Goal: Information Seeking & Learning: Learn about a topic

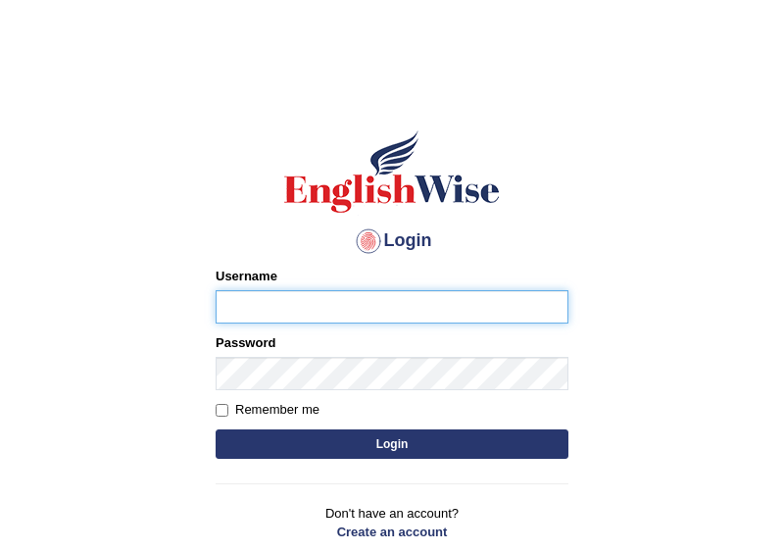
type input "GarimaK"
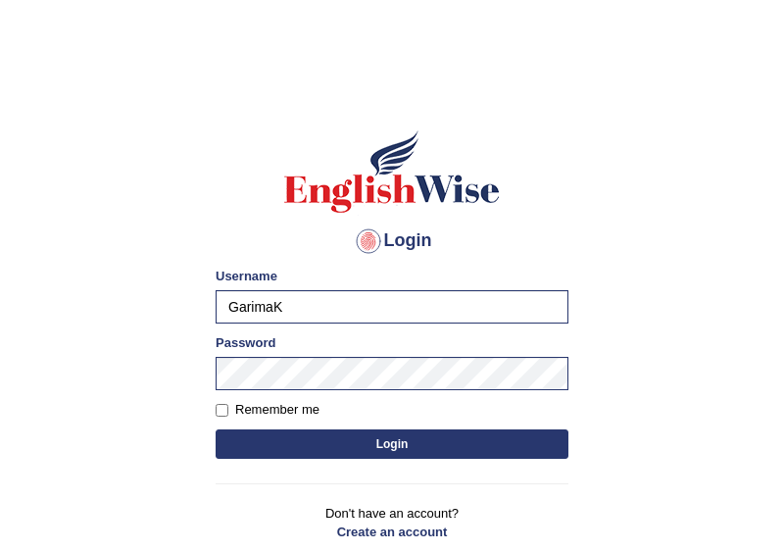
click at [369, 439] on button "Login" at bounding box center [392, 443] width 353 height 29
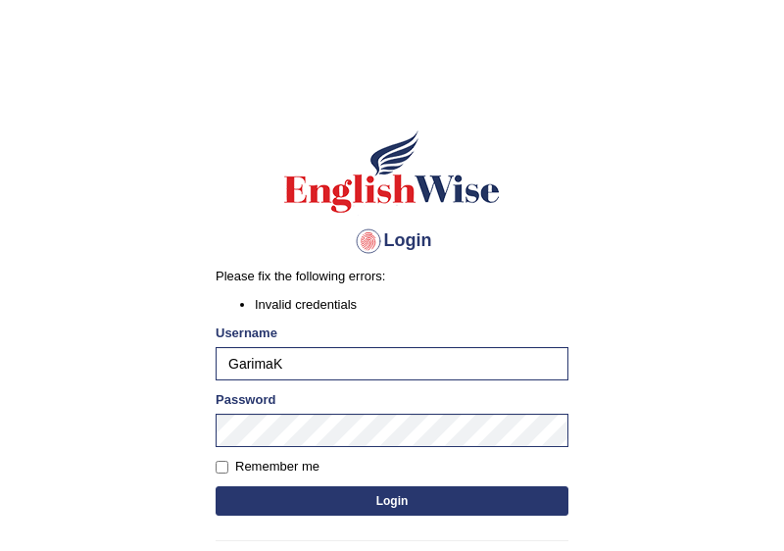
click at [408, 498] on button "Login" at bounding box center [392, 500] width 353 height 29
click at [381, 500] on button "Login" at bounding box center [392, 500] width 353 height 29
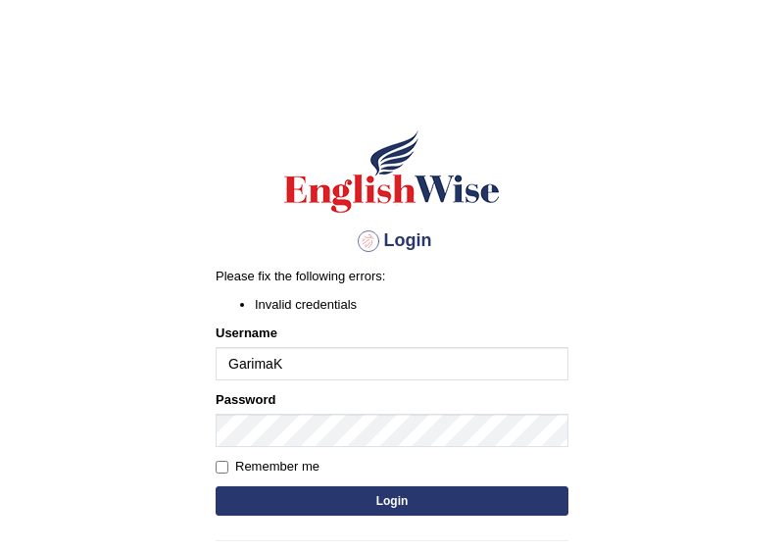
click at [361, 306] on li "Invalid credentials" at bounding box center [412, 304] width 314 height 19
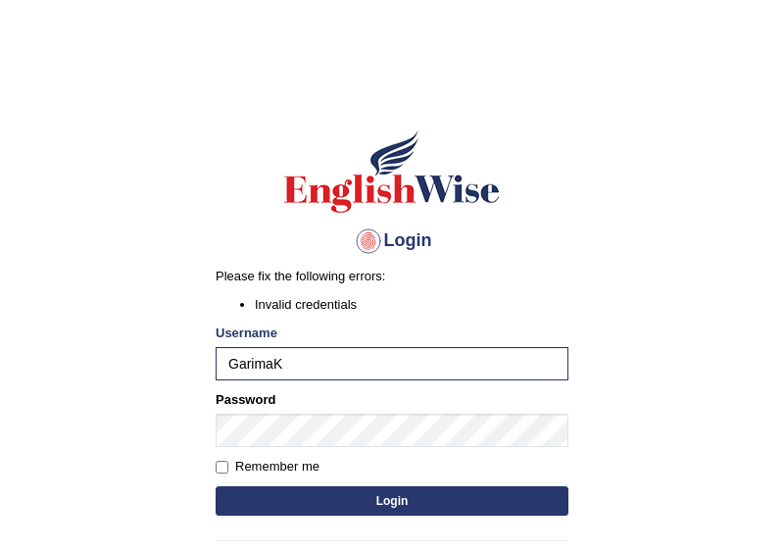
click at [360, 499] on button "Login" at bounding box center [392, 500] width 353 height 29
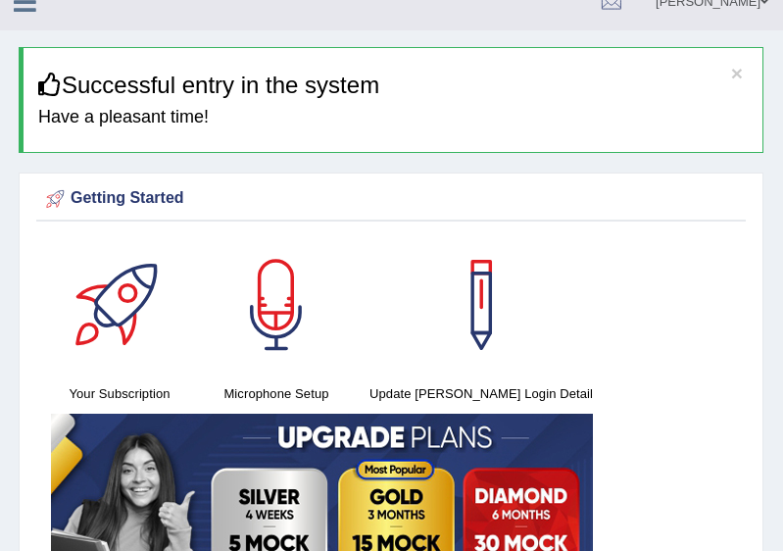
scroll to position [0, 1]
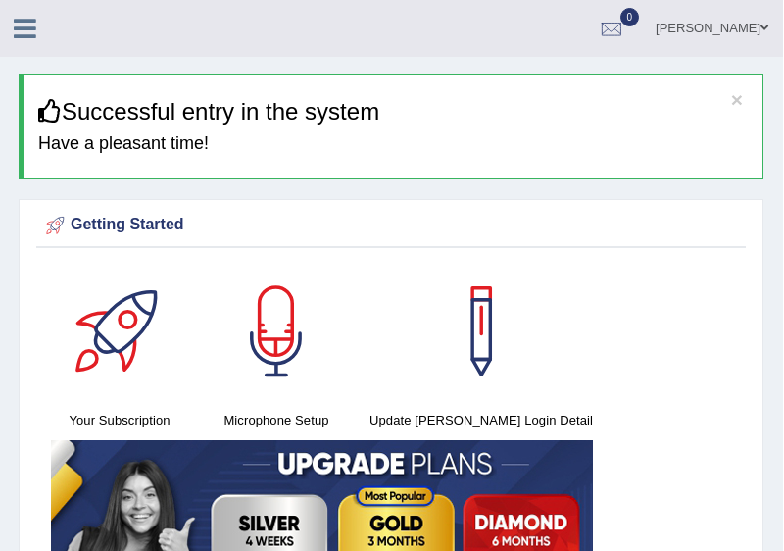
click at [123, 350] on div at bounding box center [119, 331] width 137 height 137
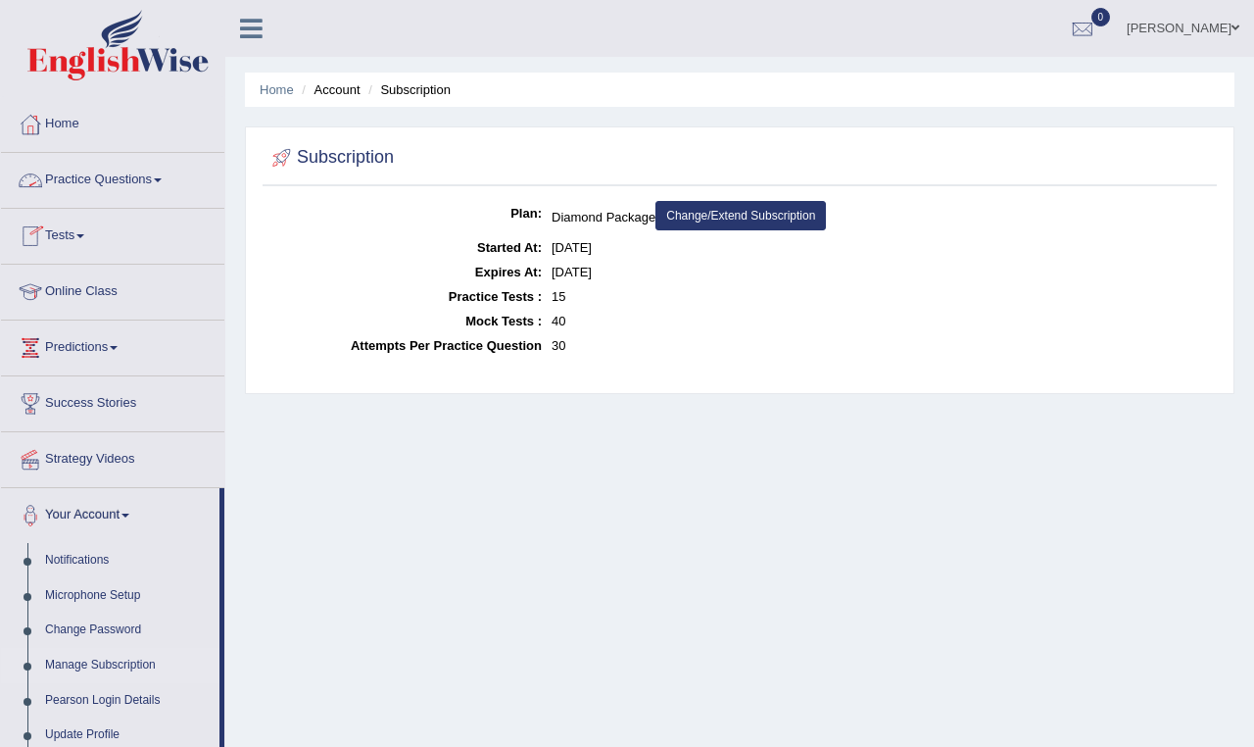
click at [154, 174] on link "Practice Questions" at bounding box center [112, 177] width 223 height 49
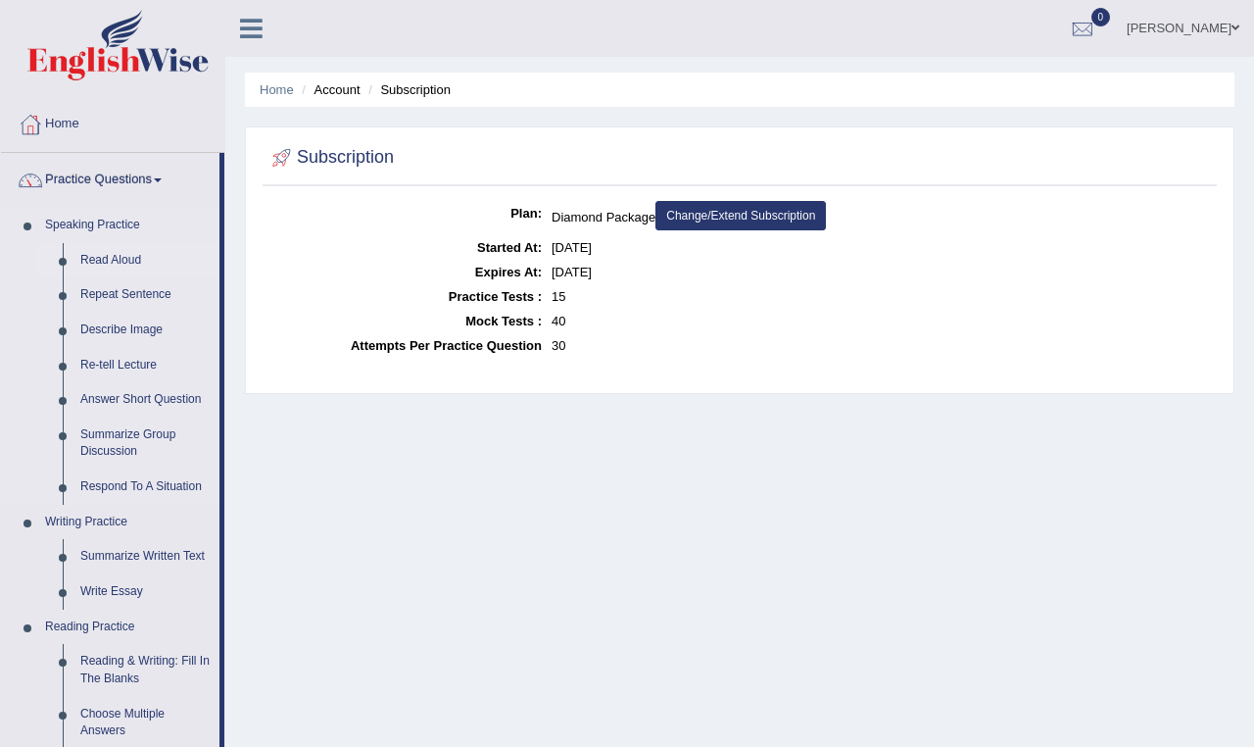
click at [112, 258] on link "Read Aloud" at bounding box center [146, 260] width 148 height 35
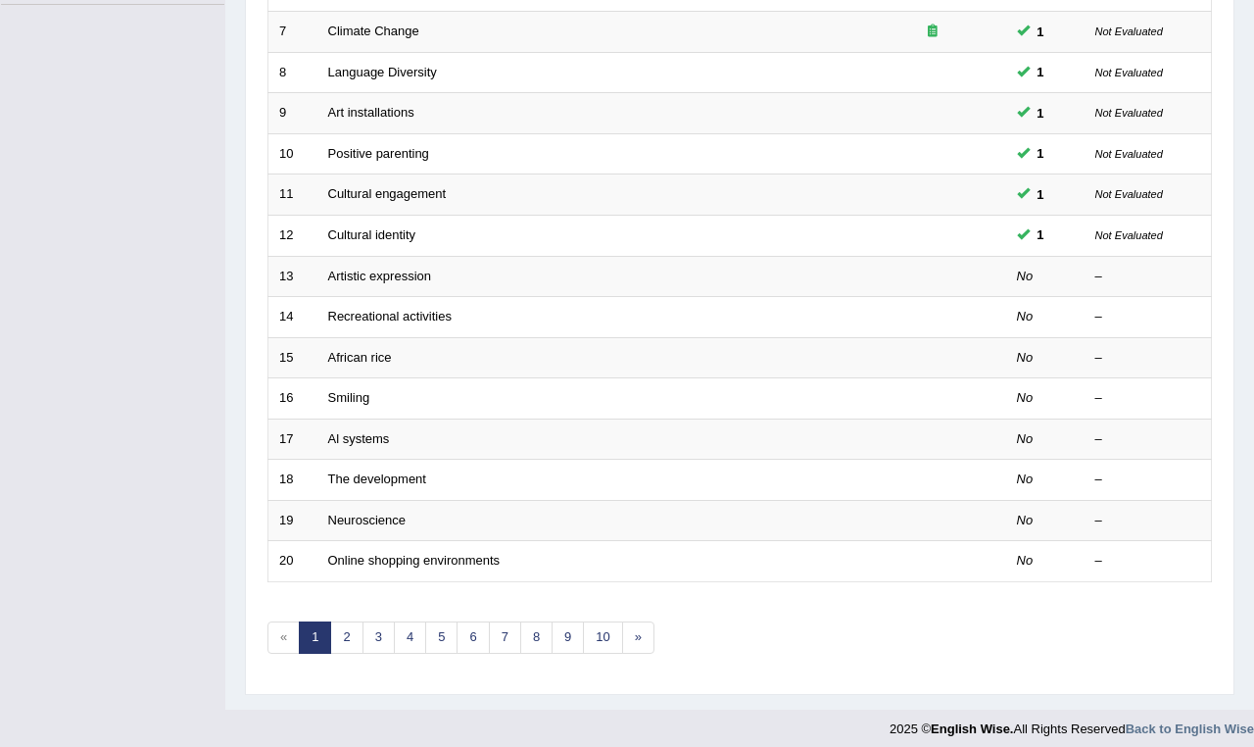
scroll to position [538, 0]
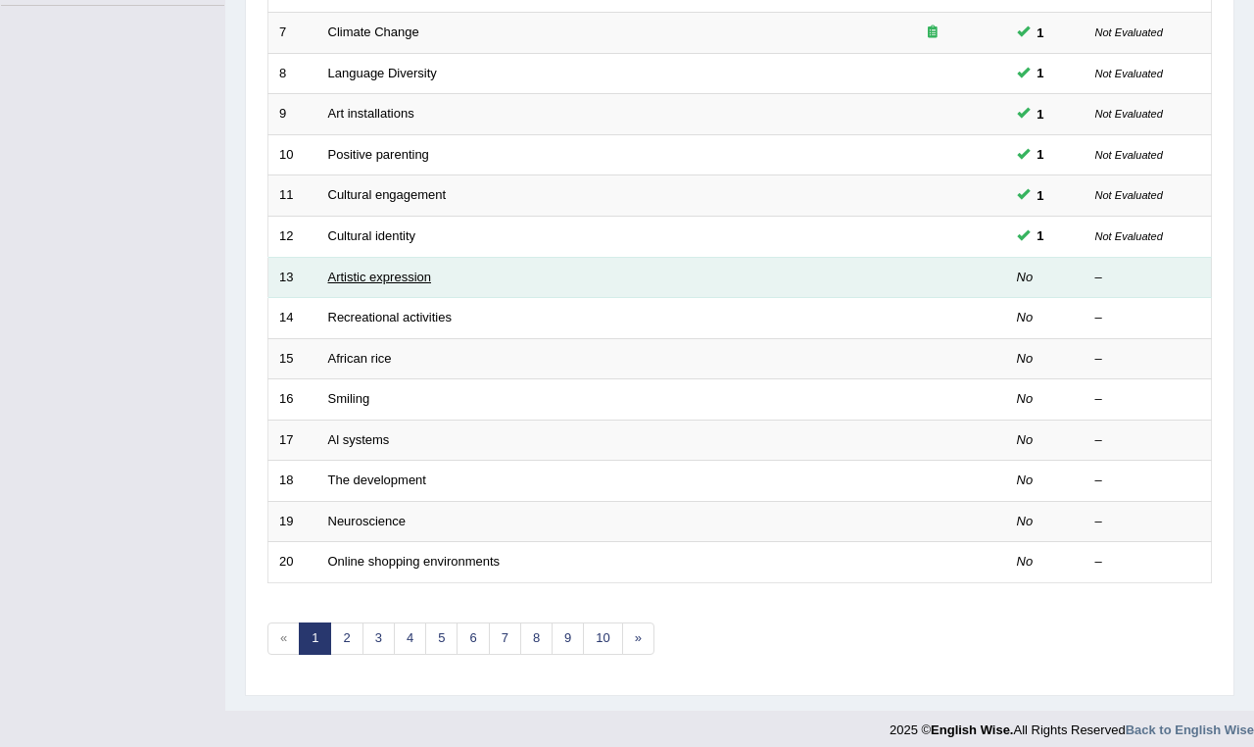
click at [386, 273] on link "Artistic expression" at bounding box center [379, 276] width 103 height 15
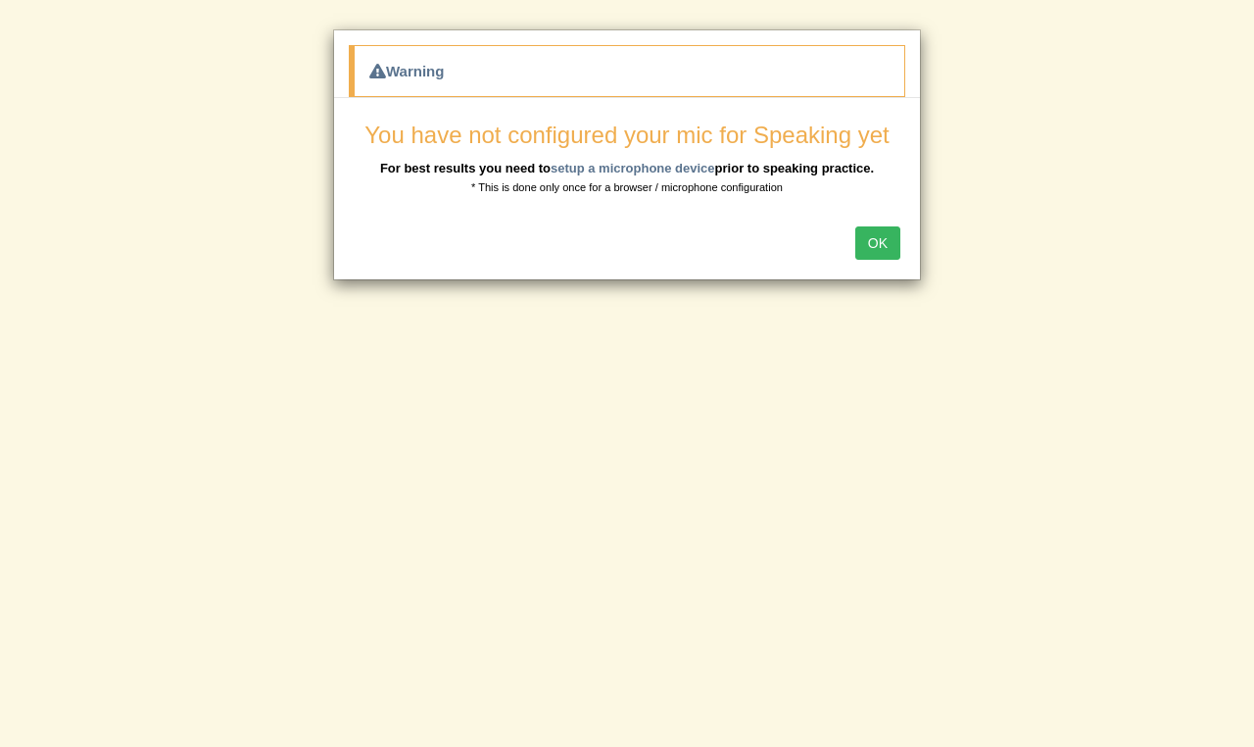
click at [875, 239] on button "OK" at bounding box center [877, 242] width 45 height 33
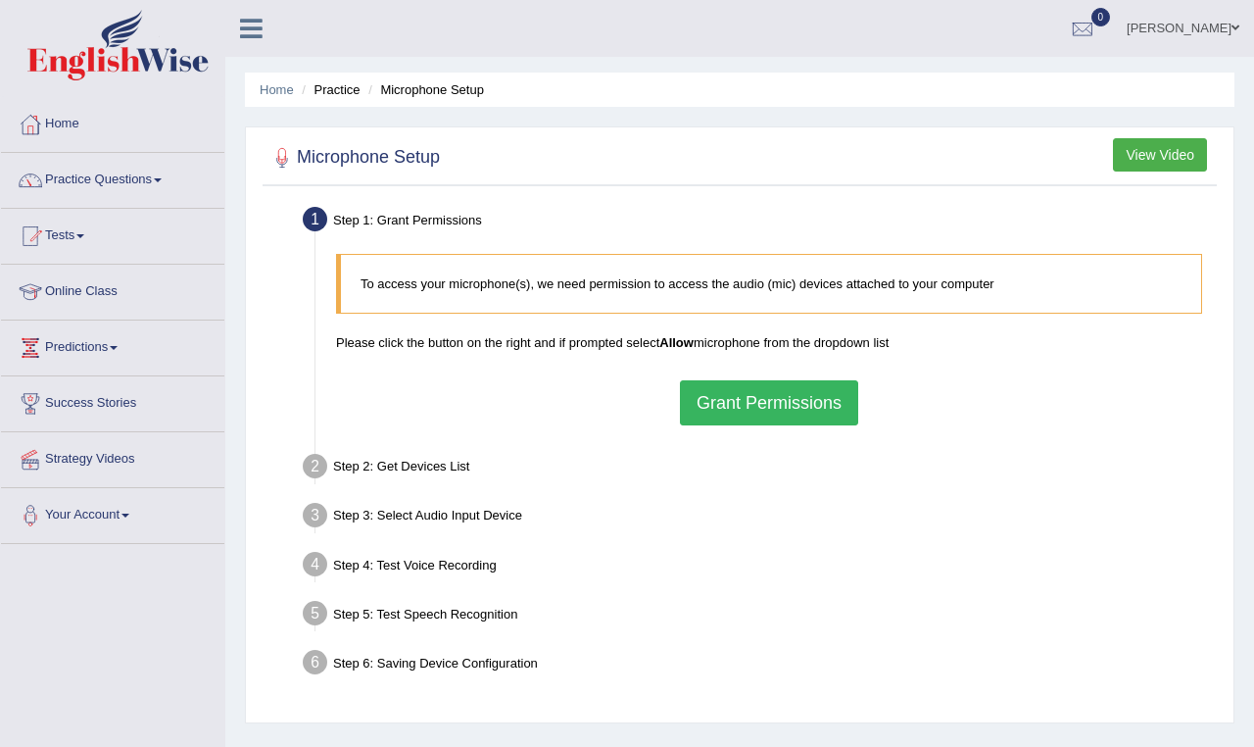
click at [737, 390] on button "Grant Permissions" at bounding box center [769, 402] width 178 height 45
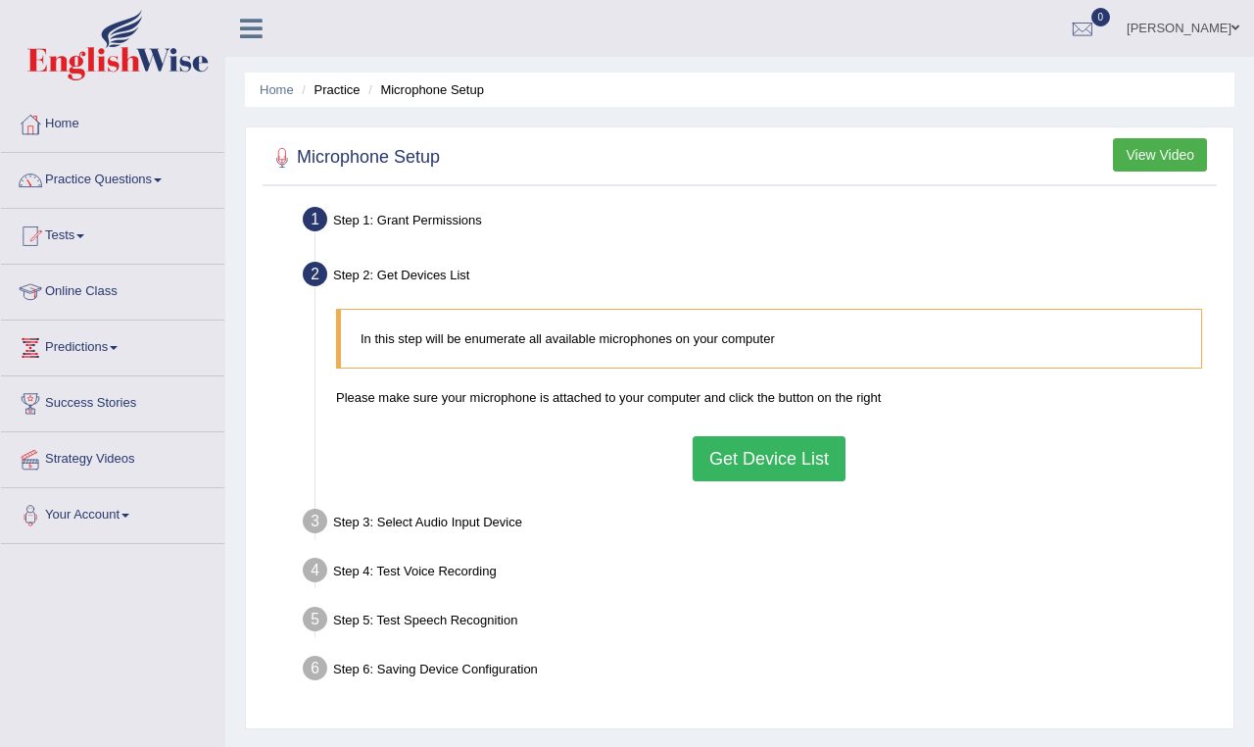
click at [751, 452] on button "Get Device List" at bounding box center [769, 458] width 153 height 45
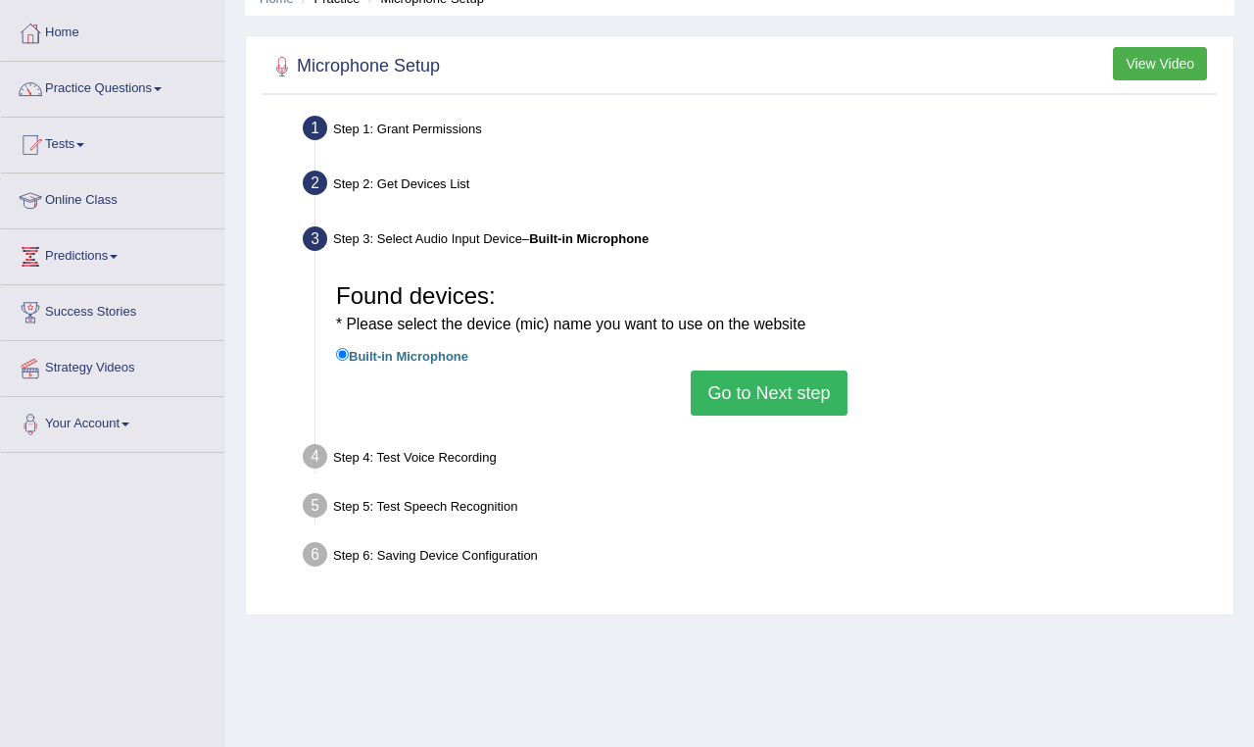
scroll to position [90, 0]
click at [717, 393] on button "Go to Next step" at bounding box center [769, 393] width 156 height 45
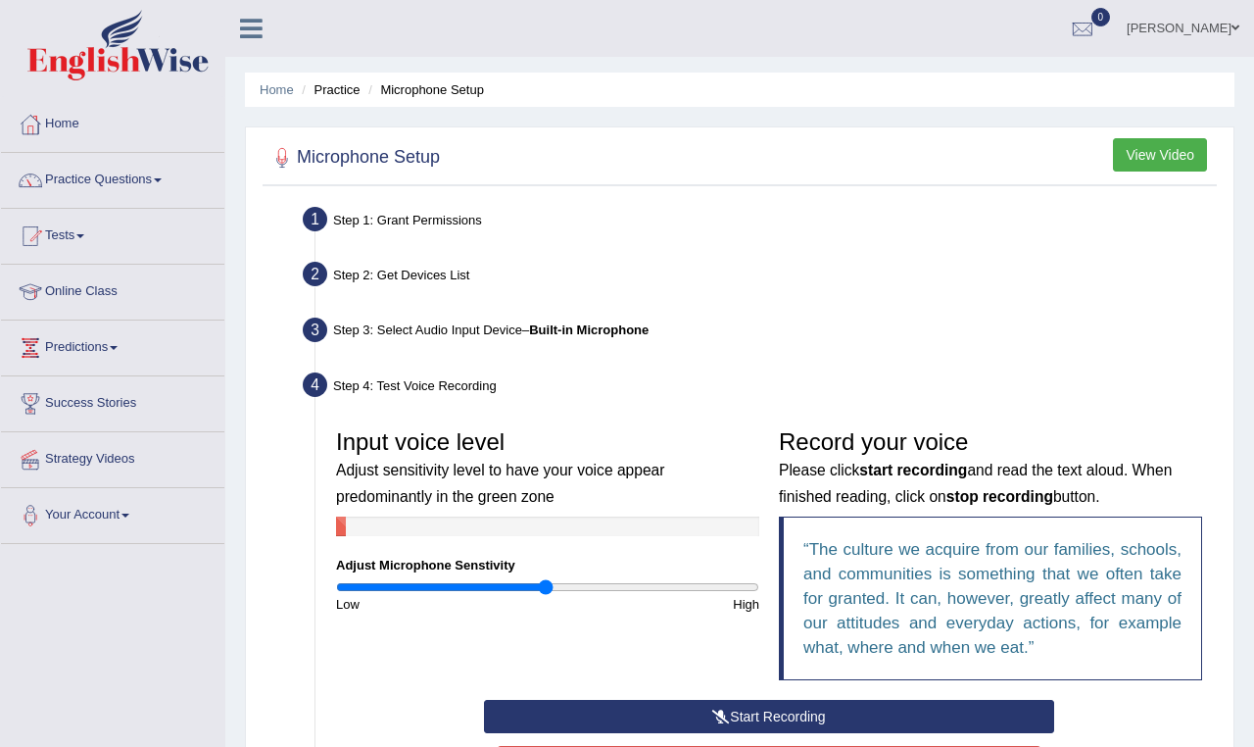
scroll to position [0, 0]
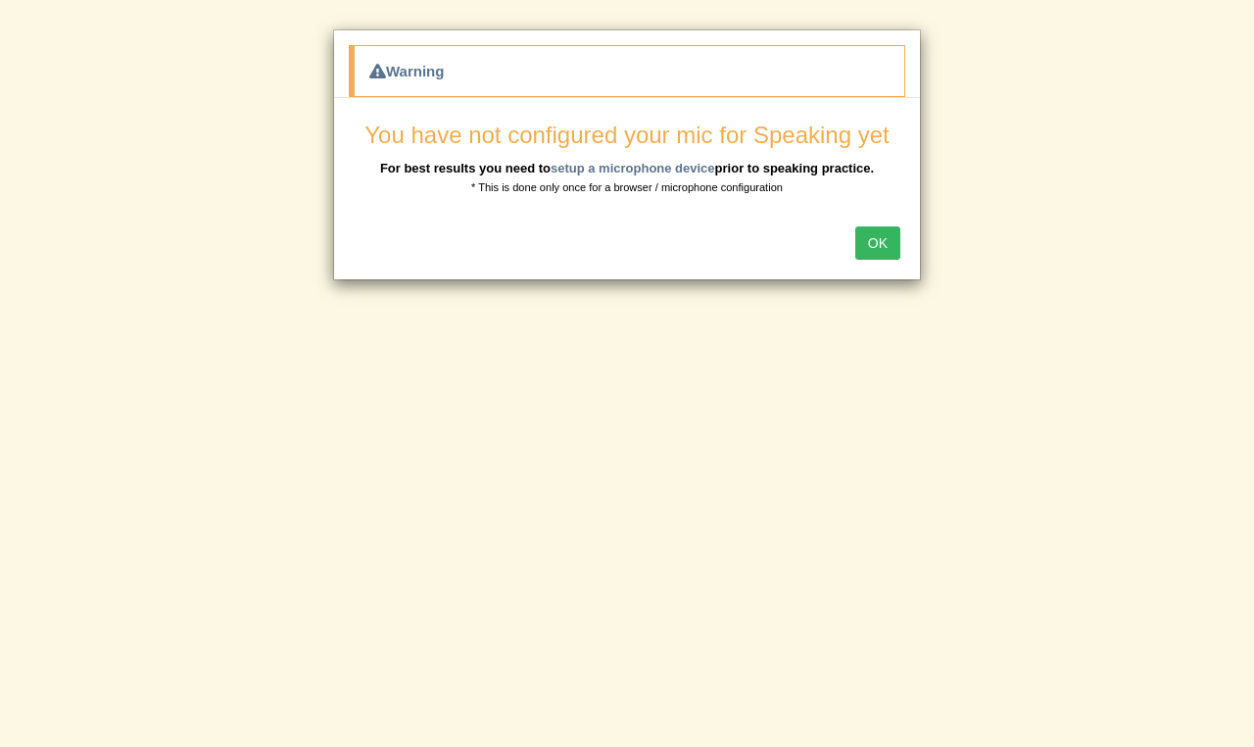
click at [873, 241] on button "OK" at bounding box center [877, 242] width 45 height 33
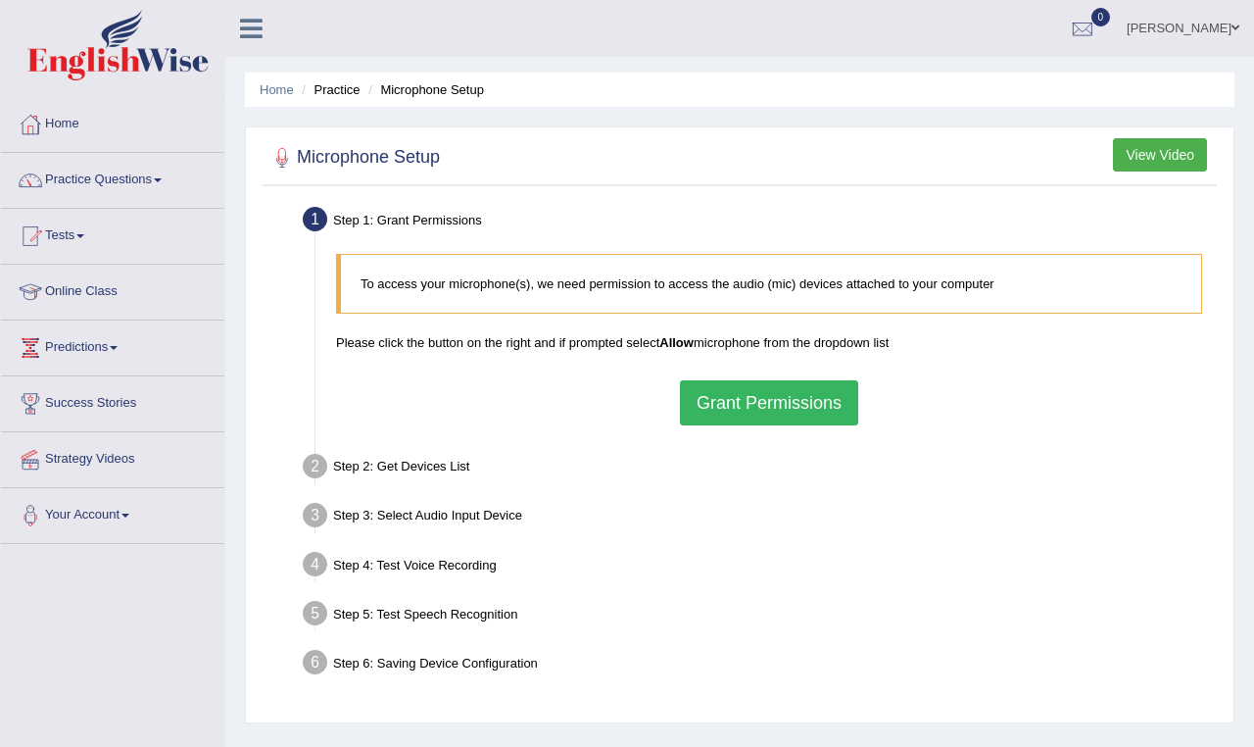
click at [783, 408] on button "Grant Permissions" at bounding box center [769, 402] width 178 height 45
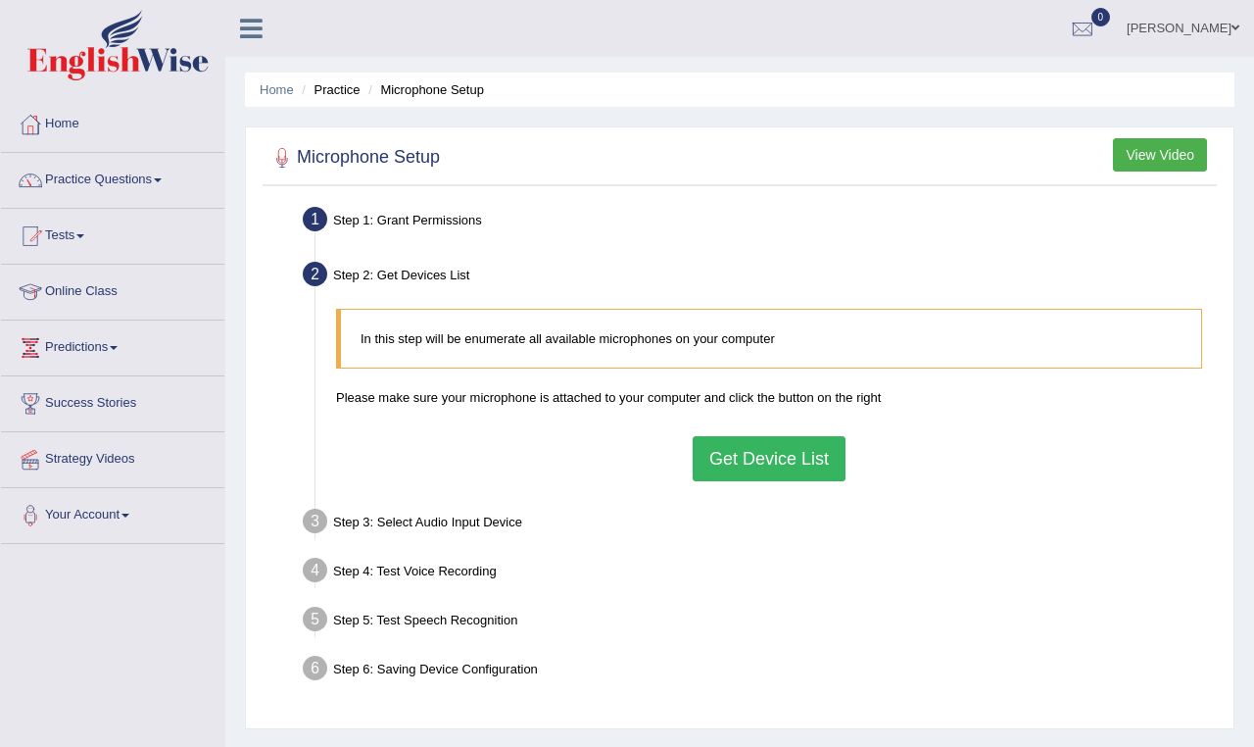
click at [759, 446] on button "Get Device List" at bounding box center [769, 458] width 153 height 45
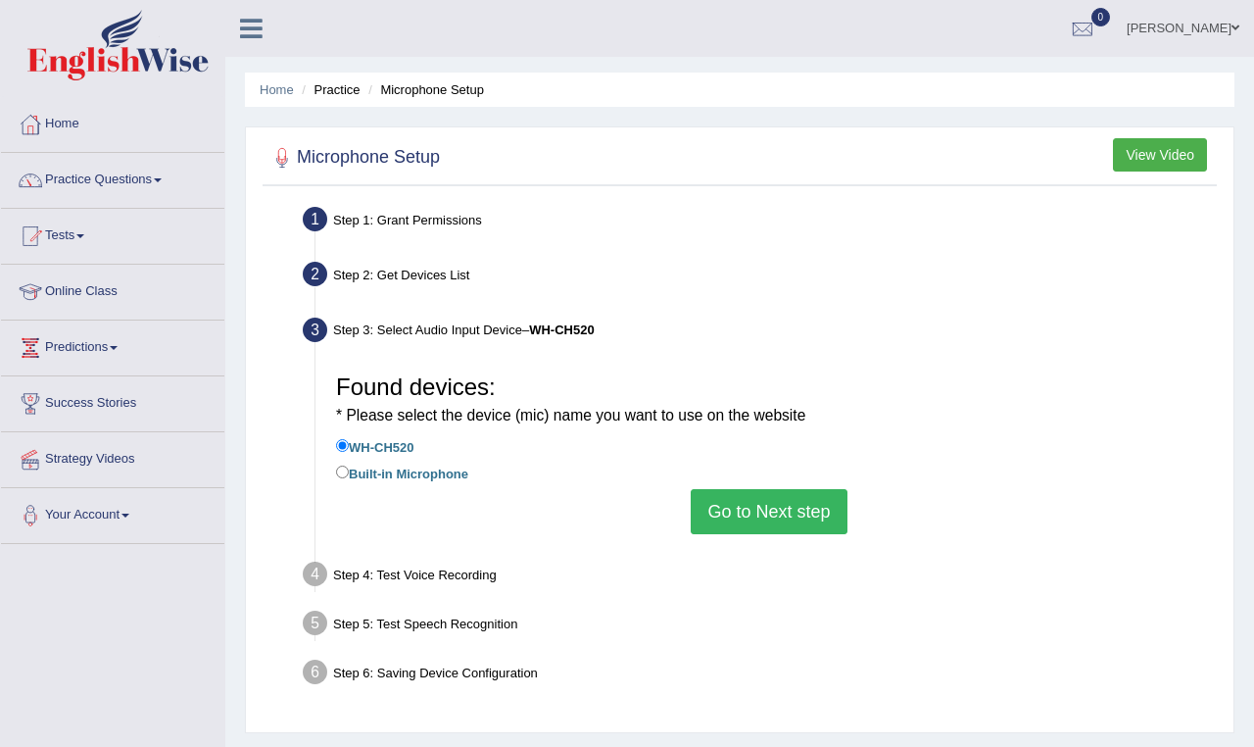
click at [736, 502] on button "Go to Next step" at bounding box center [769, 511] width 156 height 45
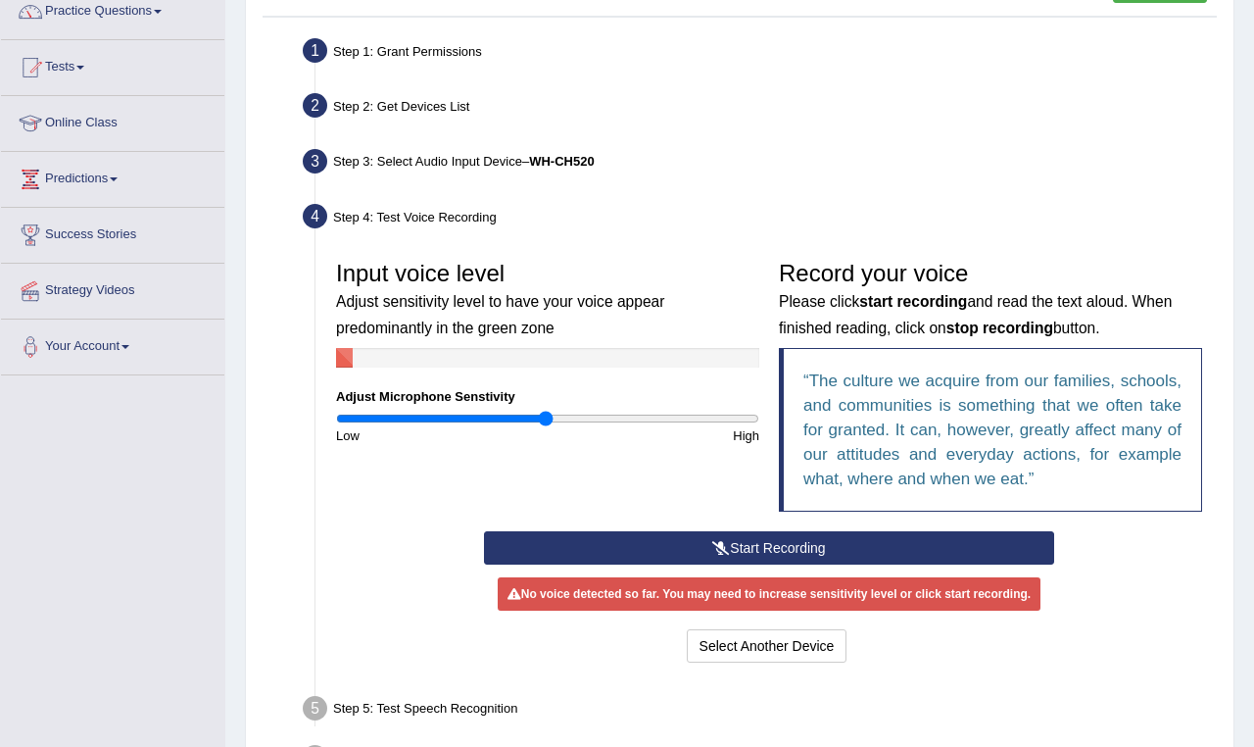
scroll to position [182, 0]
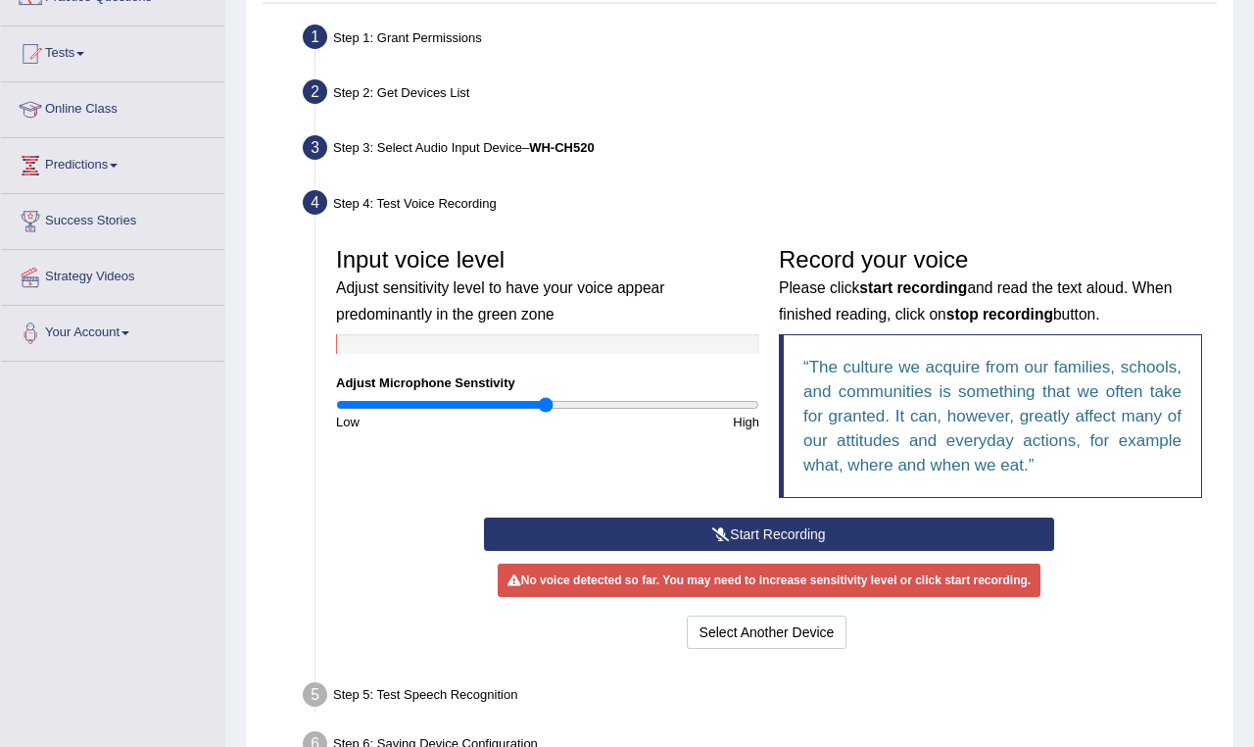
click at [746, 531] on button "Start Recording" at bounding box center [769, 533] width 571 height 33
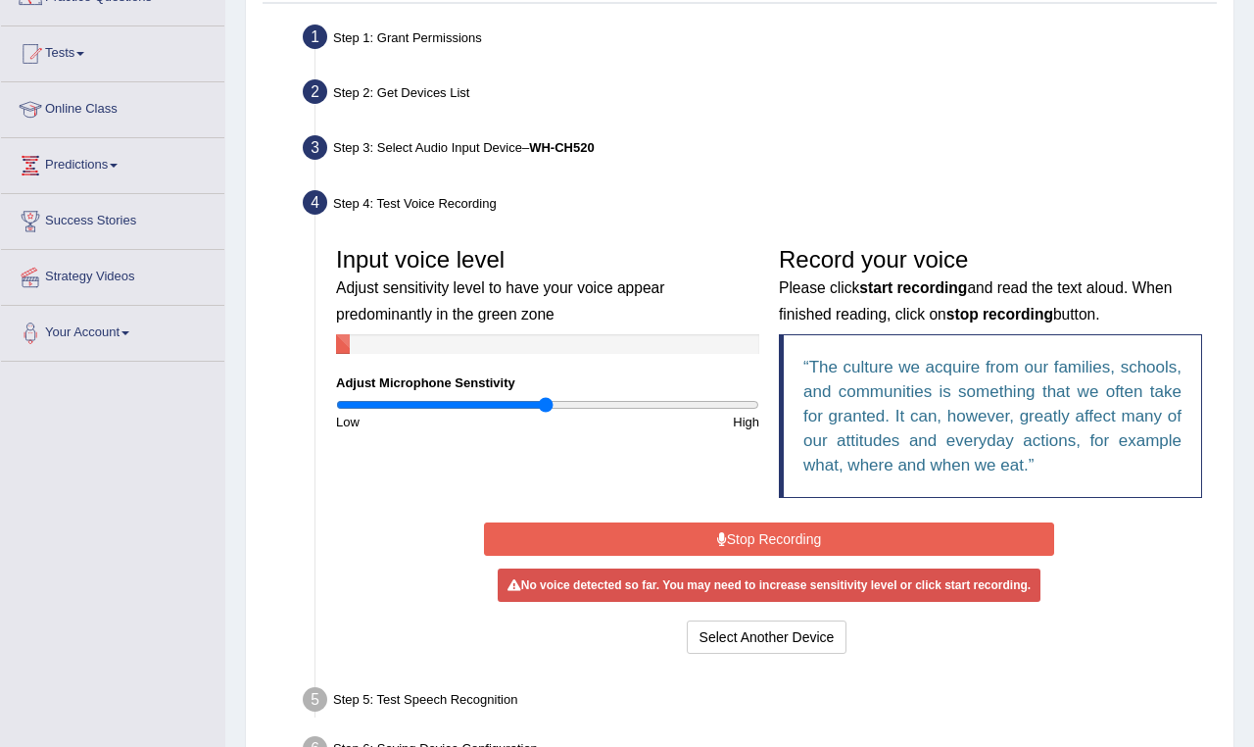
click at [746, 531] on button "Stop Recording" at bounding box center [769, 538] width 571 height 33
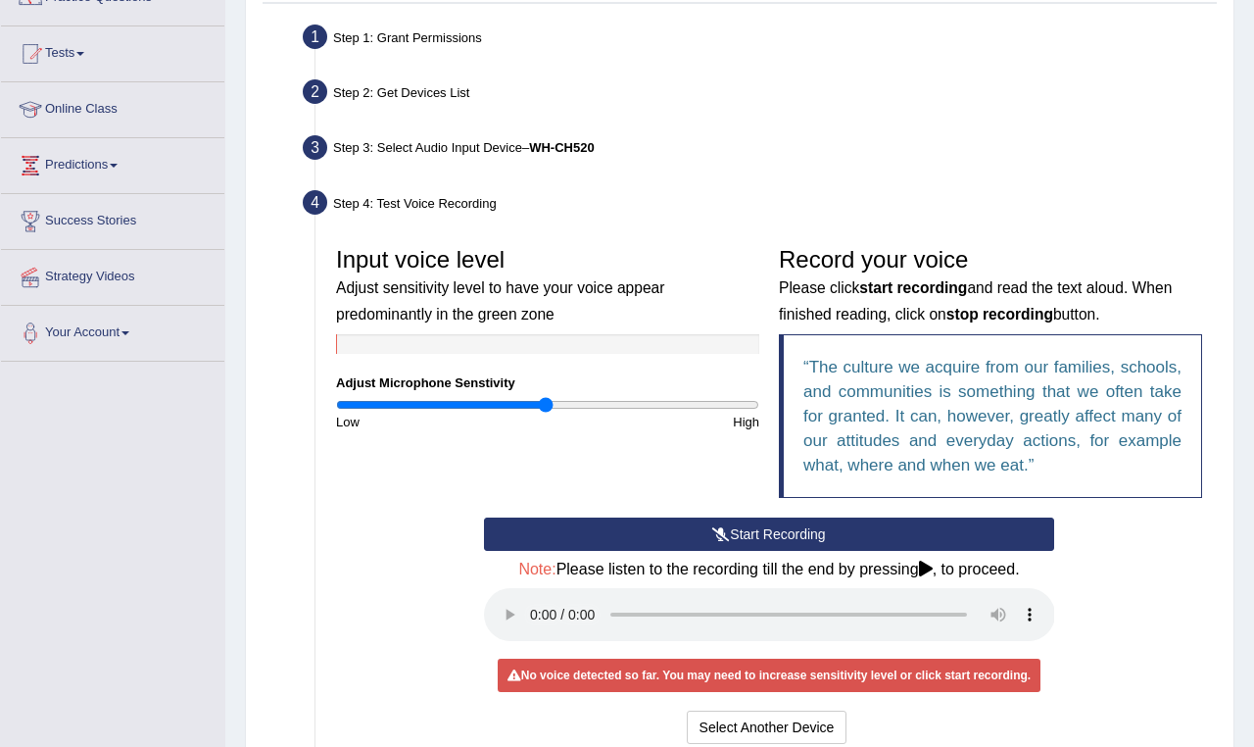
click at [735, 533] on button "Start Recording" at bounding box center [769, 533] width 571 height 33
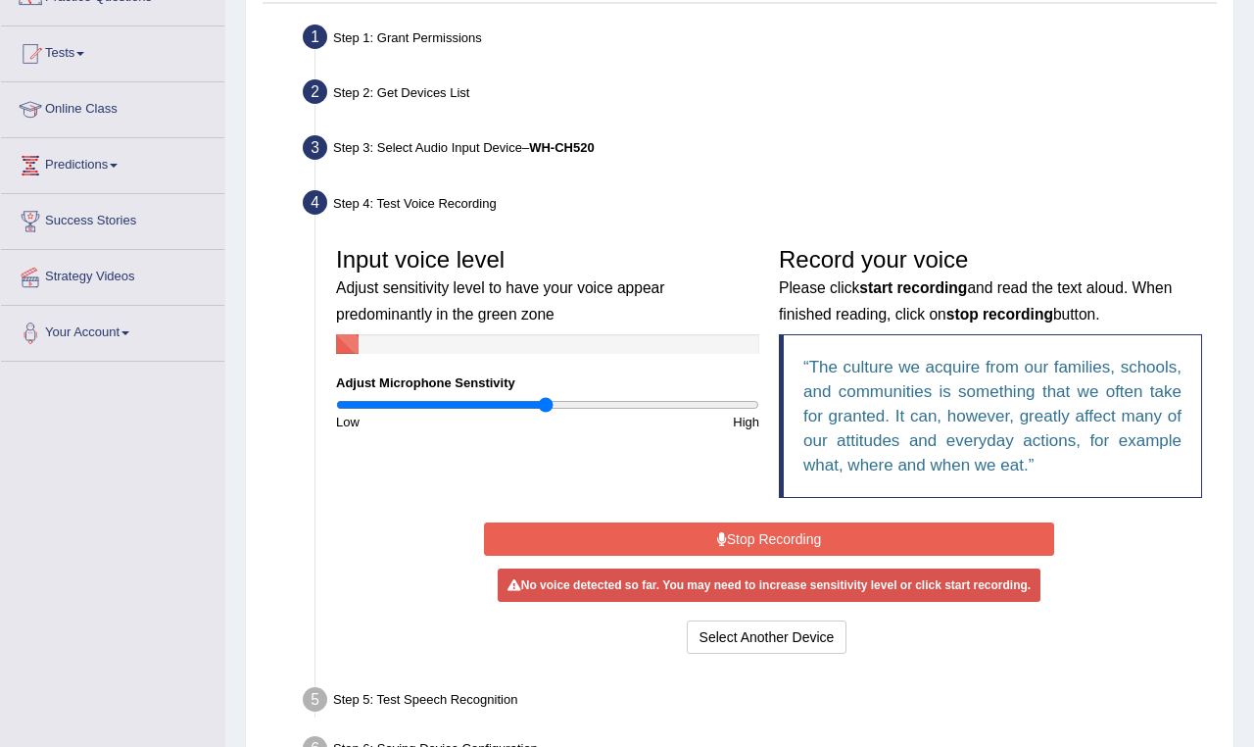
click at [735, 533] on button "Stop Recording" at bounding box center [769, 538] width 571 height 33
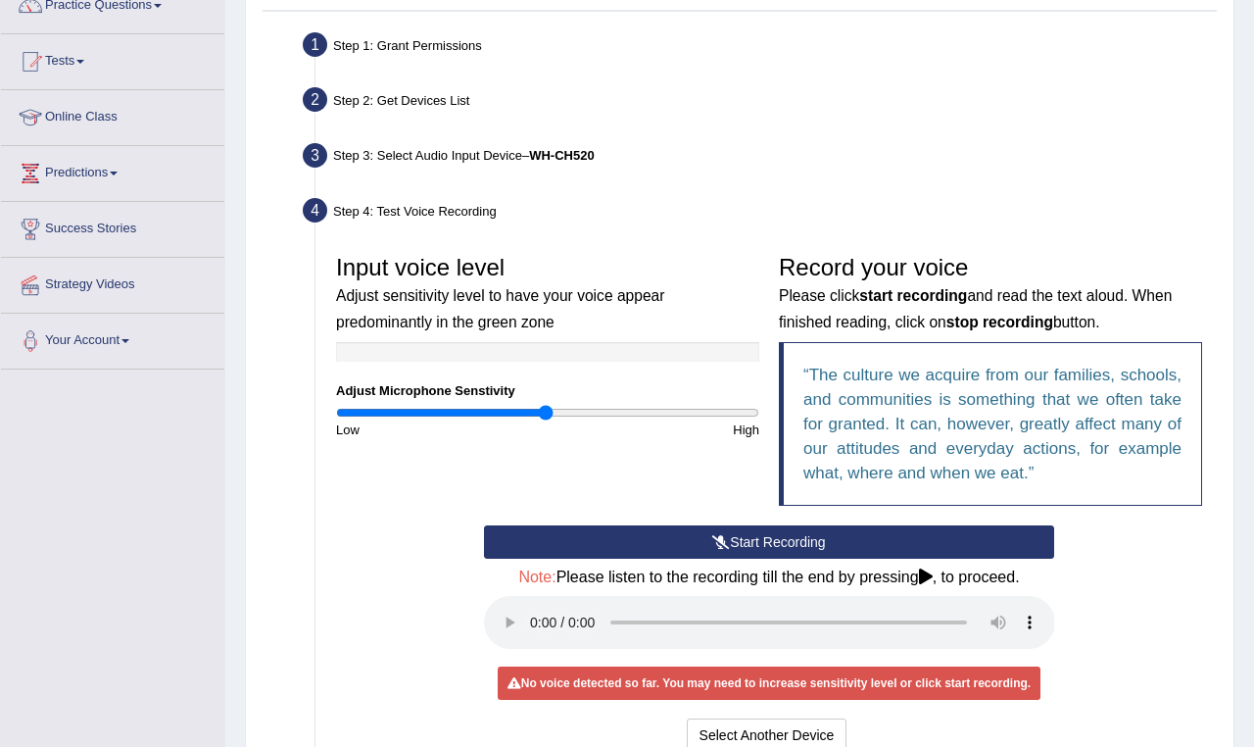
scroll to position [175, 0]
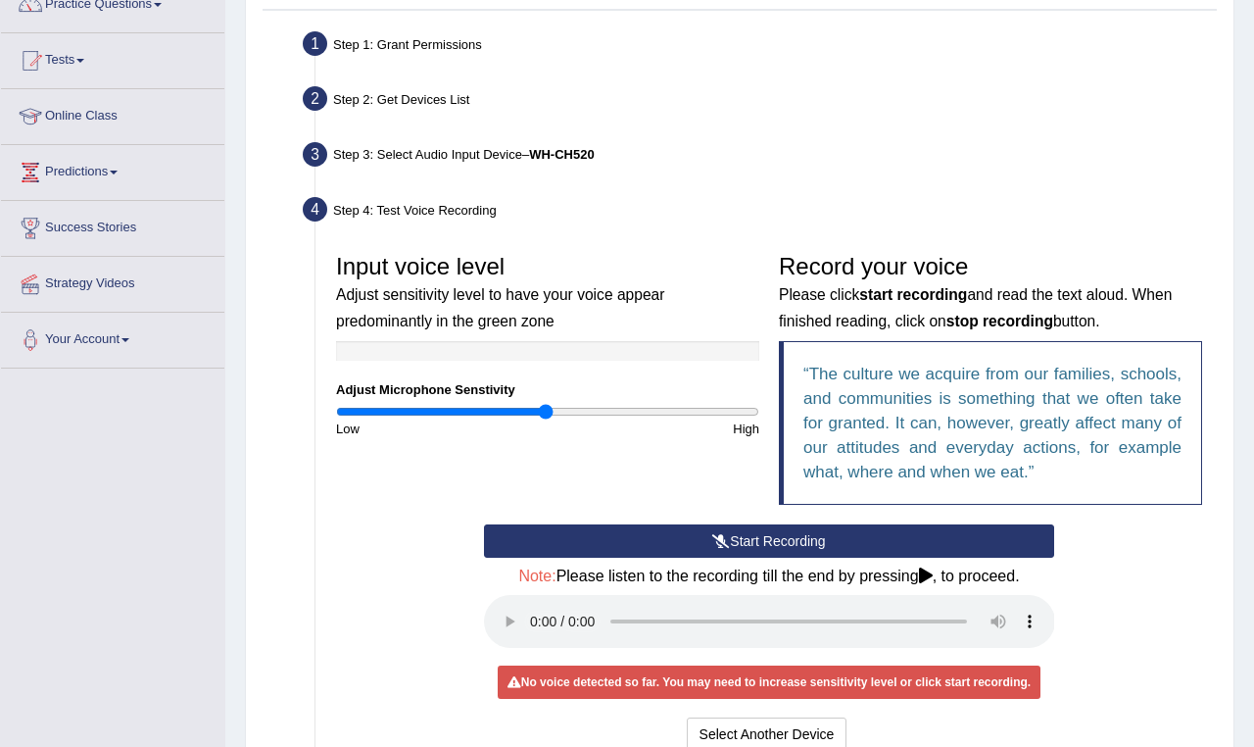
click at [753, 534] on button "Start Recording" at bounding box center [769, 540] width 571 height 33
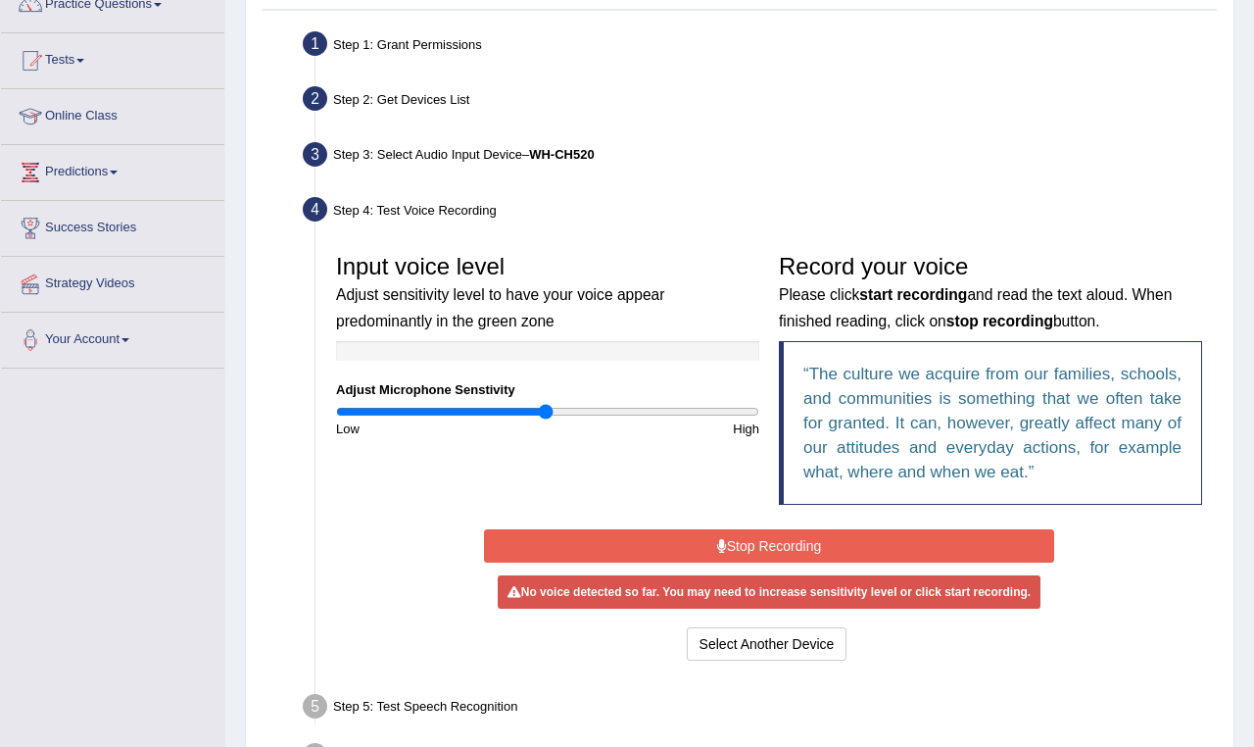
click at [753, 547] on button "Stop Recording" at bounding box center [769, 545] width 571 height 33
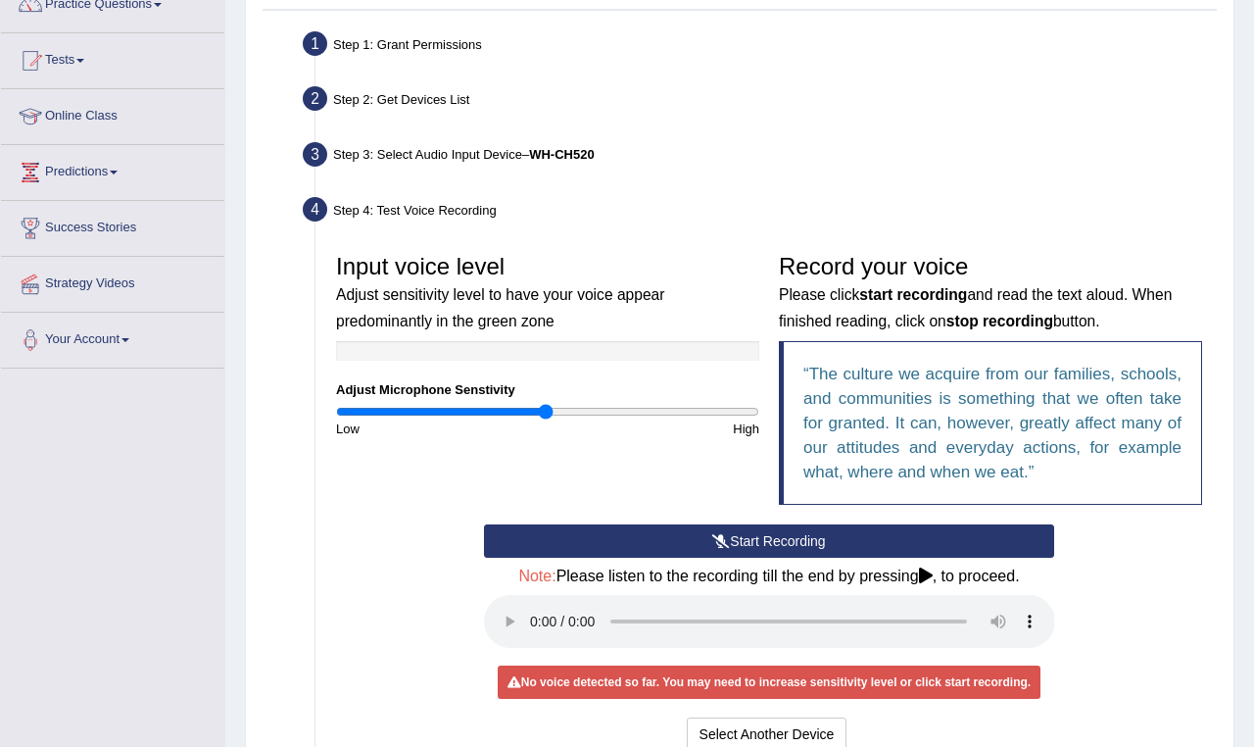
click at [529, 603] on audio at bounding box center [769, 621] width 571 height 53
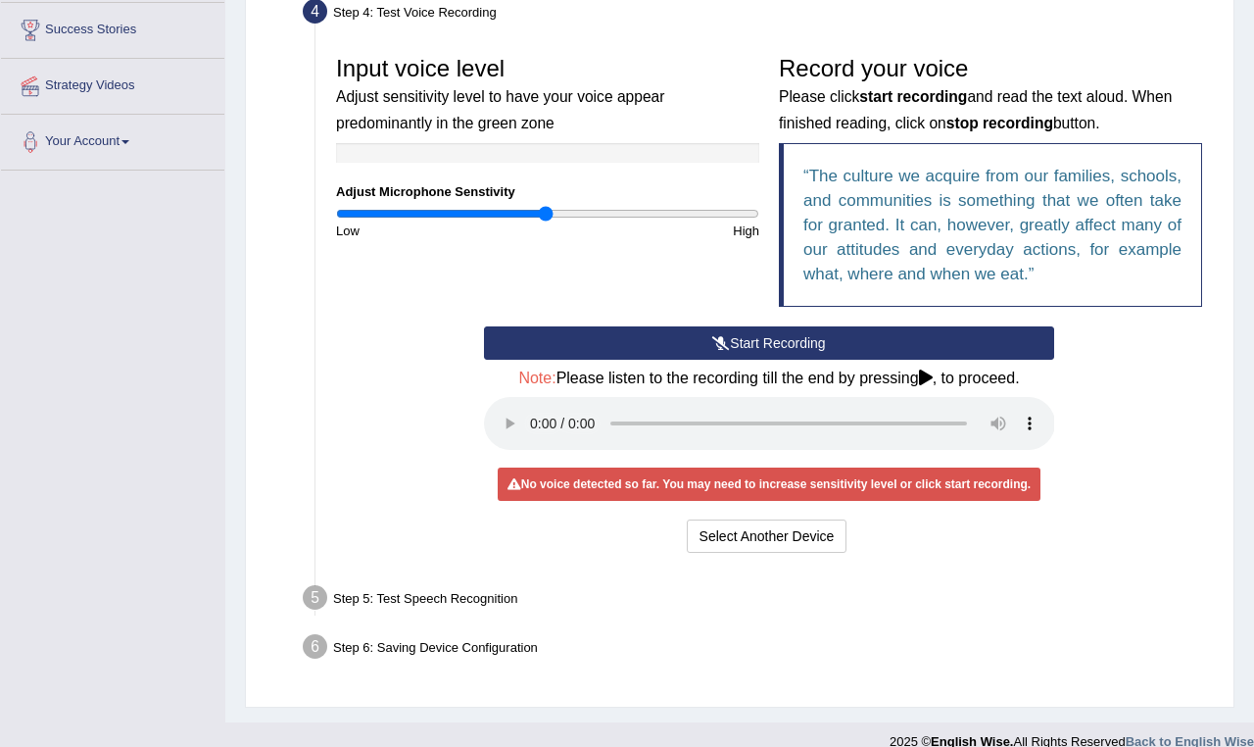
scroll to position [372, 0]
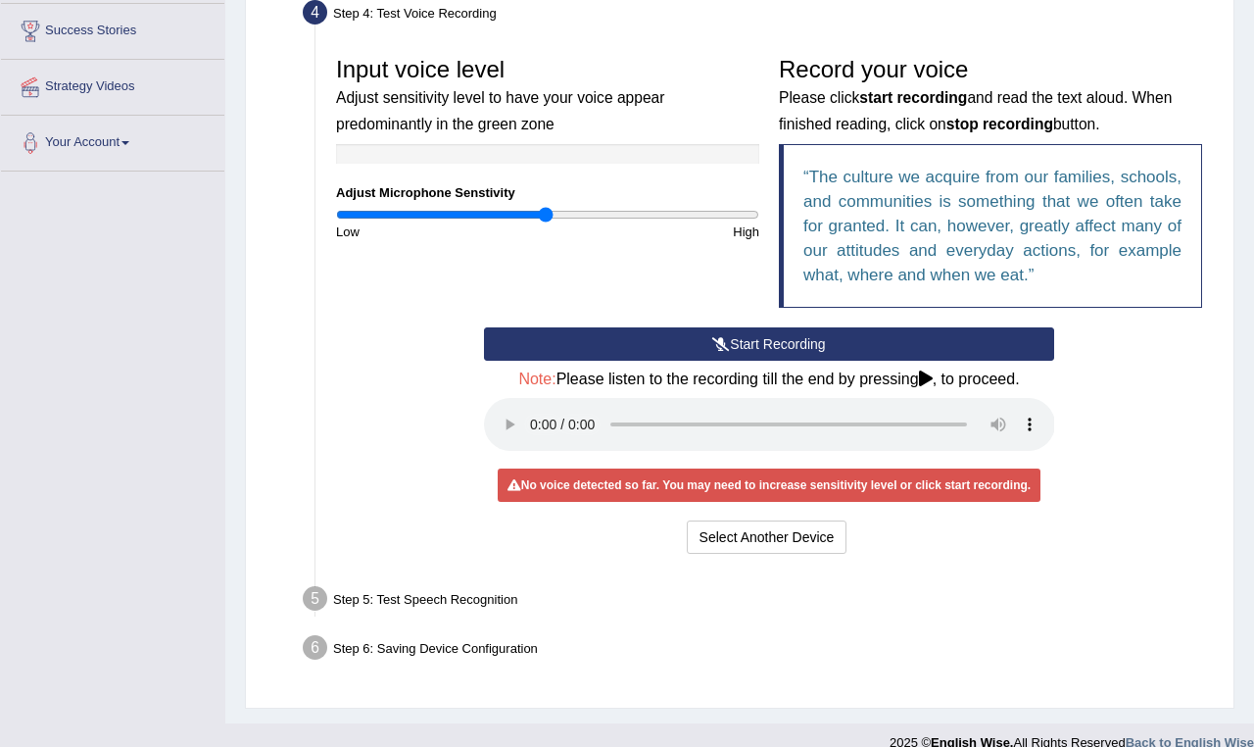
click at [790, 332] on button "Start Recording" at bounding box center [769, 343] width 571 height 33
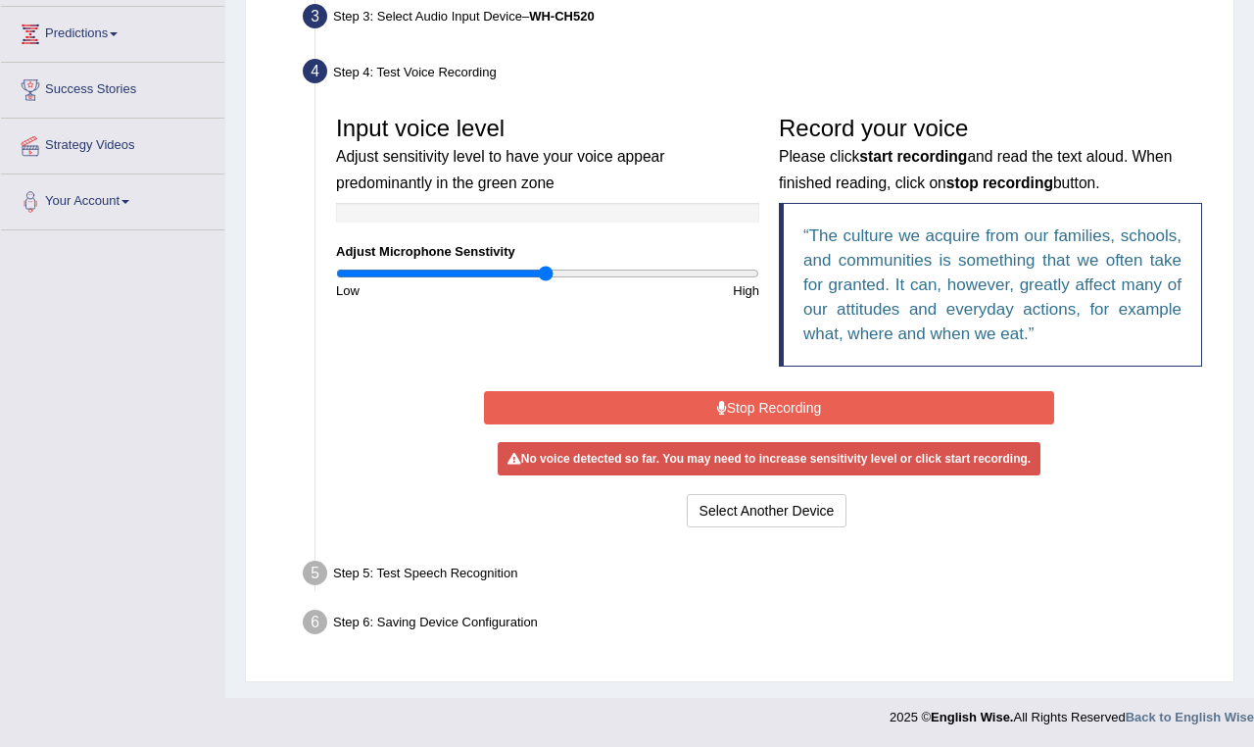
scroll to position [306, 0]
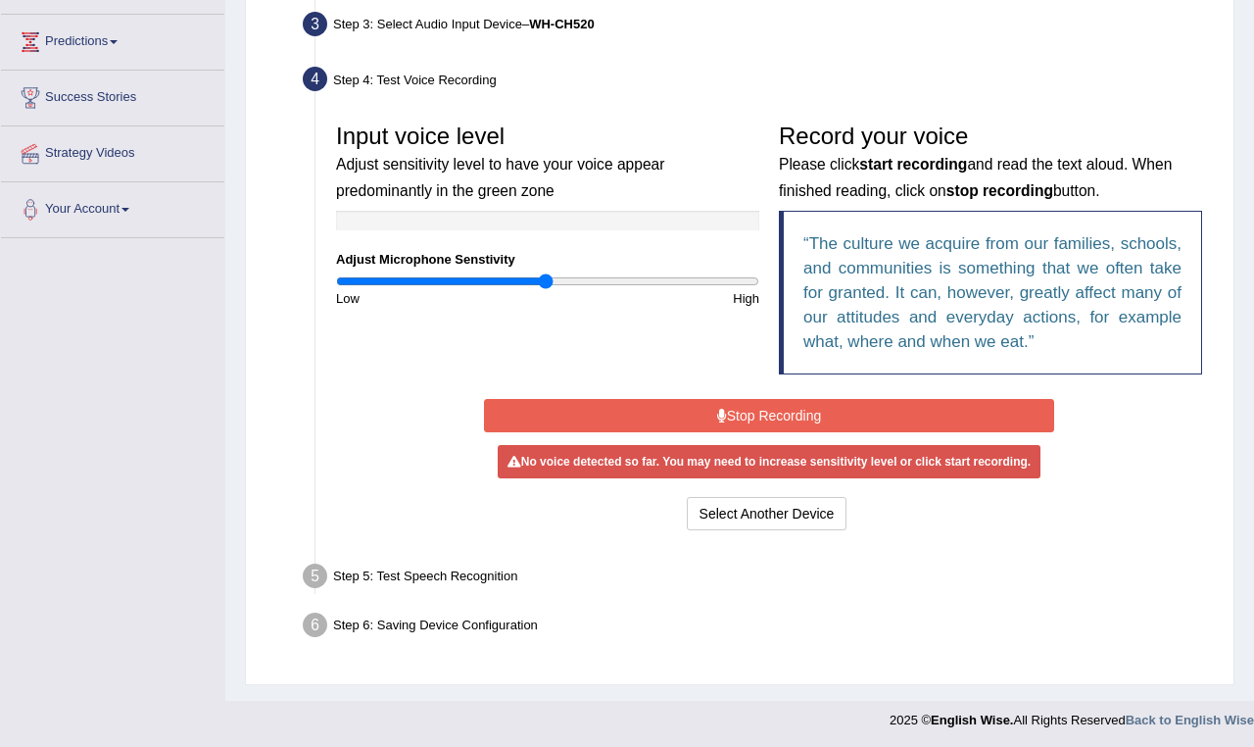
click at [765, 412] on button "Stop Recording" at bounding box center [769, 415] width 571 height 33
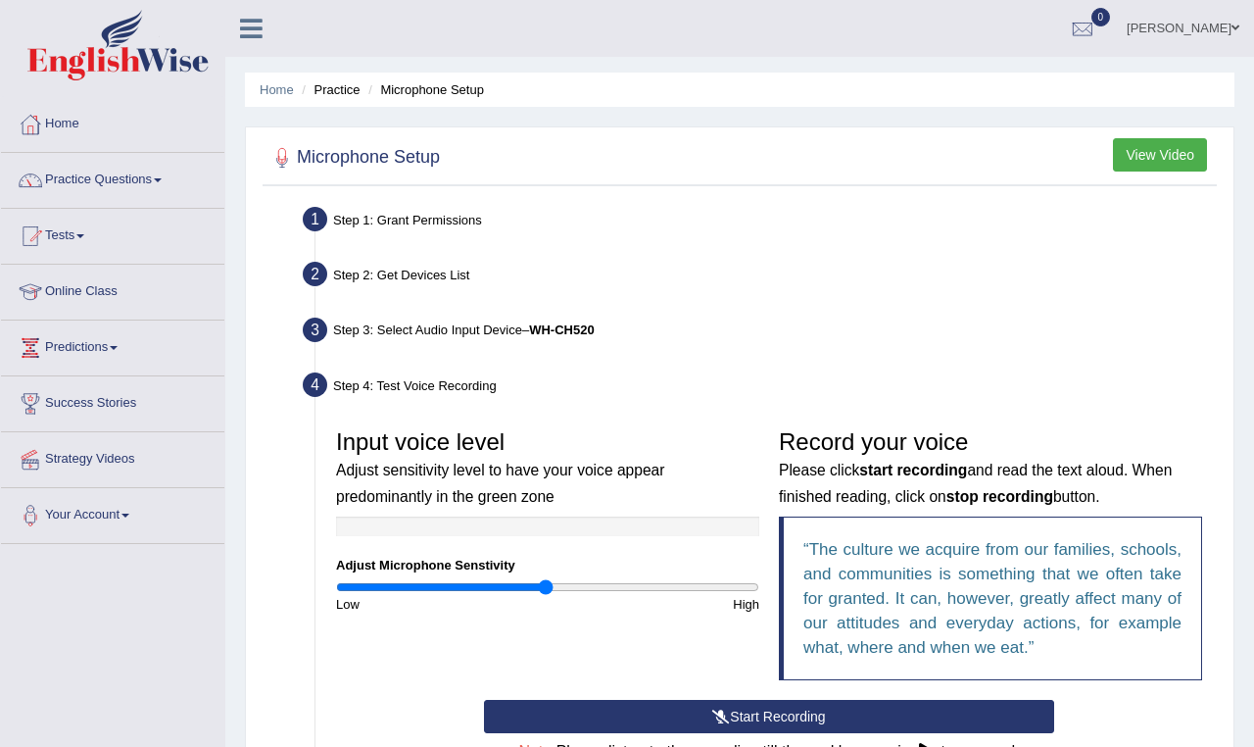
scroll to position [0, 0]
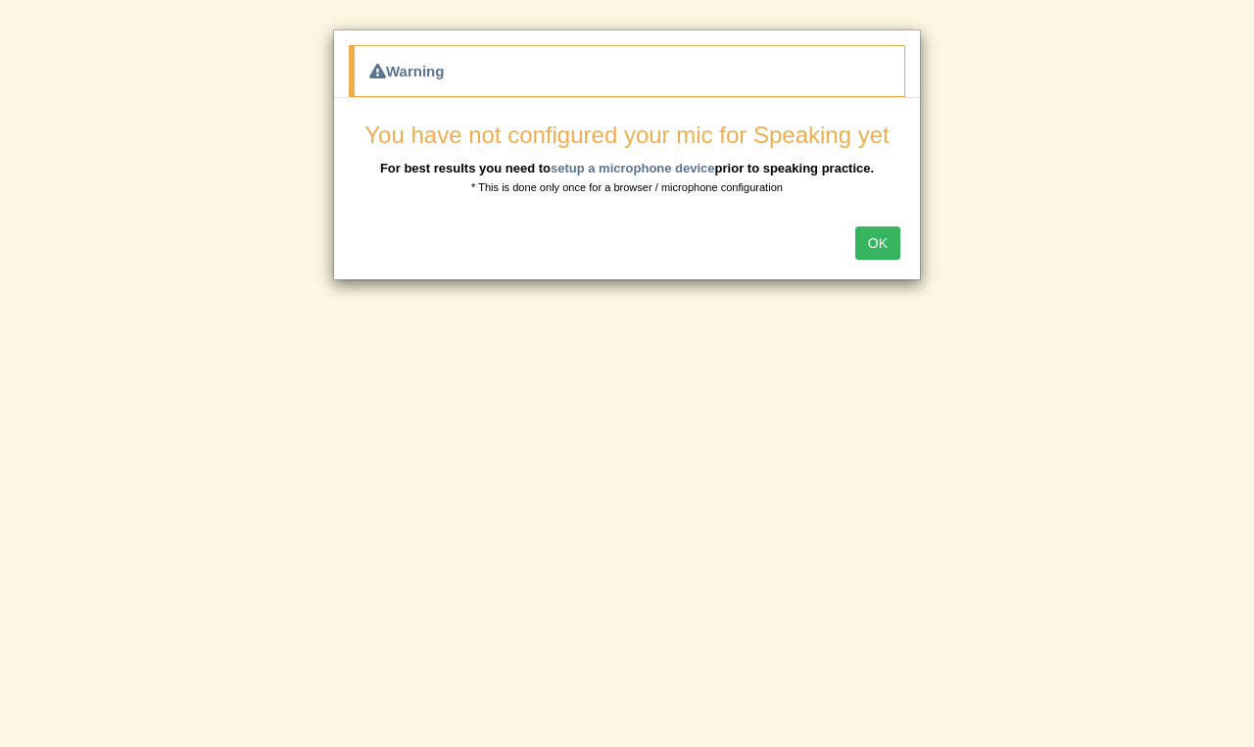
click at [893, 246] on button "OK" at bounding box center [877, 242] width 45 height 33
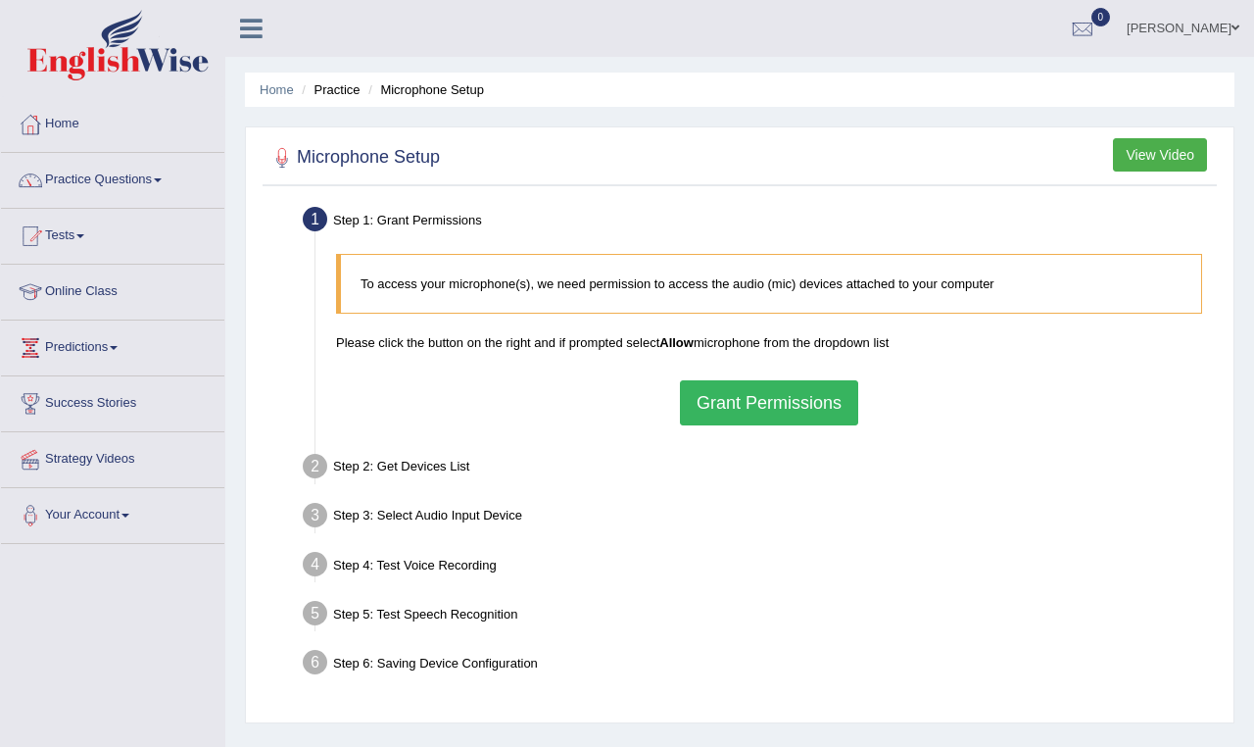
click at [765, 406] on button "Grant Permissions" at bounding box center [769, 402] width 178 height 45
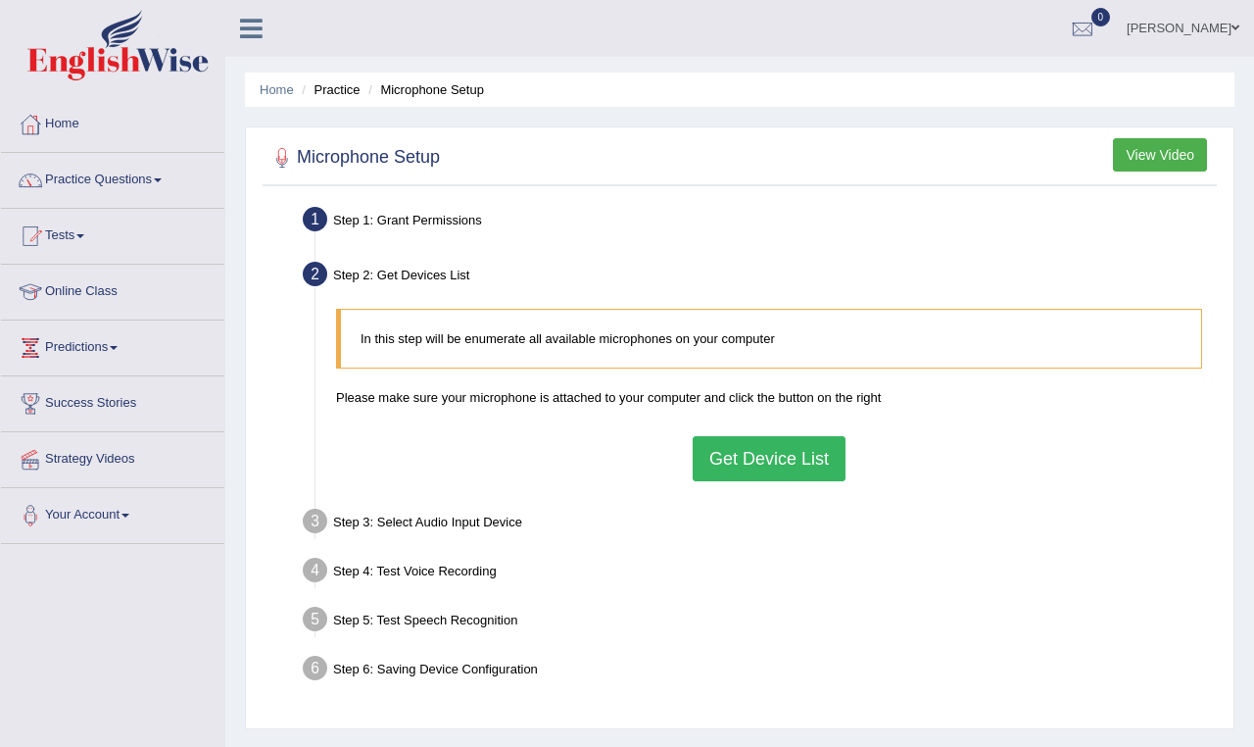
click at [750, 462] on button "Get Device List" at bounding box center [769, 458] width 153 height 45
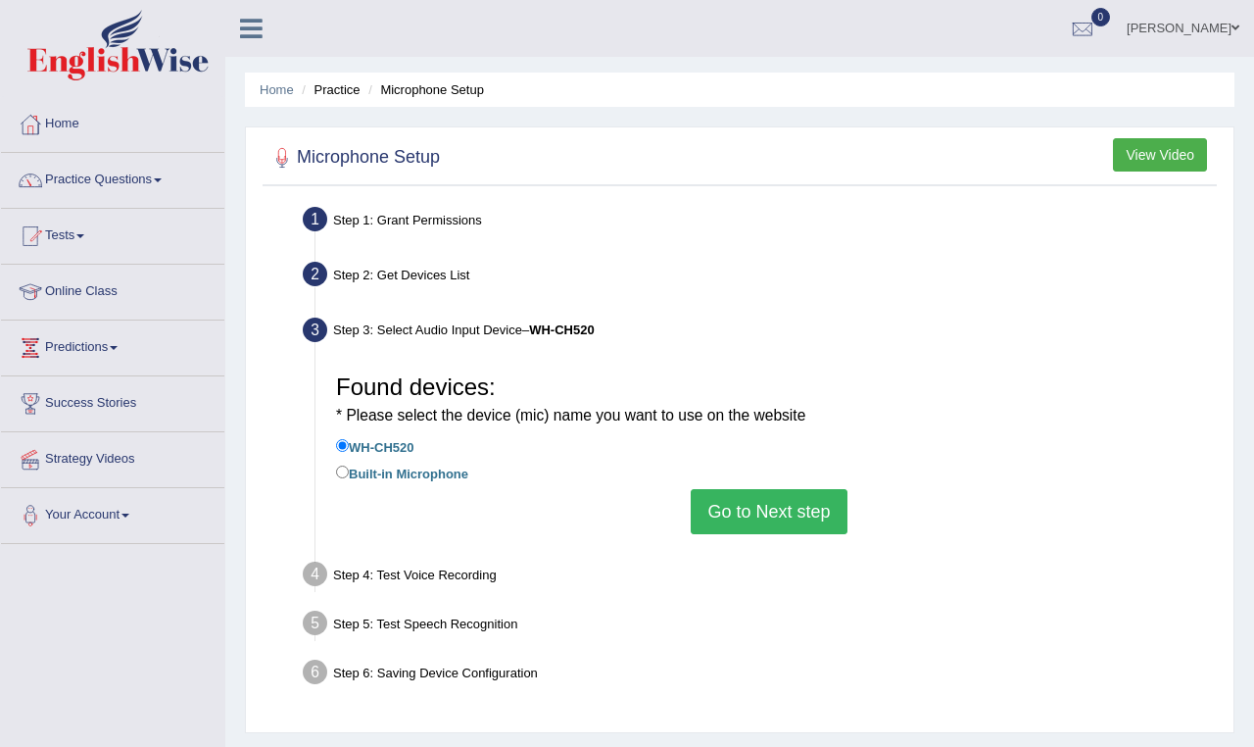
click at [813, 501] on button "Go to Next step" at bounding box center [769, 511] width 156 height 45
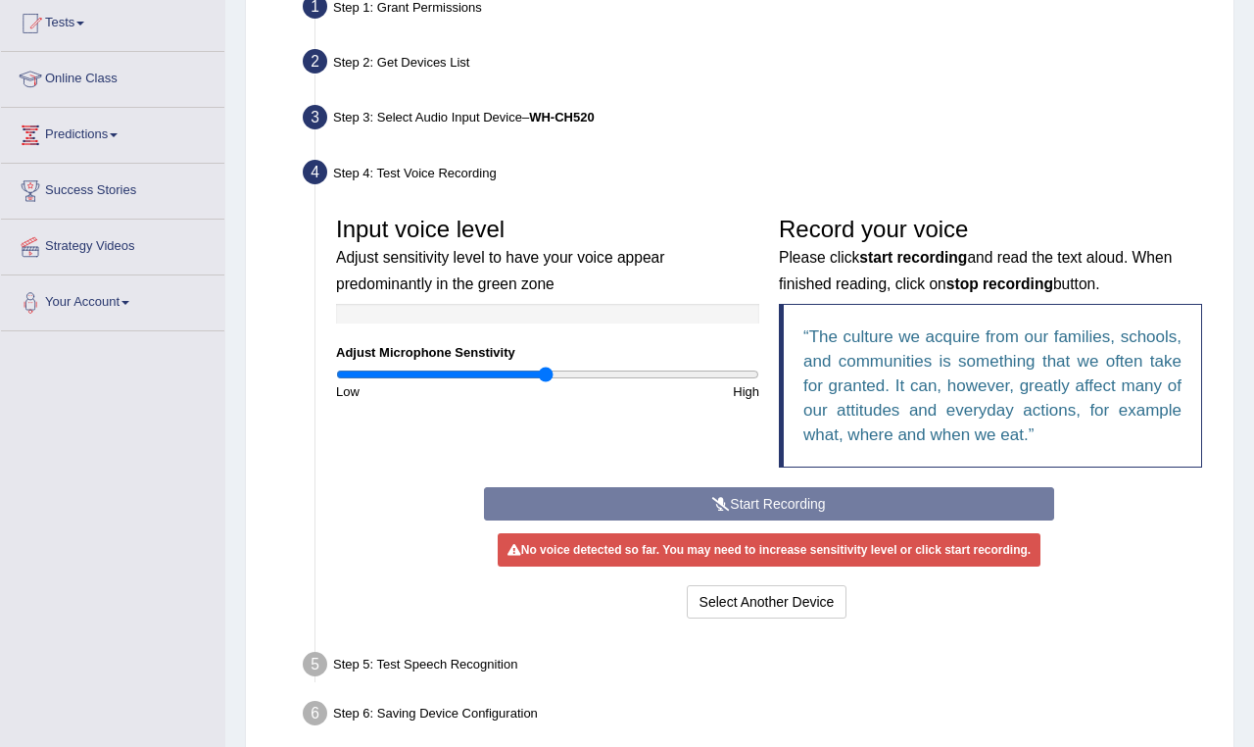
scroll to position [225, 0]
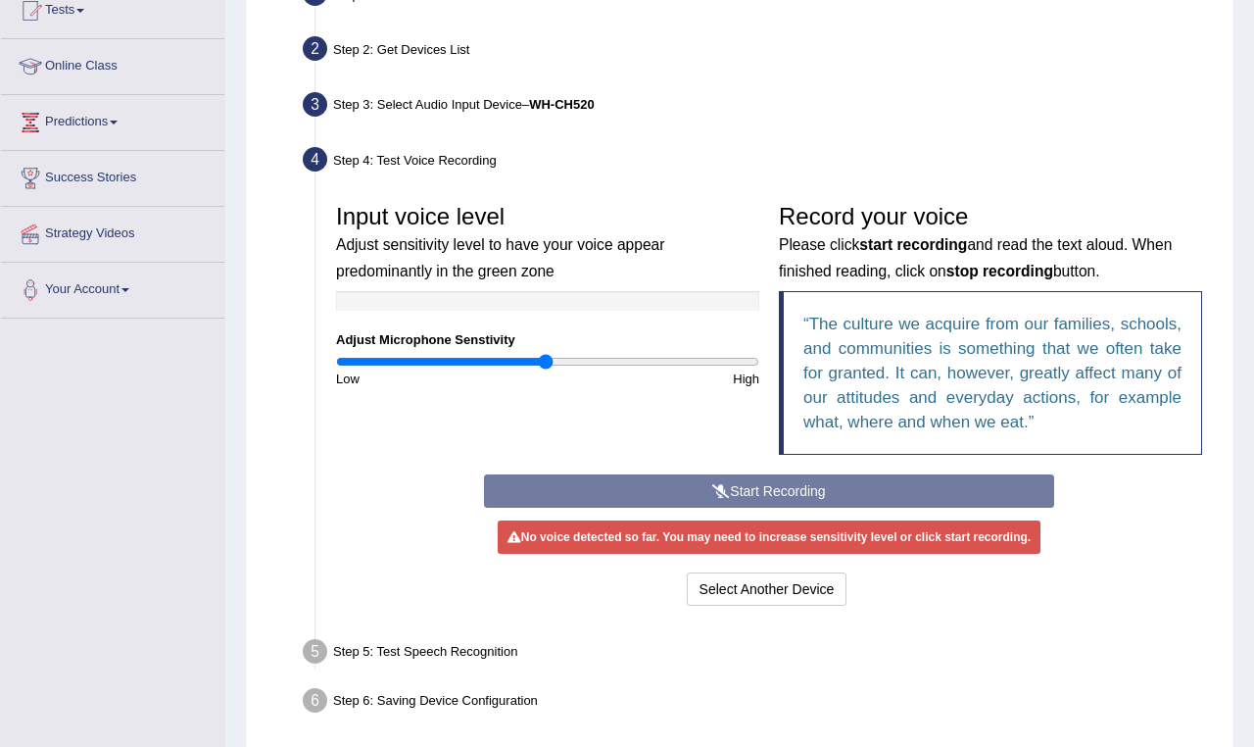
click at [797, 489] on div "Start Recording Stop Recording Note: Please listen to the recording till the en…" at bounding box center [769, 542] width 591 height 136
click at [794, 486] on div "Start Recording Stop Recording Note: Please listen to the recording till the en…" at bounding box center [769, 542] width 591 height 136
click at [775, 597] on button "Select Another Device" at bounding box center [767, 588] width 161 height 33
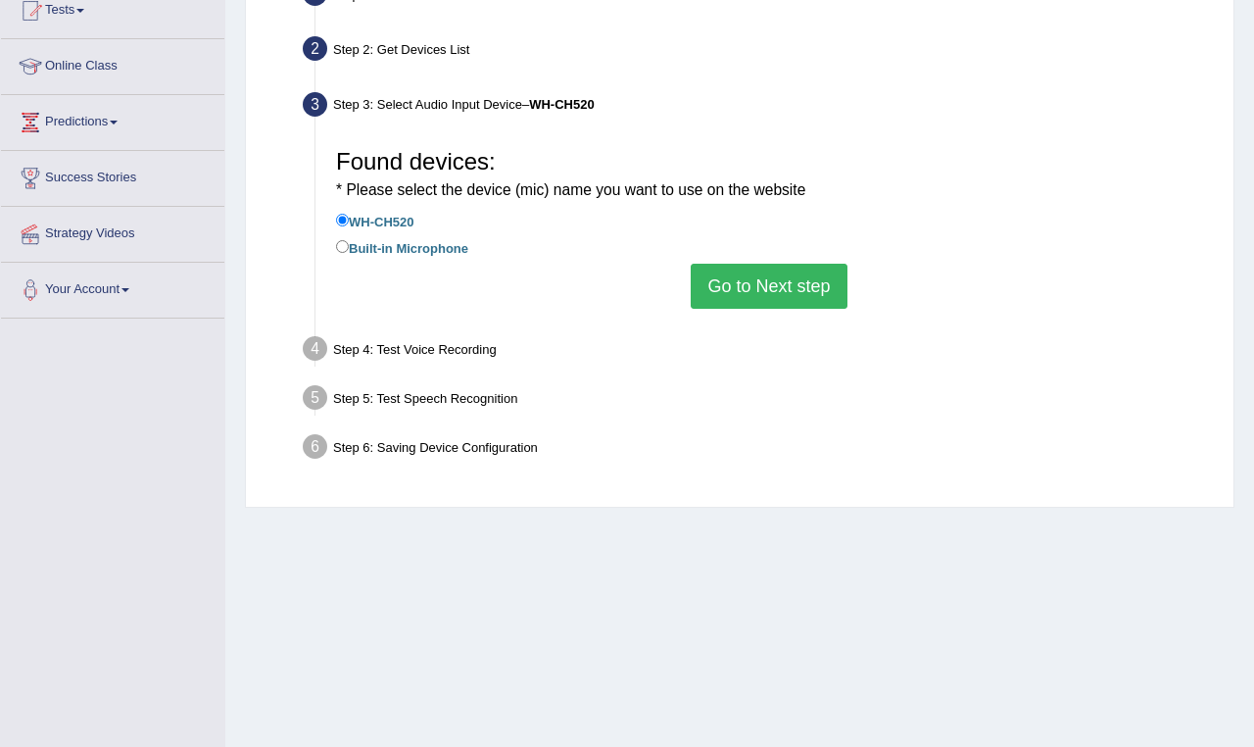
click at [342, 245] on input "Built-in Microphone" at bounding box center [342, 246] width 13 height 13
radio input "true"
click at [341, 216] on input "WH-CH520" at bounding box center [342, 220] width 13 height 13
radio input "true"
click at [762, 272] on button "Go to Next step" at bounding box center [769, 286] width 156 height 45
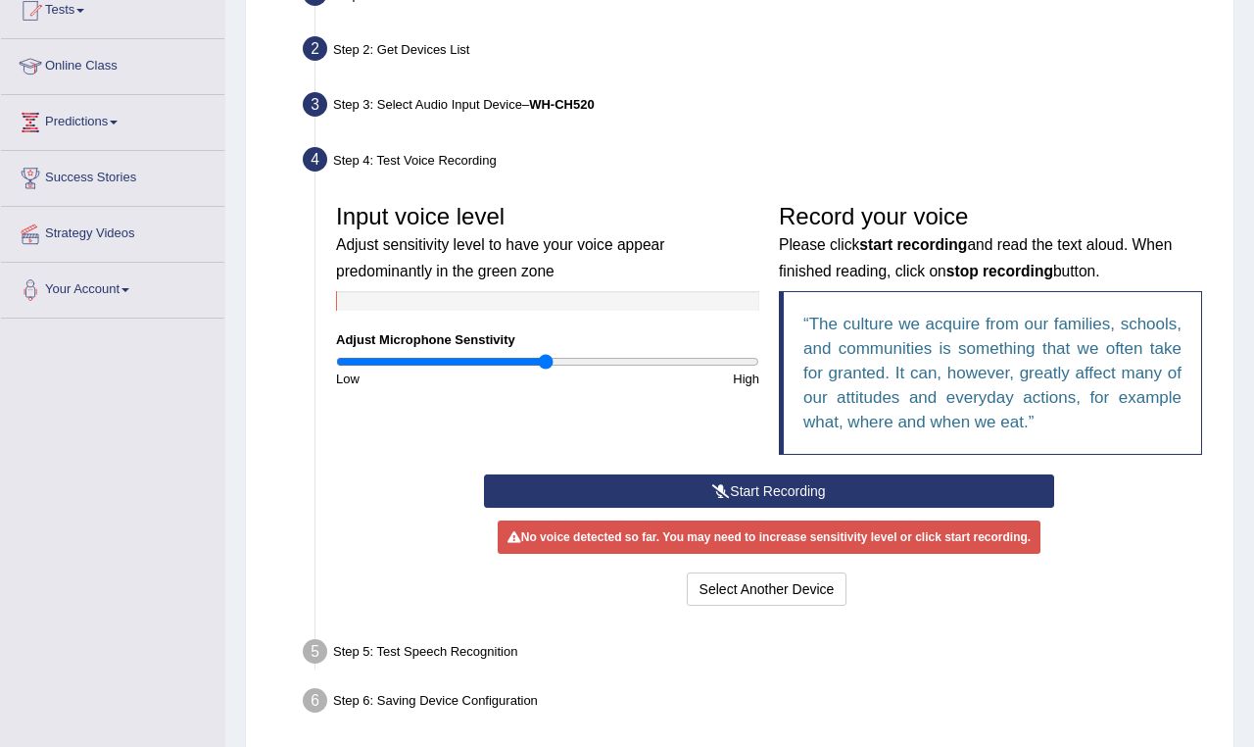
click at [748, 493] on button "Start Recording" at bounding box center [769, 490] width 571 height 33
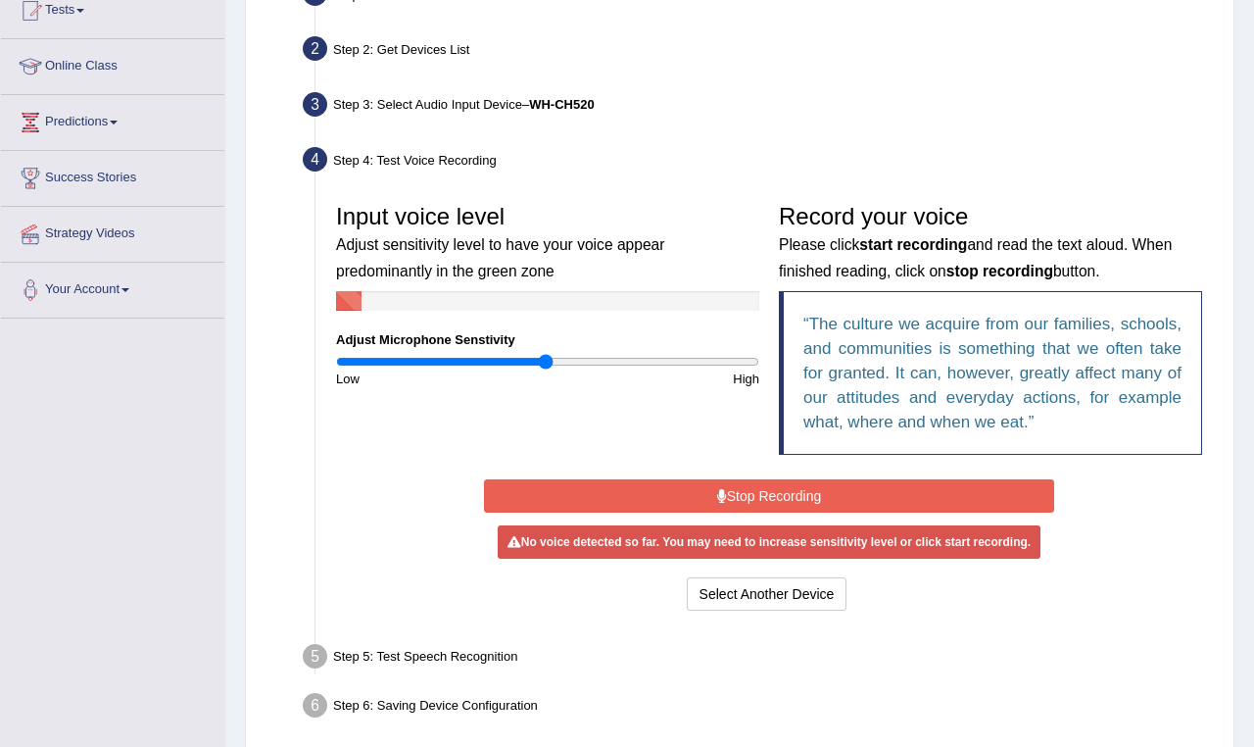
click at [748, 493] on button "Stop Recording" at bounding box center [769, 495] width 571 height 33
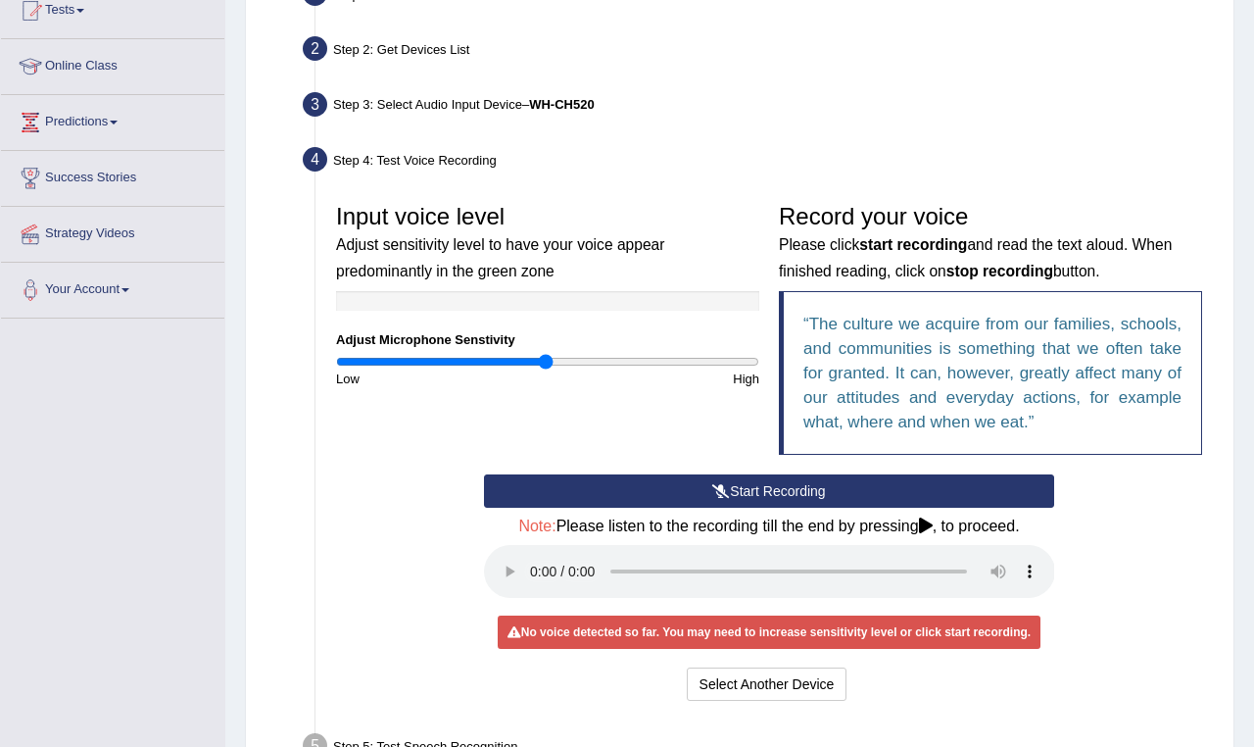
click at [527, 562] on audio at bounding box center [769, 571] width 571 height 53
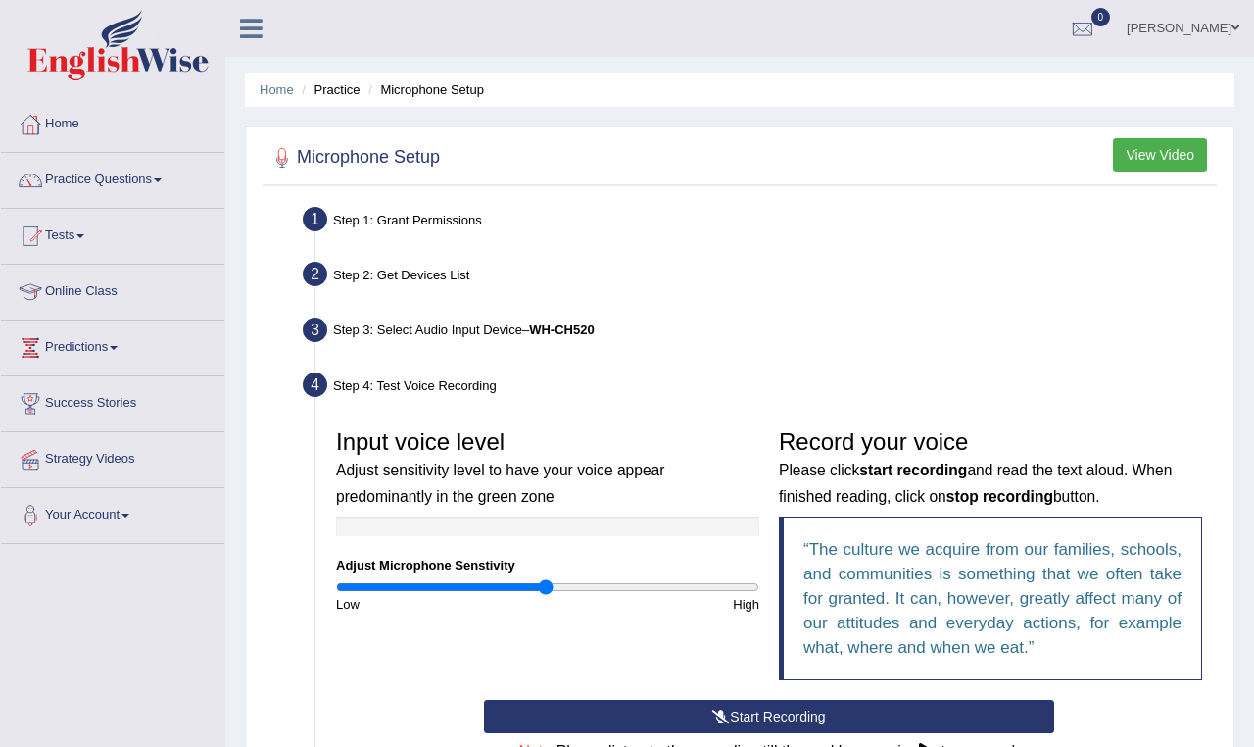
scroll to position [0, 0]
click at [164, 177] on link "Practice Questions" at bounding box center [112, 177] width 223 height 49
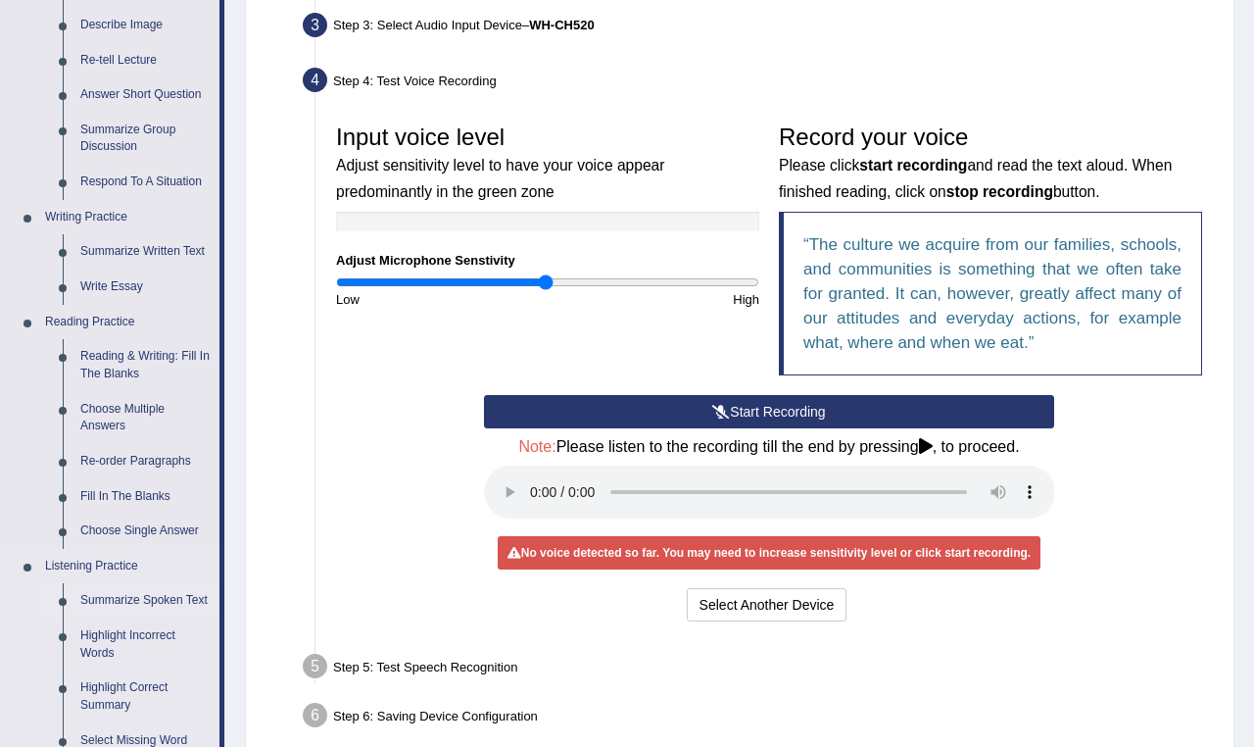
scroll to position [304, 0]
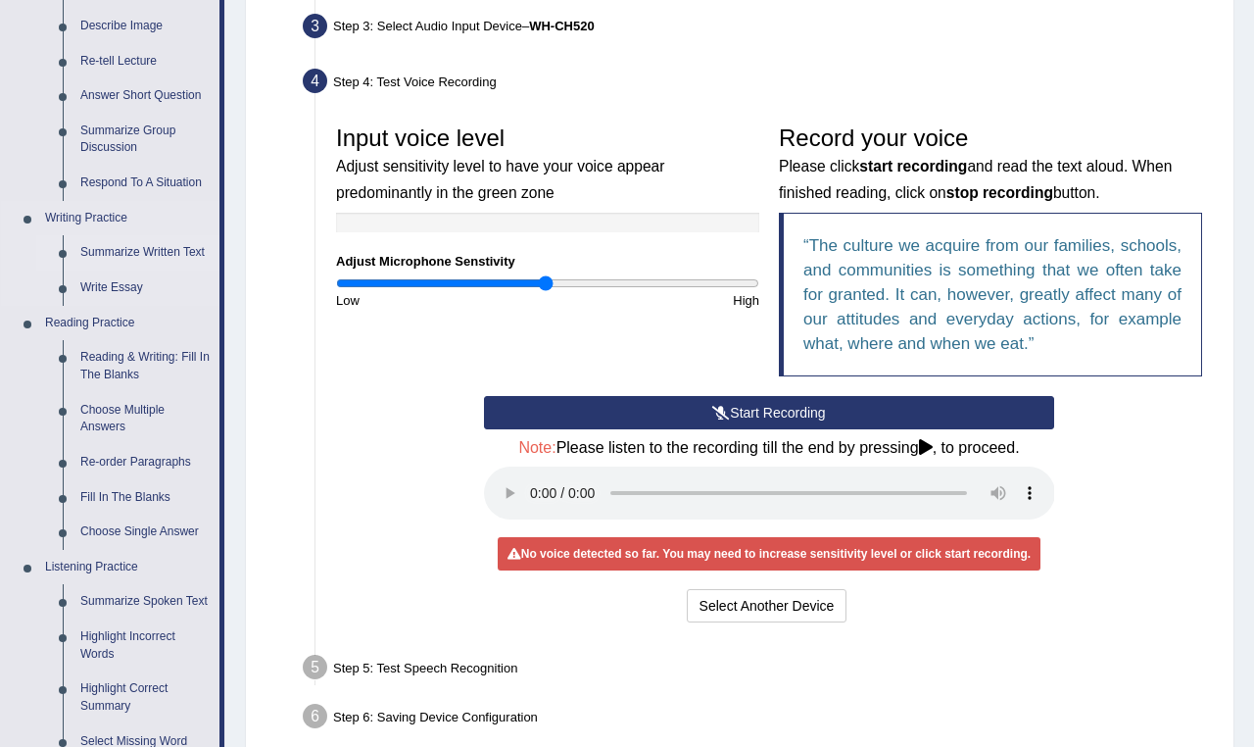
click at [148, 247] on link "Summarize Written Text" at bounding box center [146, 252] width 148 height 35
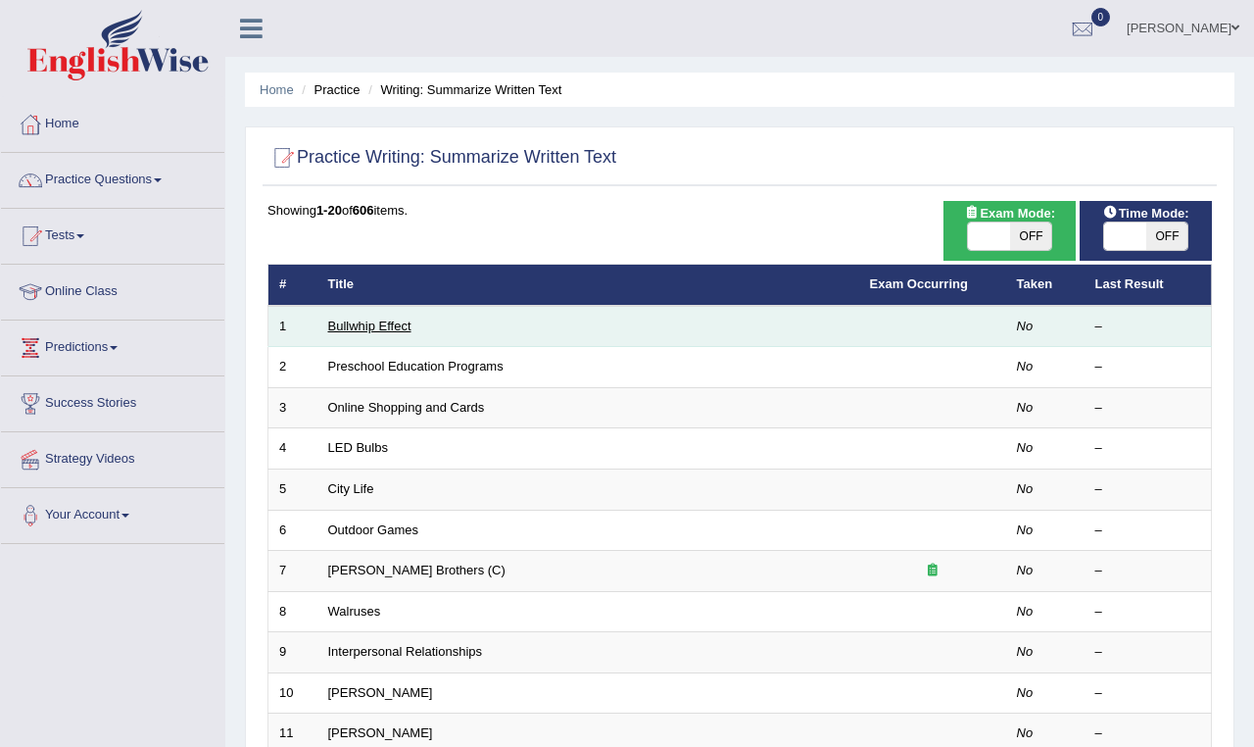
click at [389, 323] on link "Bullwhip Effect" at bounding box center [369, 325] width 83 height 15
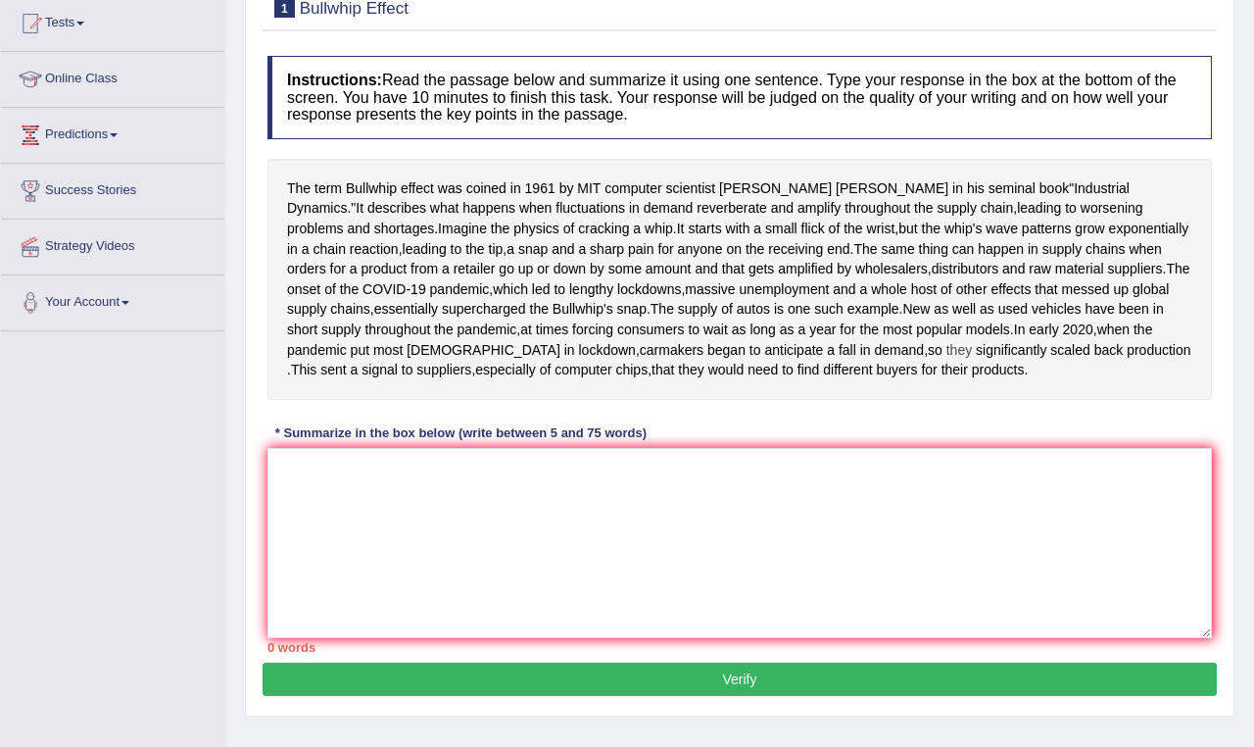
scroll to position [217, 0]
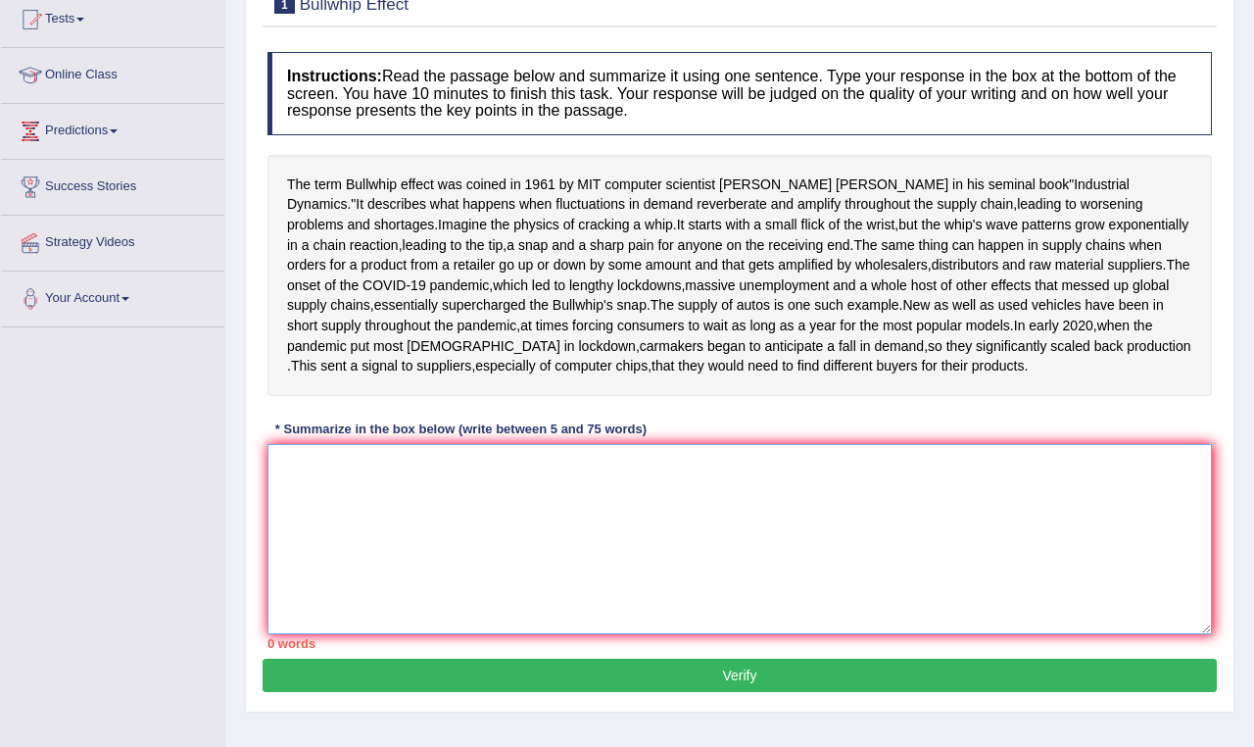
click at [347, 571] on textarea at bounding box center [739, 539] width 945 height 190
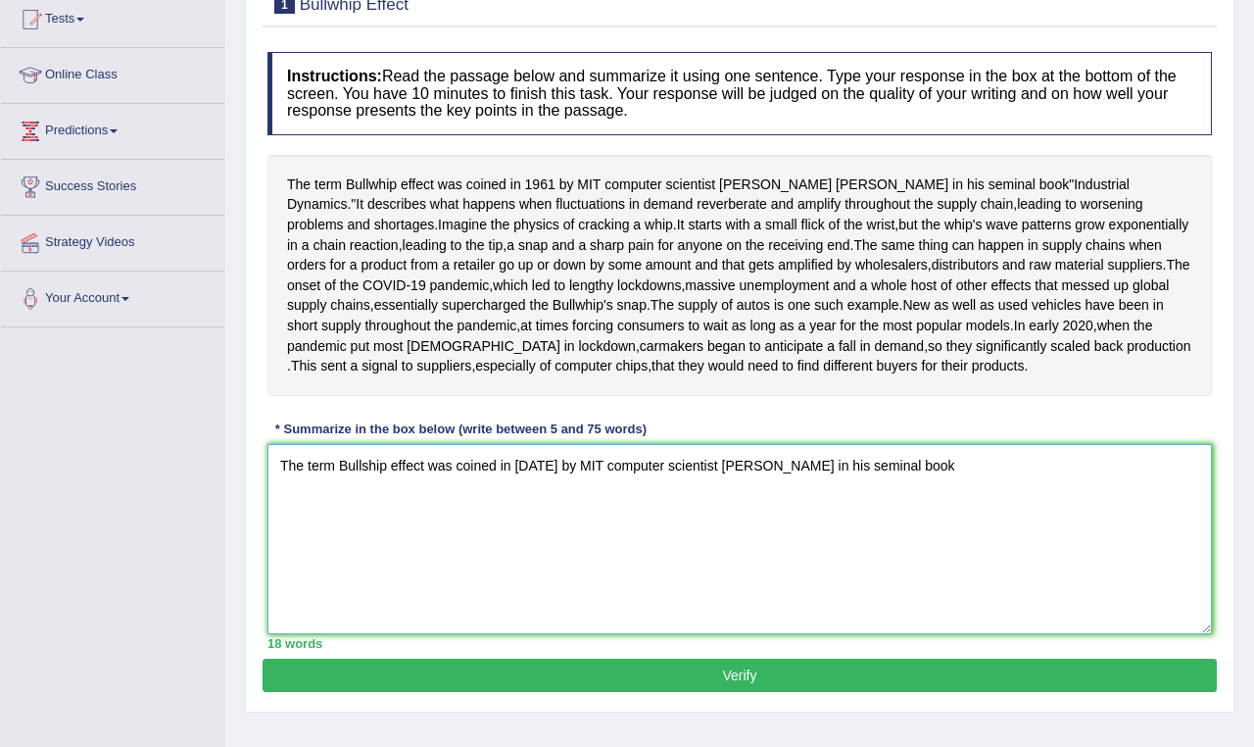
click at [368, 557] on textarea "The term Bullship effect was coined in 1961 by MIT computer scientist Jay Forre…" at bounding box center [739, 539] width 945 height 190
click at [922, 560] on textarea "The term Bullwhip effect was coined in 1961 by MIT computer scientist Jay Forre…" at bounding box center [739, 539] width 945 height 190
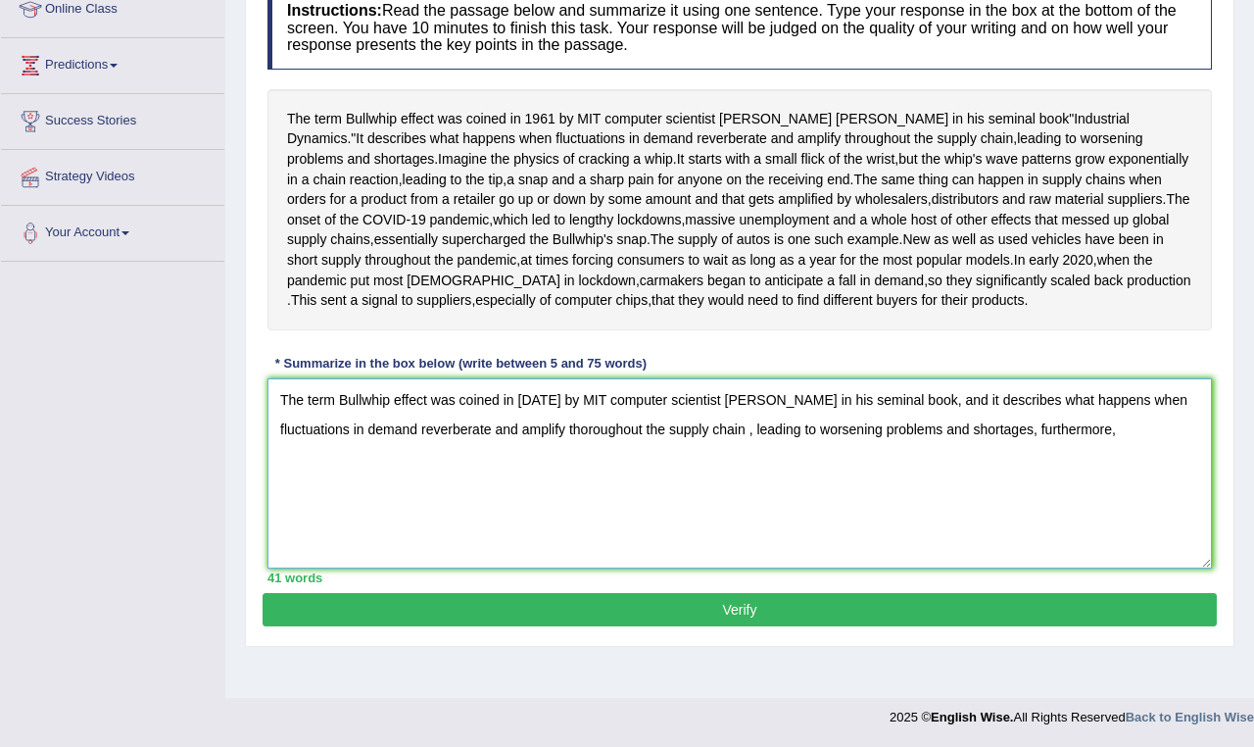
scroll to position [294, 0]
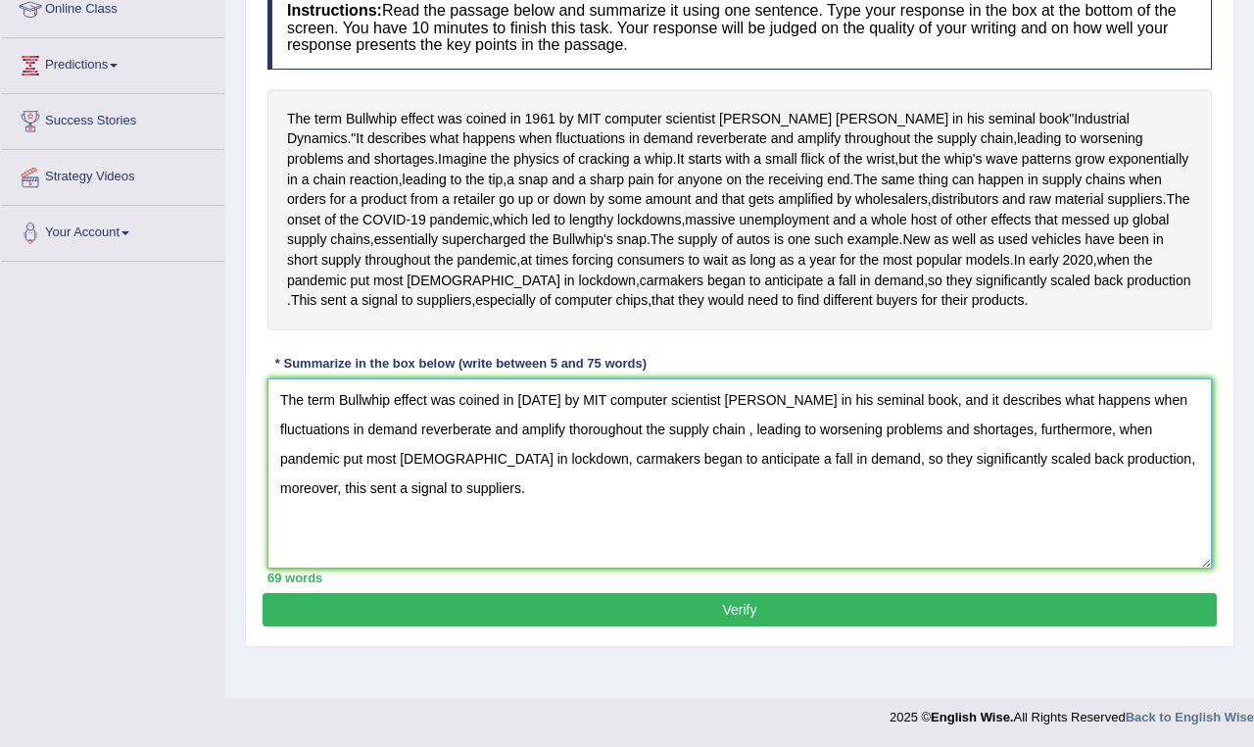
click at [604, 477] on textarea "The term Bullwhip effect was coined in 1961 by MIT computer scientist Jay Forre…" at bounding box center [739, 473] width 945 height 190
click at [591, 510] on textarea "The term Bullwhip effect was coined in 1961 by computer scientist Jay Forrester…" at bounding box center [739, 473] width 945 height 190
click at [547, 541] on textarea "The term Bullwhip effect was coined in 1961 by computer scientist Jay Forrester…" at bounding box center [739, 473] width 945 height 190
type textarea "The term Bullwhip effect was coined in 1961 by computer scientist Jay Forrester…"
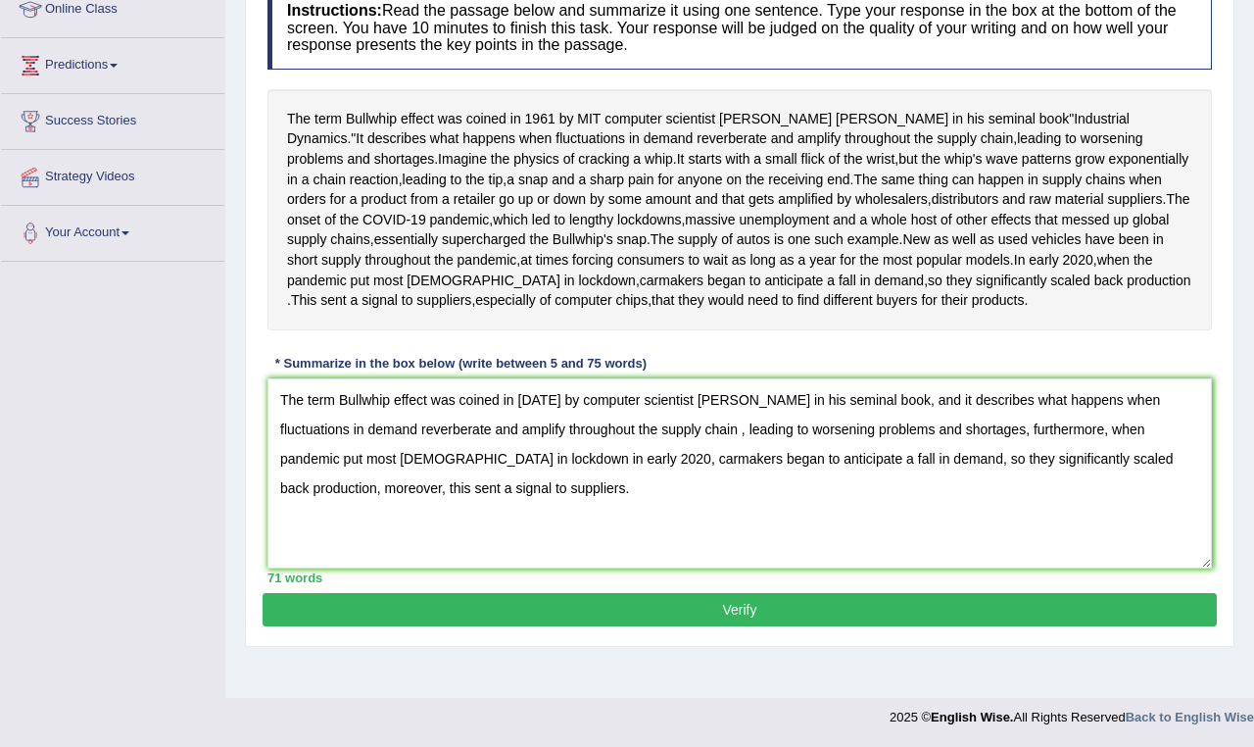
click at [740, 626] on button "Verify" at bounding box center [740, 609] width 954 height 33
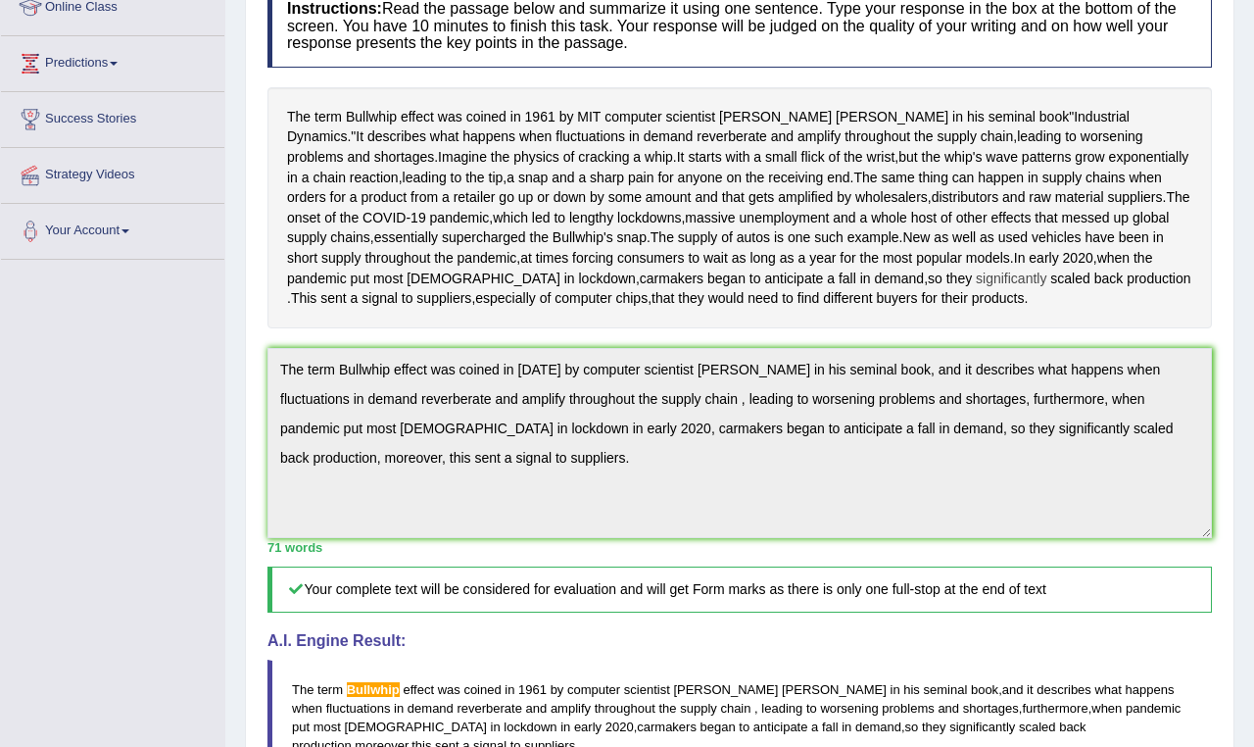
scroll to position [0, 0]
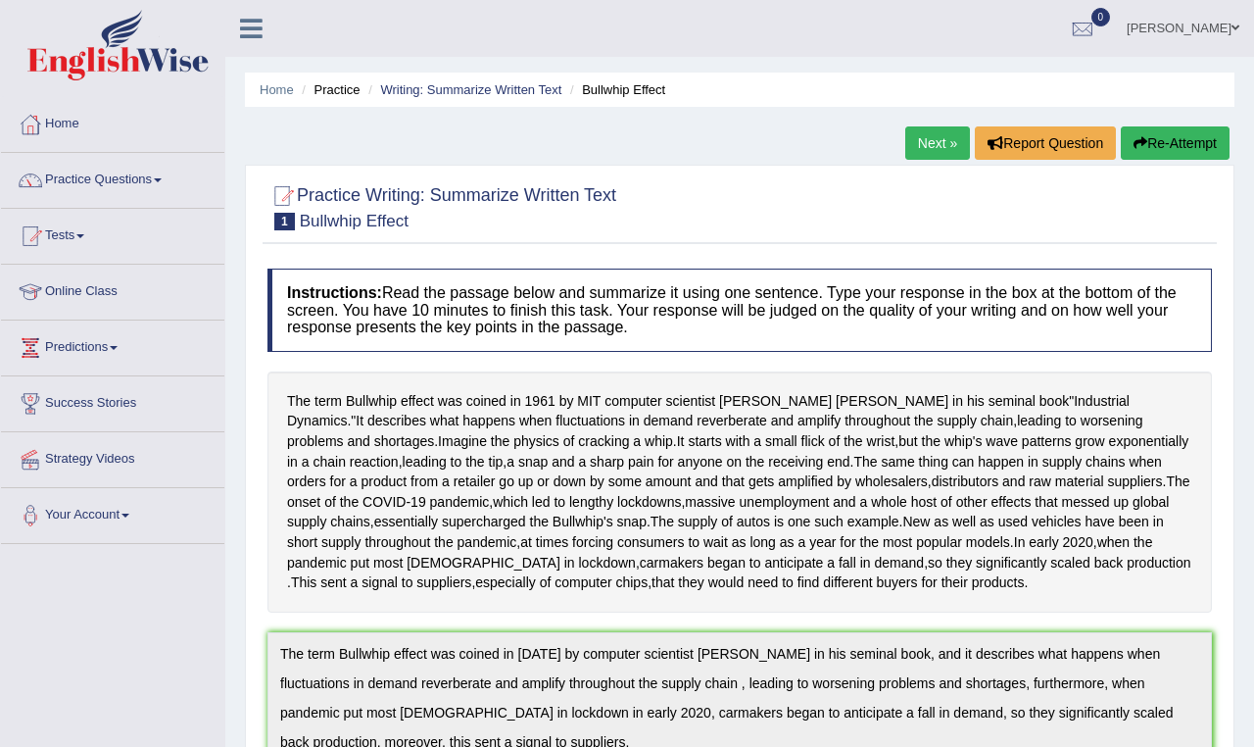
click at [935, 145] on link "Next »" at bounding box center [937, 142] width 65 height 33
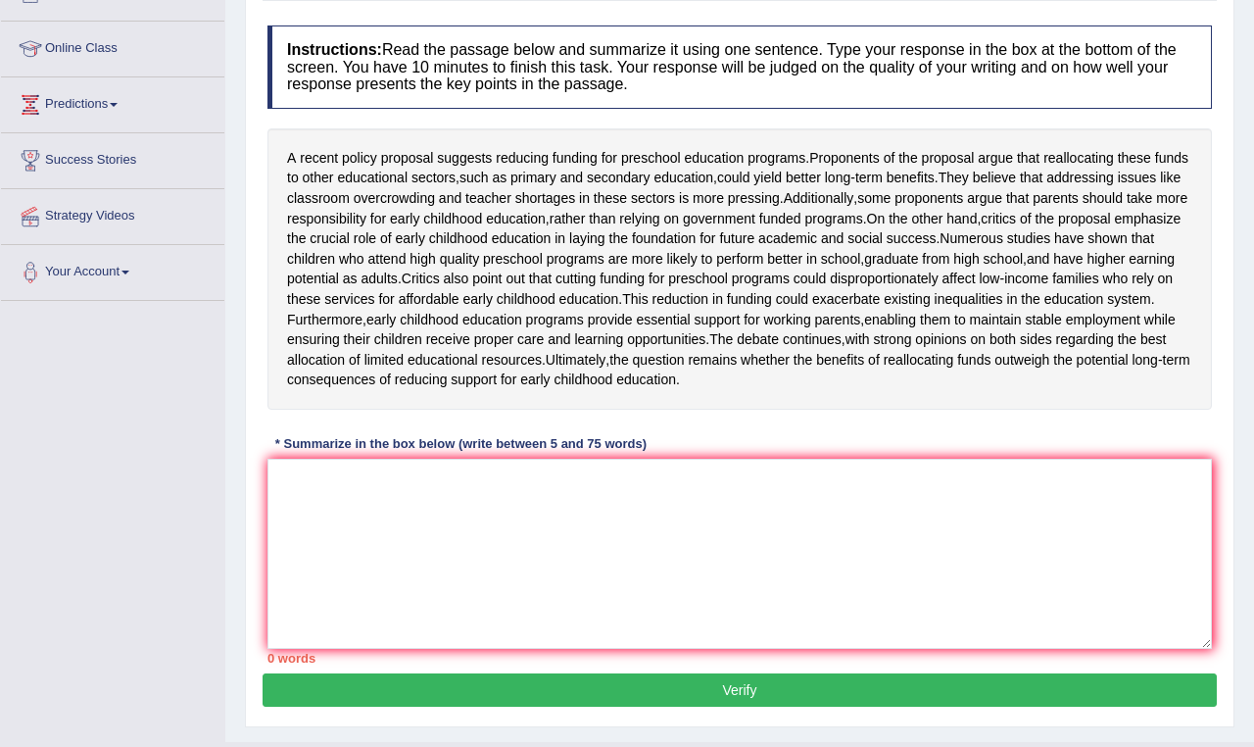
scroll to position [236, 0]
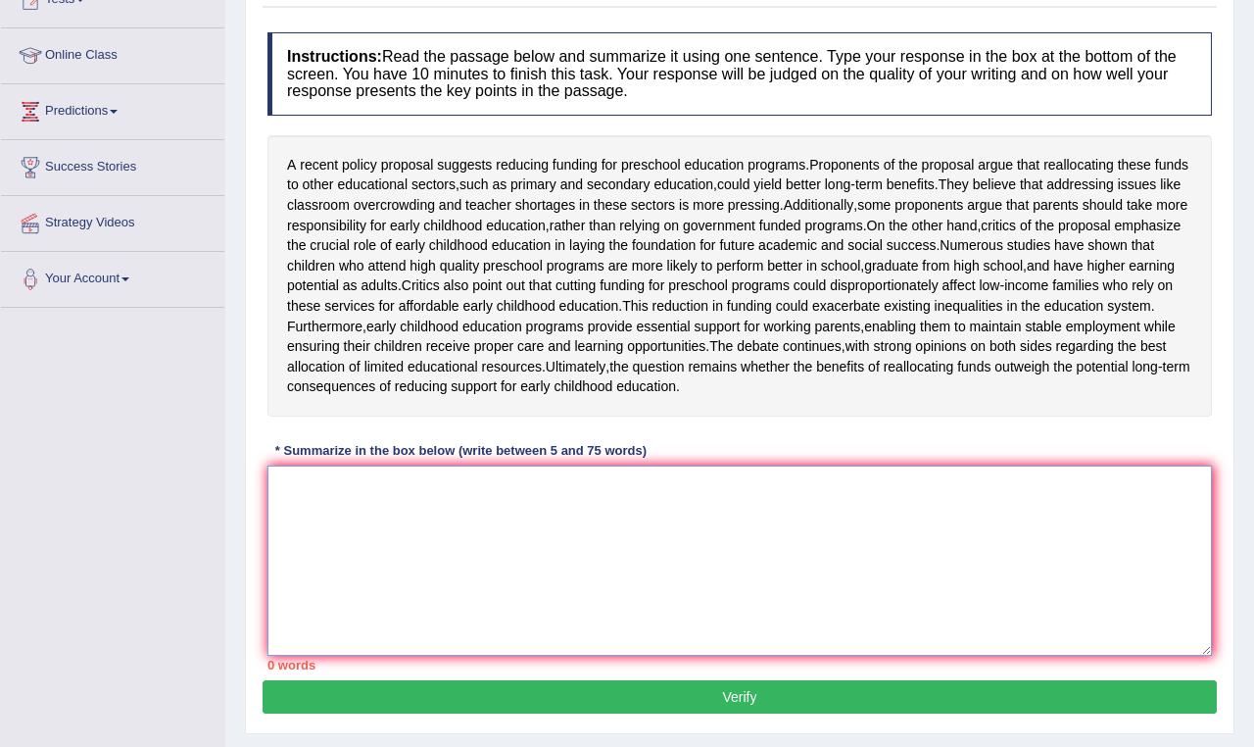
click at [442, 565] on textarea at bounding box center [739, 560] width 945 height 190
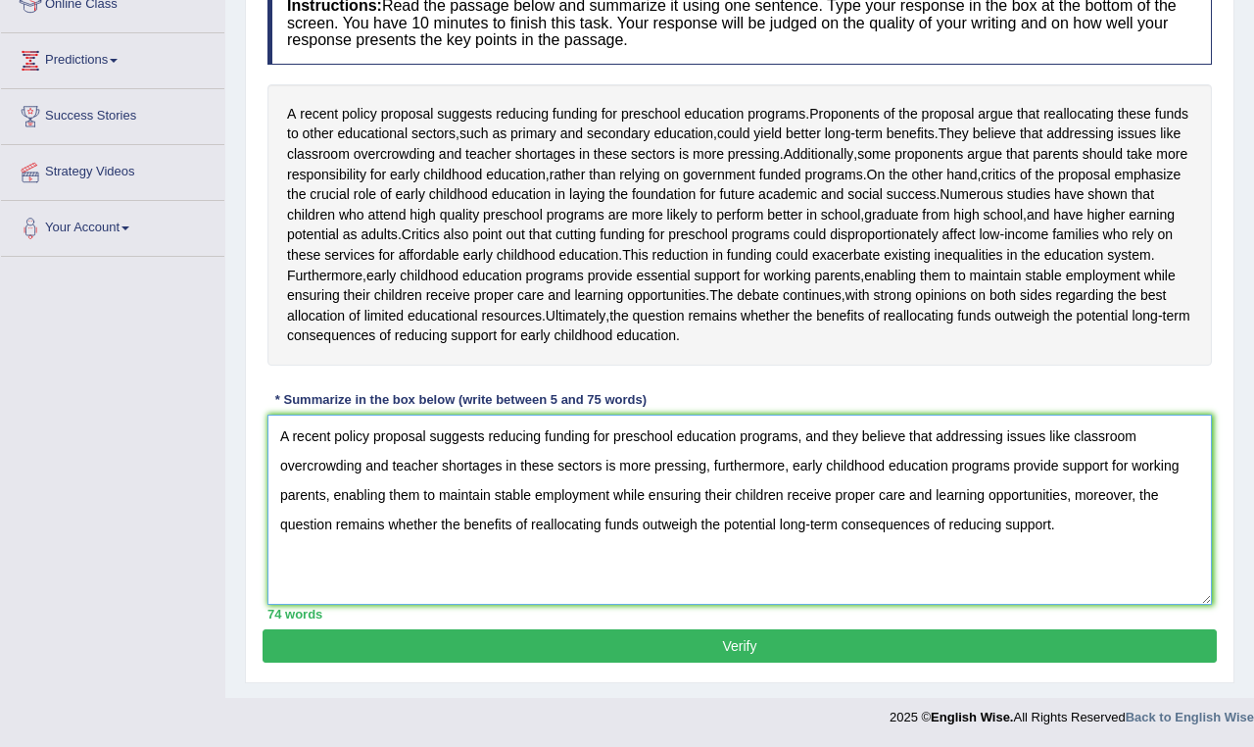
scroll to position [337, 0]
type textarea "A recent policy proposal suggests reducing funding for preschool education prog…"
click at [722, 648] on button "Verify" at bounding box center [740, 645] width 954 height 33
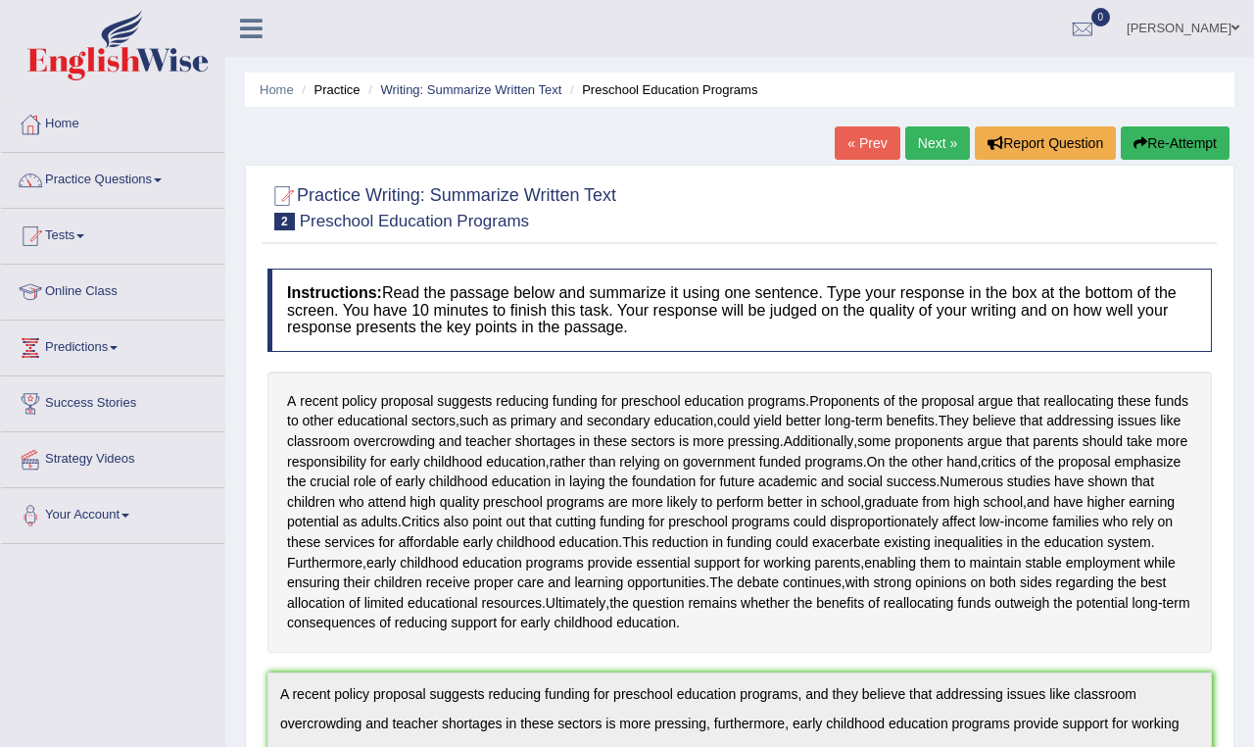
scroll to position [0, 0]
click at [926, 144] on link "Next »" at bounding box center [937, 142] width 65 height 33
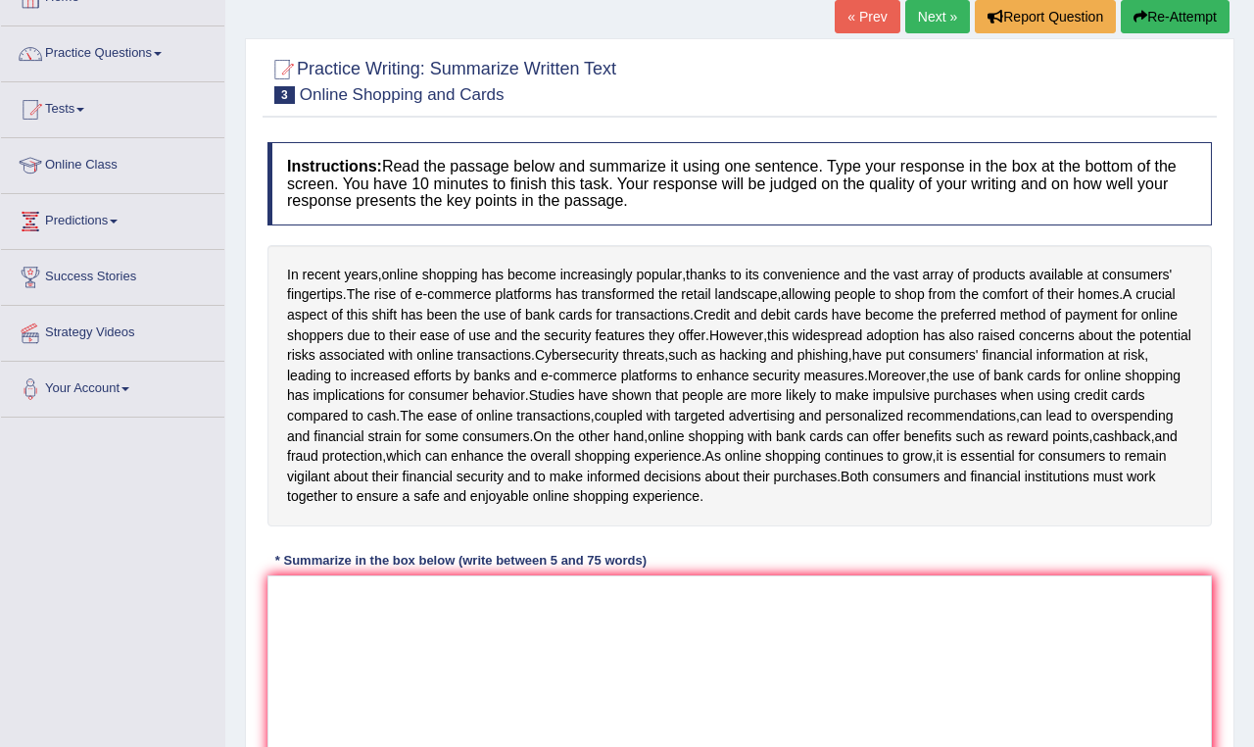
scroll to position [130, 0]
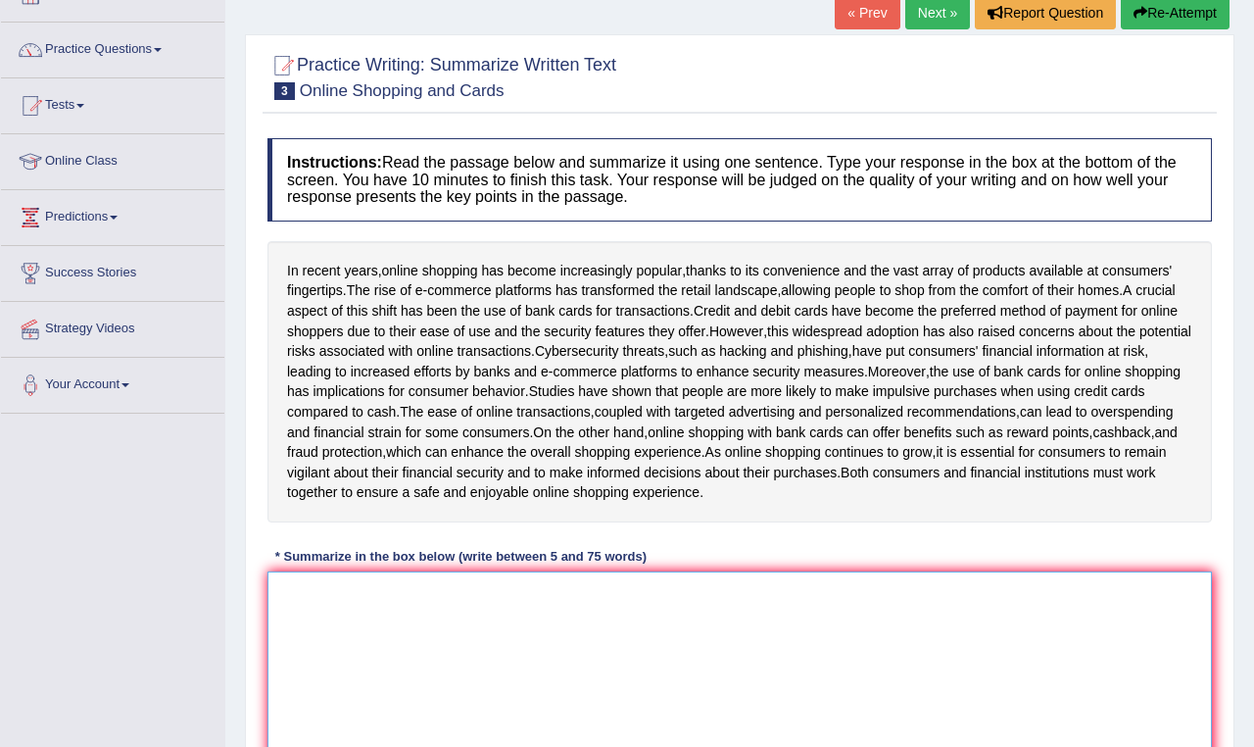
click at [407, 614] on textarea at bounding box center [739, 666] width 945 height 190
type textarea "i"
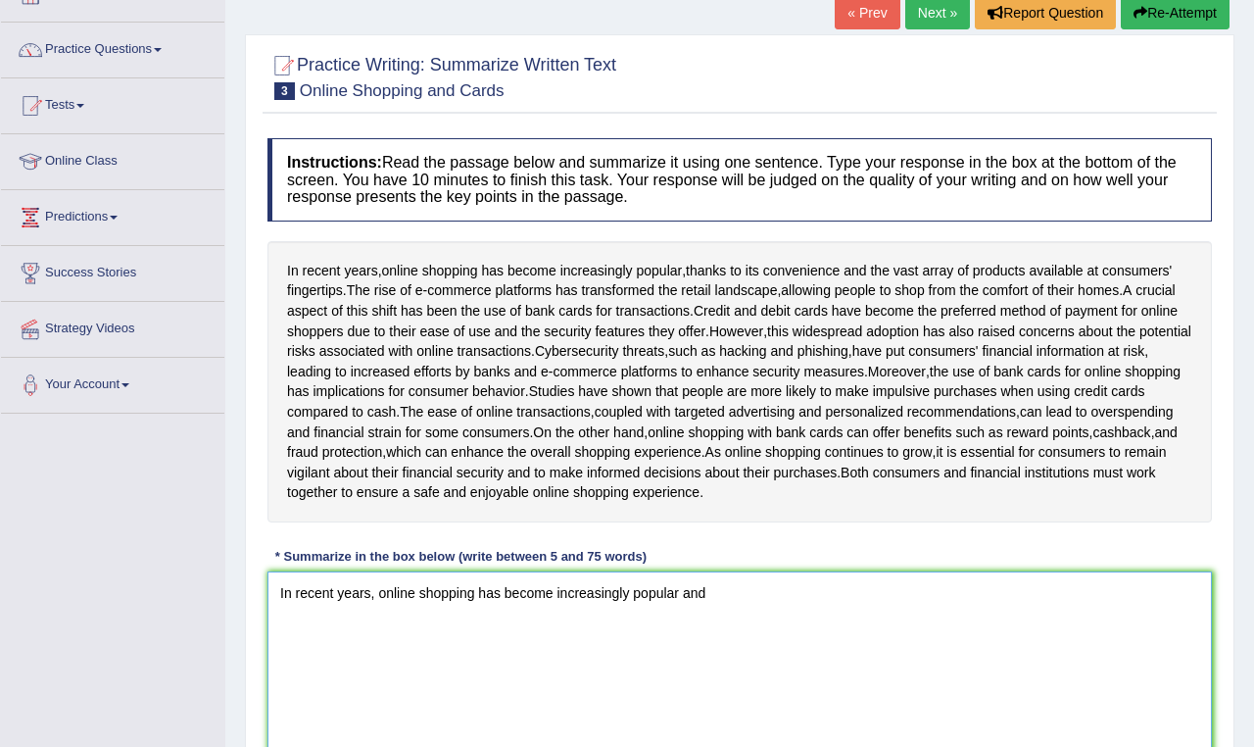
click at [683, 606] on textarea "In recent years, online shopping has become increasingly popular and" at bounding box center [739, 666] width 945 height 190
click at [722, 606] on textarea "In recent years, online shopping has become increasingly popular, and" at bounding box center [739, 666] width 945 height 190
click at [694, 605] on textarea "In recent years, online shopping has become increasingly popular, and" at bounding box center [739, 666] width 945 height 190
click at [734, 612] on textarea "In recent years, online shopping has become increasingly popular, and" at bounding box center [739, 666] width 945 height 190
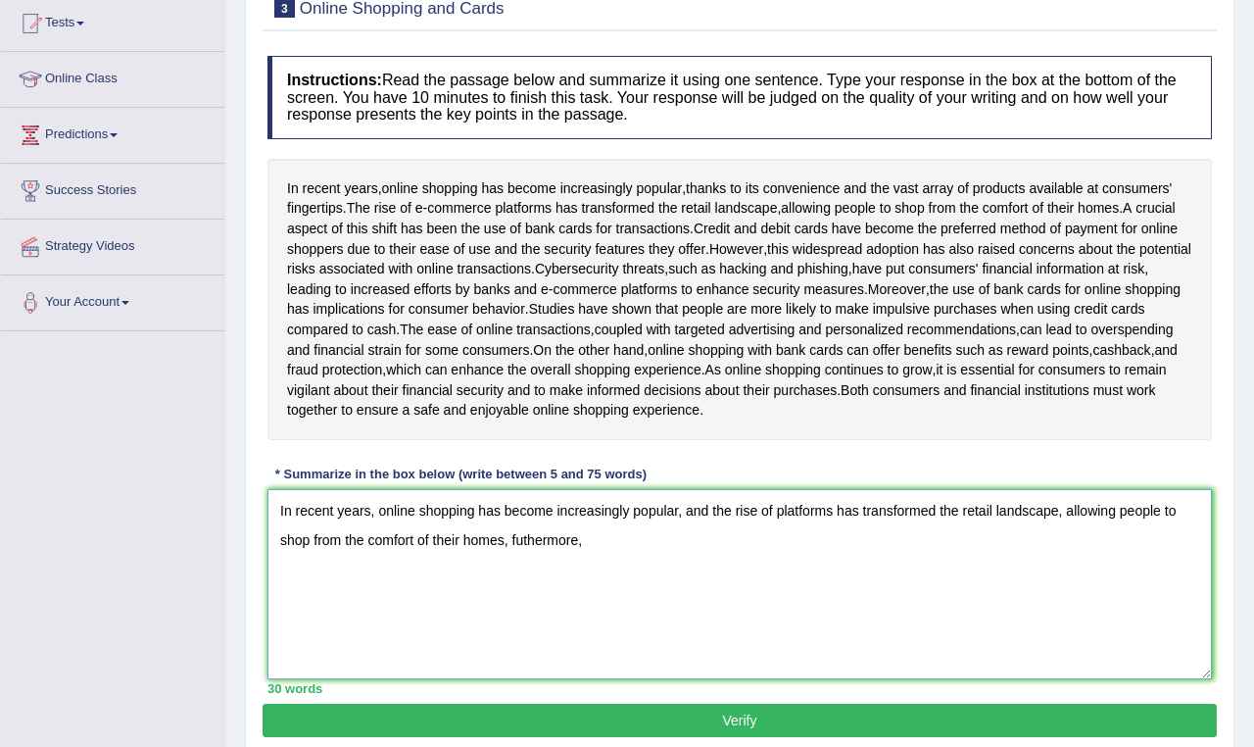
scroll to position [217, 0]
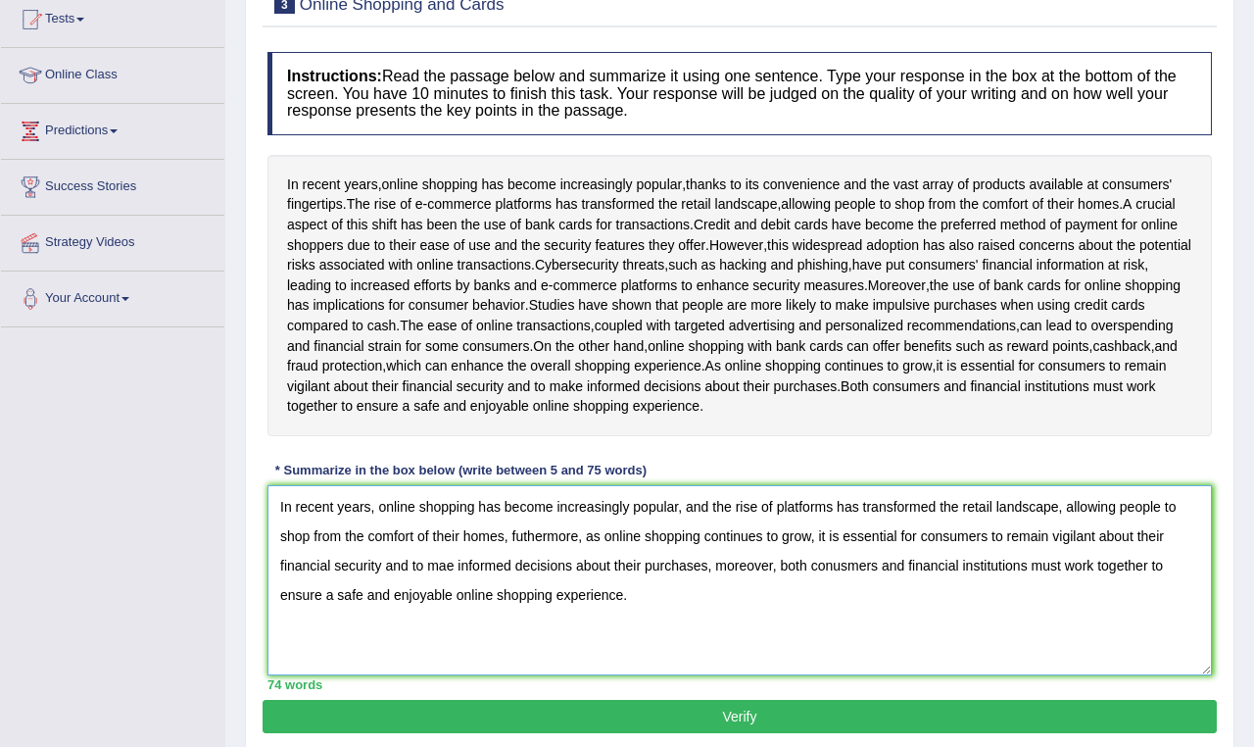
click at [455, 579] on textarea "In recent years, online shopping has become increasingly popular, and the rise …" at bounding box center [739, 580] width 945 height 190
click at [866, 579] on textarea "In recent years, online shopping has become increasingly popular, and the rise …" at bounding box center [739, 580] width 945 height 190
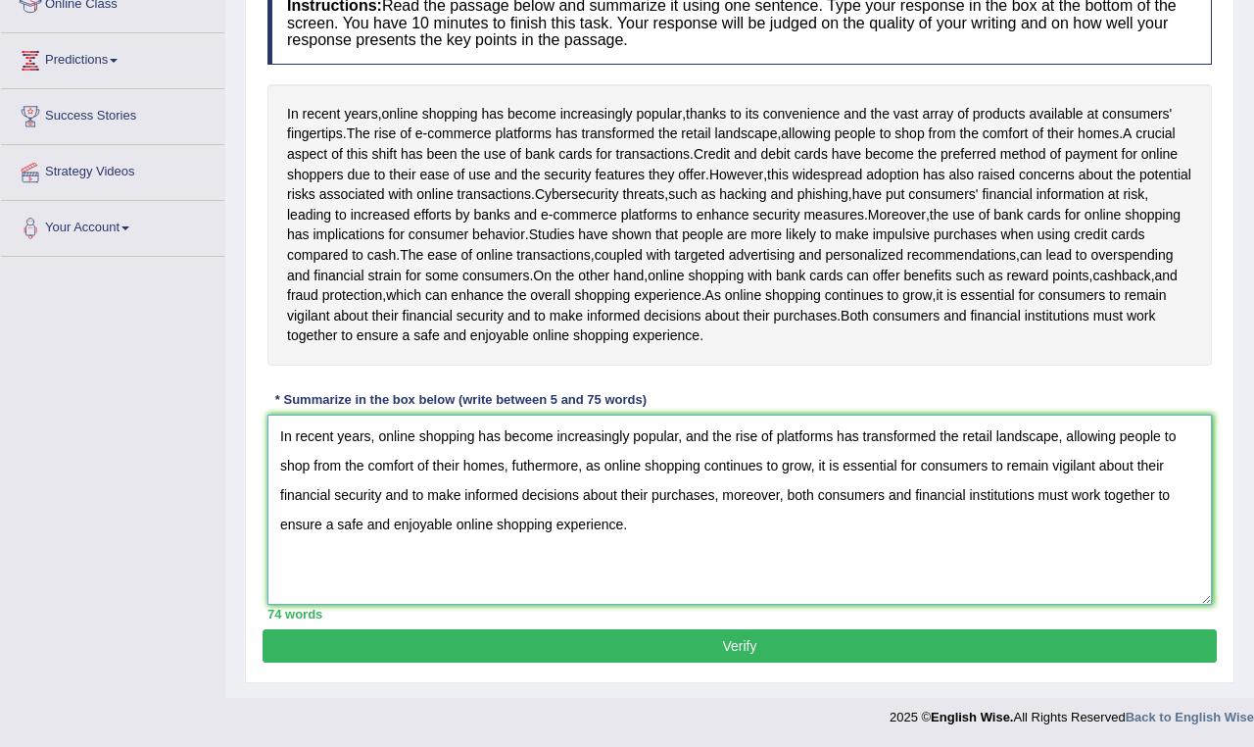
scroll to position [298, 0]
type textarea "In recent years, online shopping has become increasingly popular, and the rise …"
click at [794, 648] on button "Verify" at bounding box center [740, 645] width 954 height 33
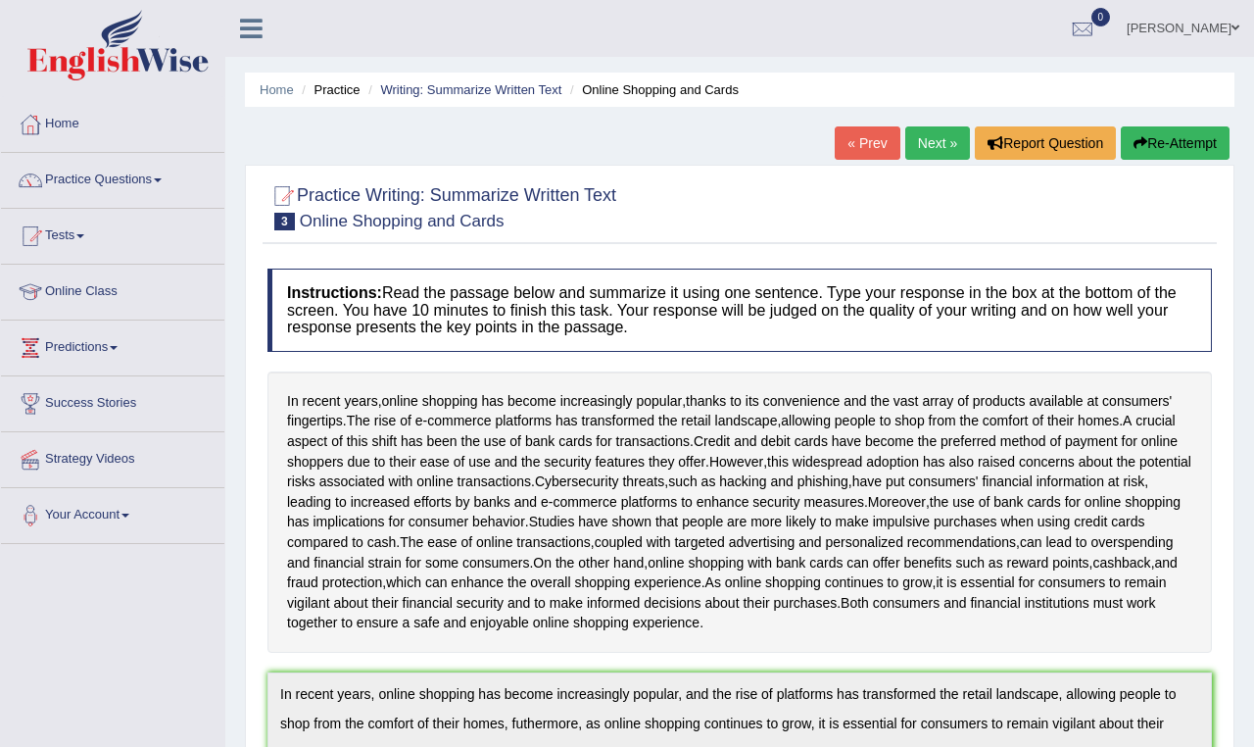
scroll to position [0, 0]
click at [168, 186] on link "Practice Questions" at bounding box center [112, 177] width 223 height 49
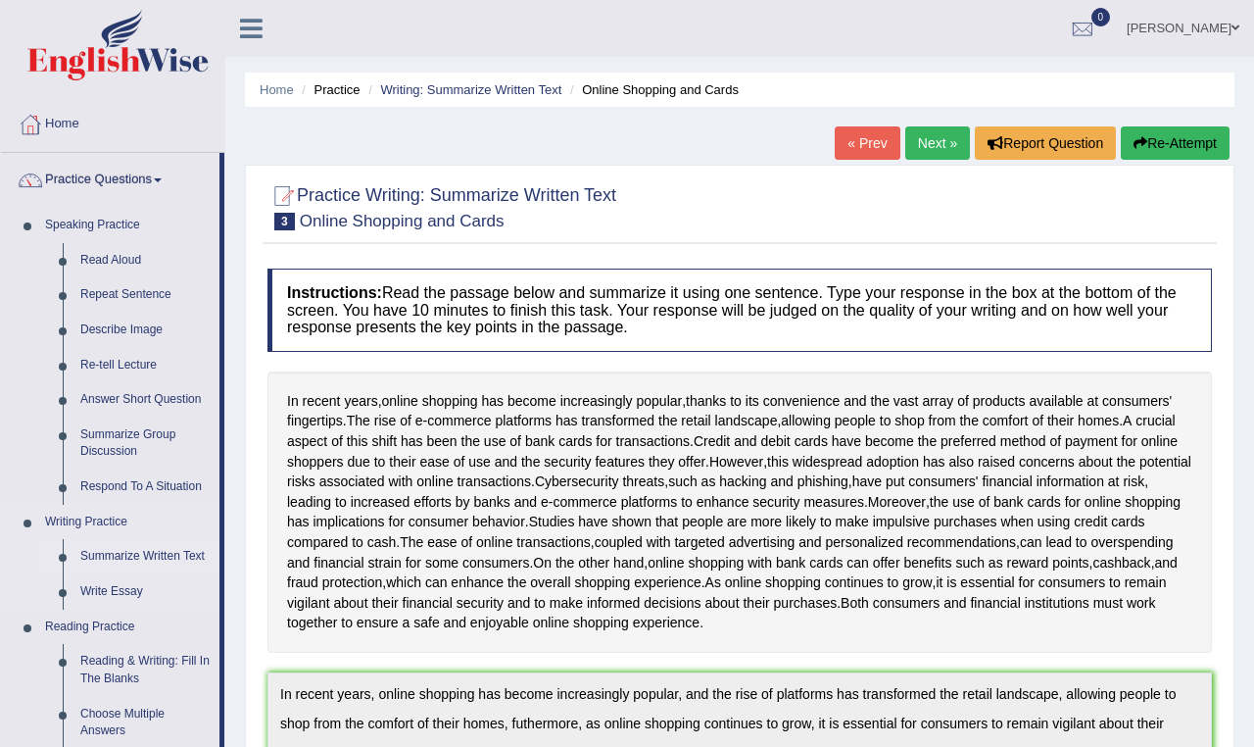
click at [128, 548] on link "Summarize Written Text" at bounding box center [146, 556] width 148 height 35
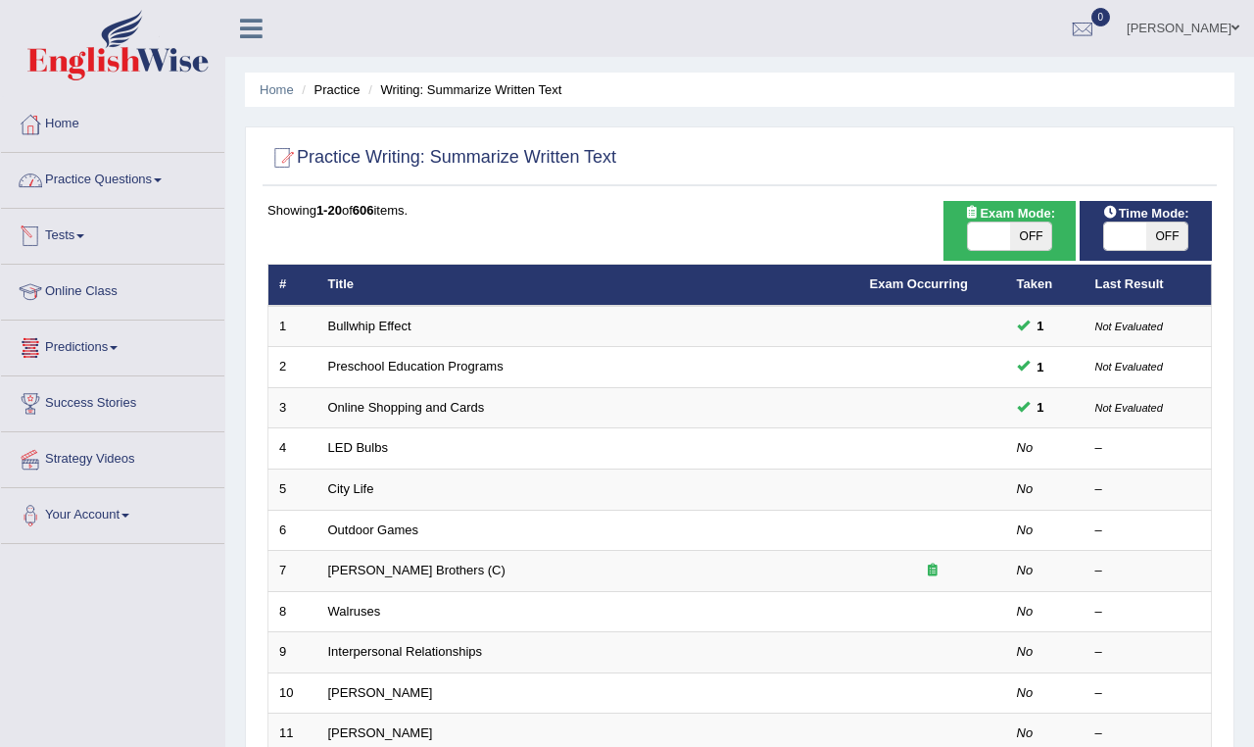
click at [131, 182] on link "Practice Questions" at bounding box center [112, 177] width 223 height 49
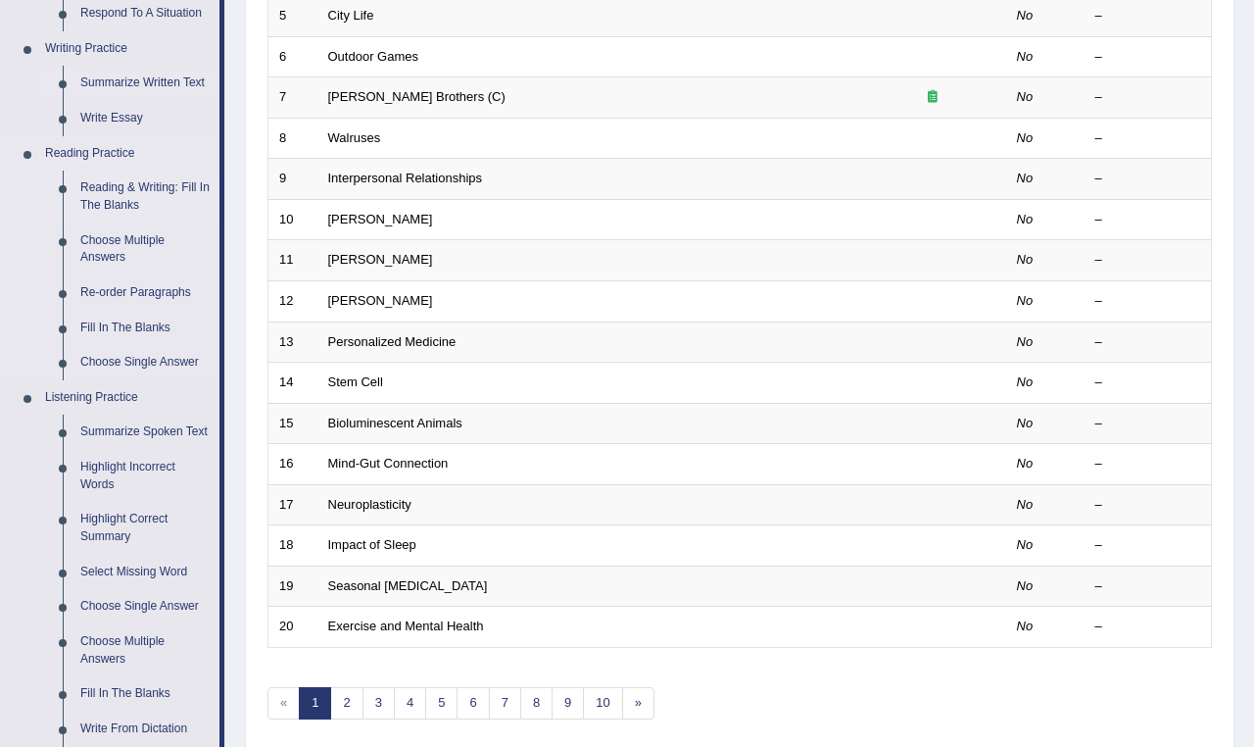
scroll to position [477, 0]
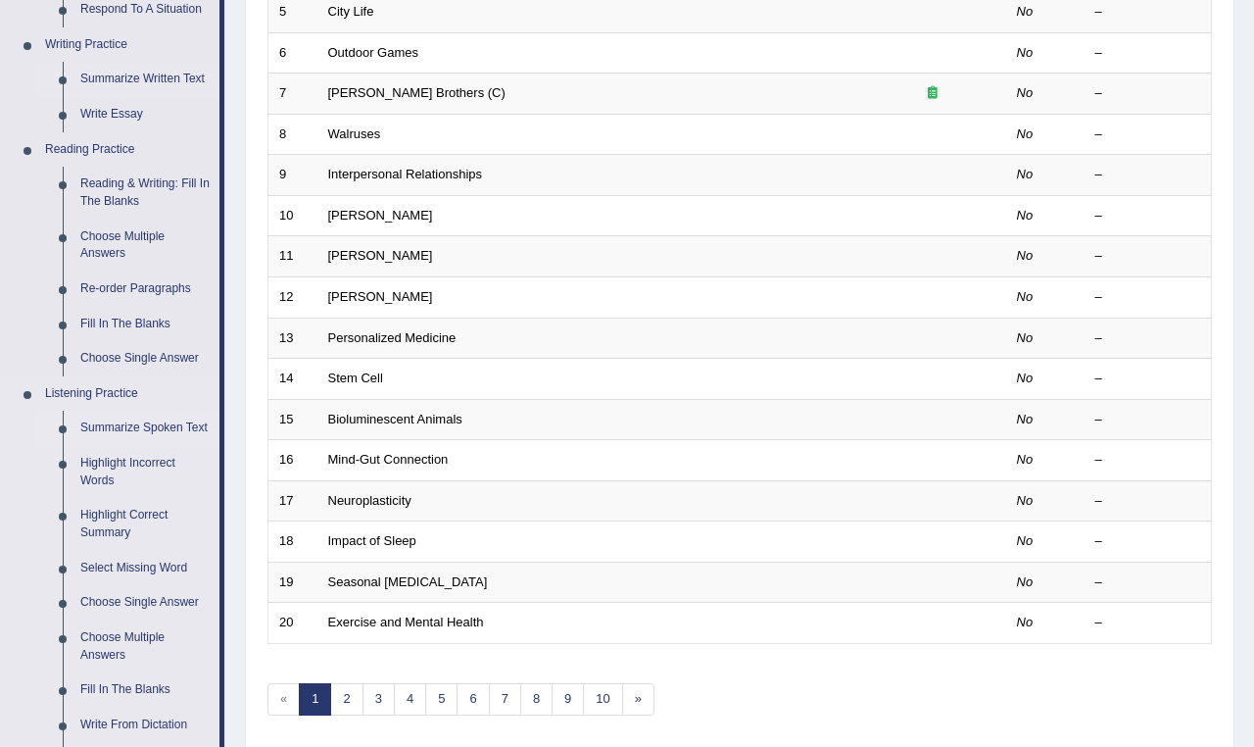
click at [144, 411] on link "Summarize Spoken Text" at bounding box center [146, 428] width 148 height 35
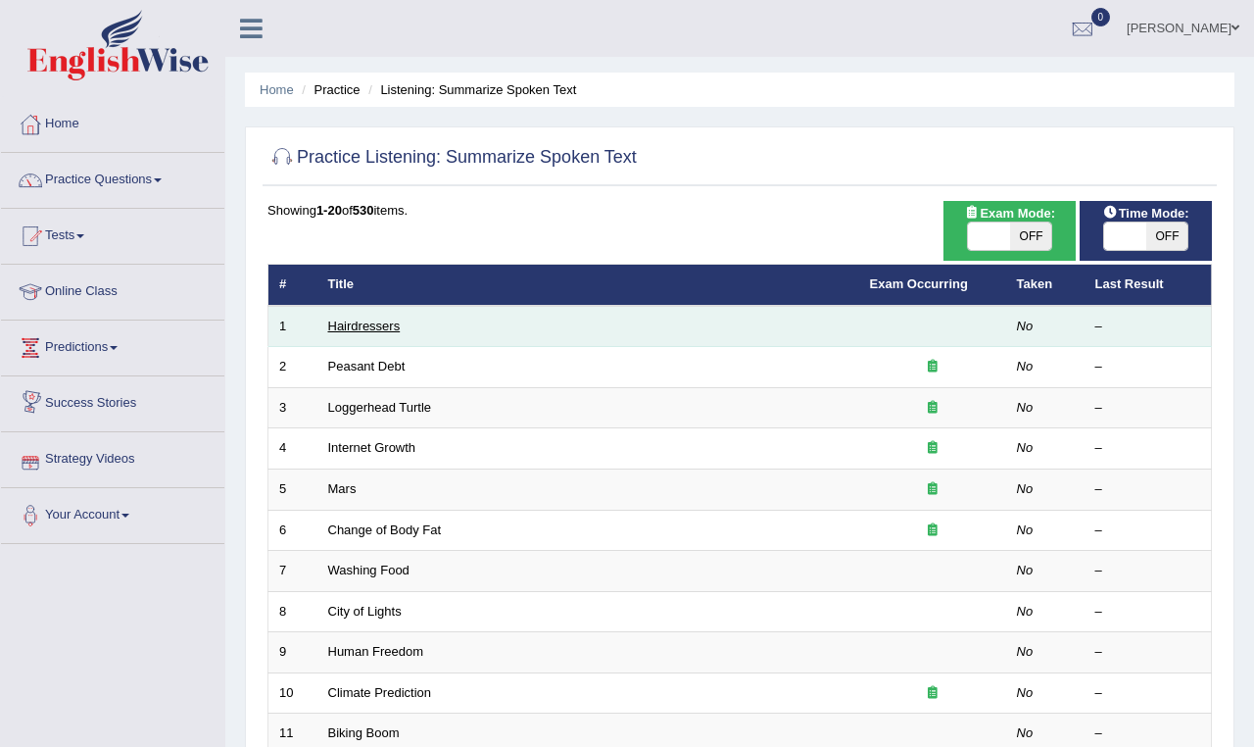
click at [396, 324] on link "Hairdressers" at bounding box center [364, 325] width 73 height 15
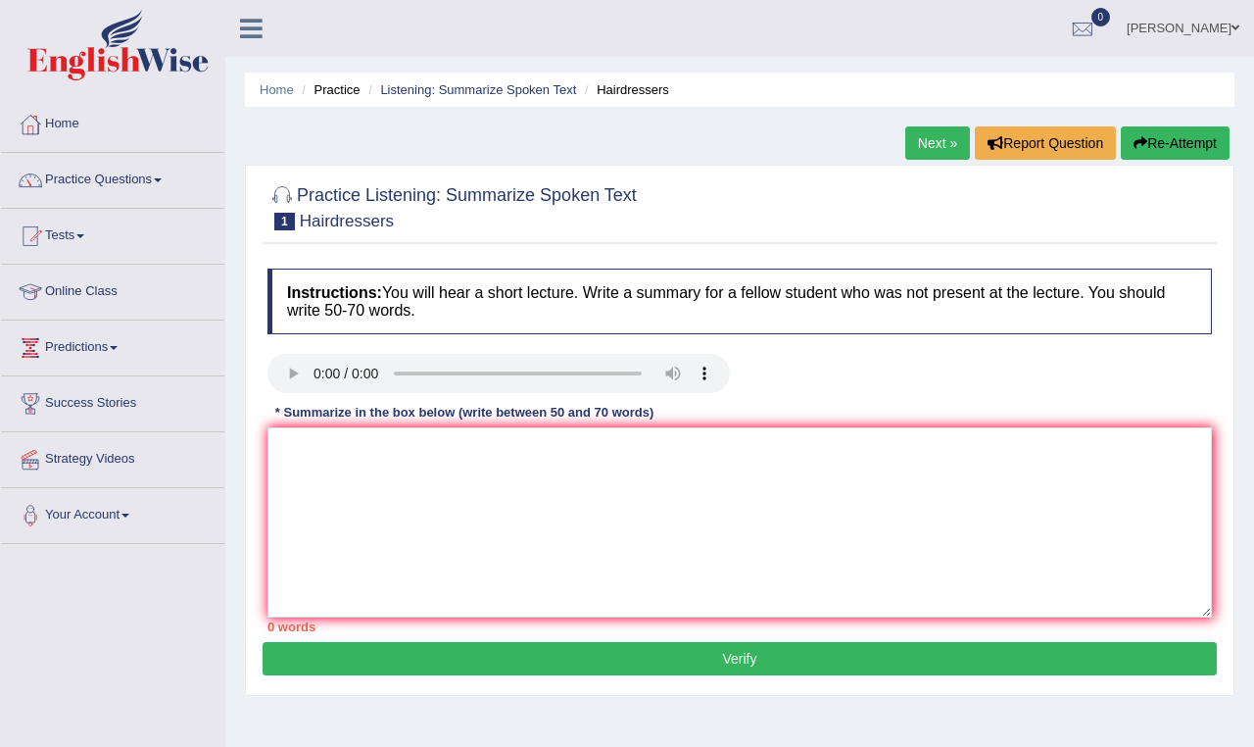
click at [315, 372] on audio at bounding box center [498, 373] width 462 height 39
click at [318, 369] on audio at bounding box center [498, 373] width 462 height 39
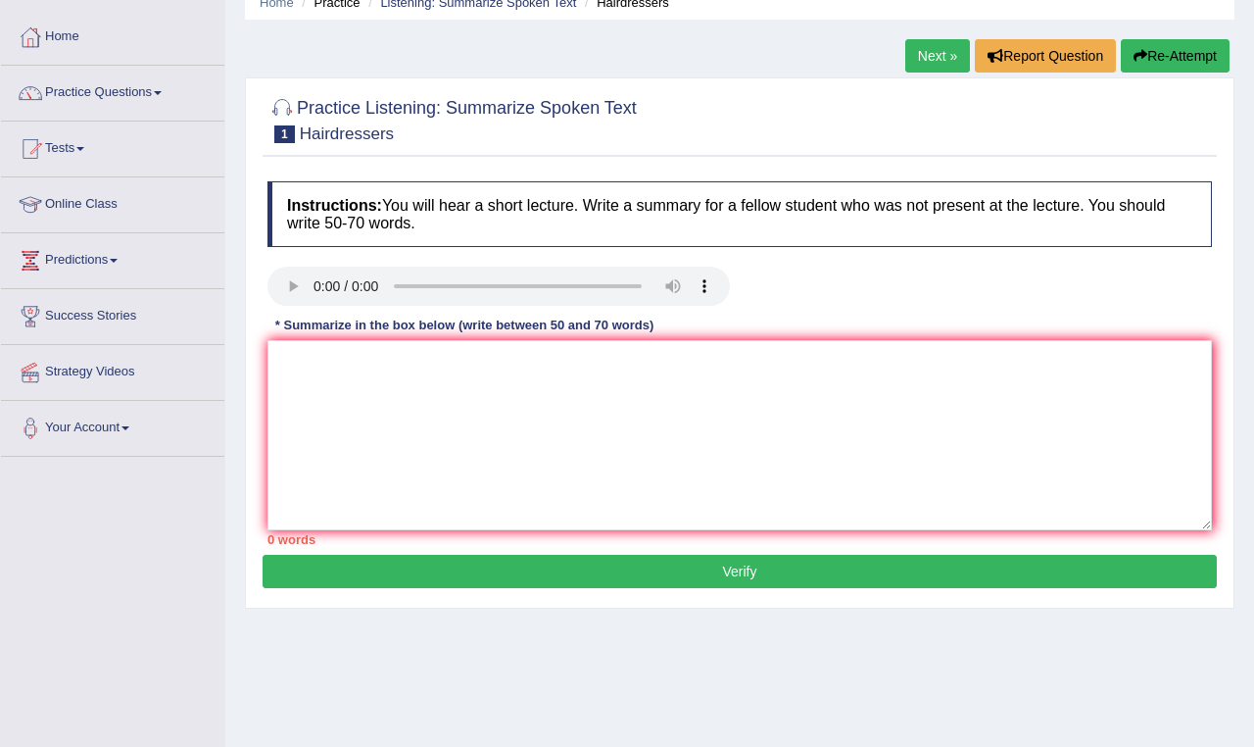
scroll to position [91, 0]
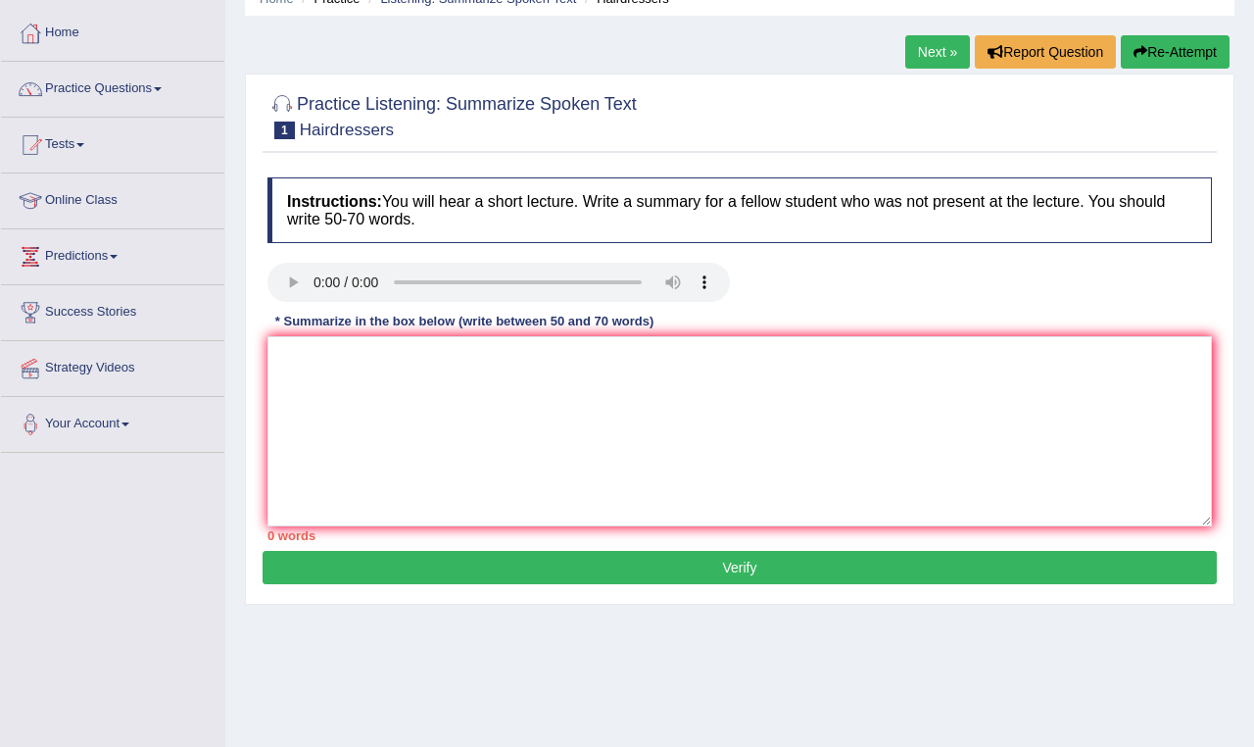
click at [635, 281] on audio at bounding box center [498, 282] width 462 height 39
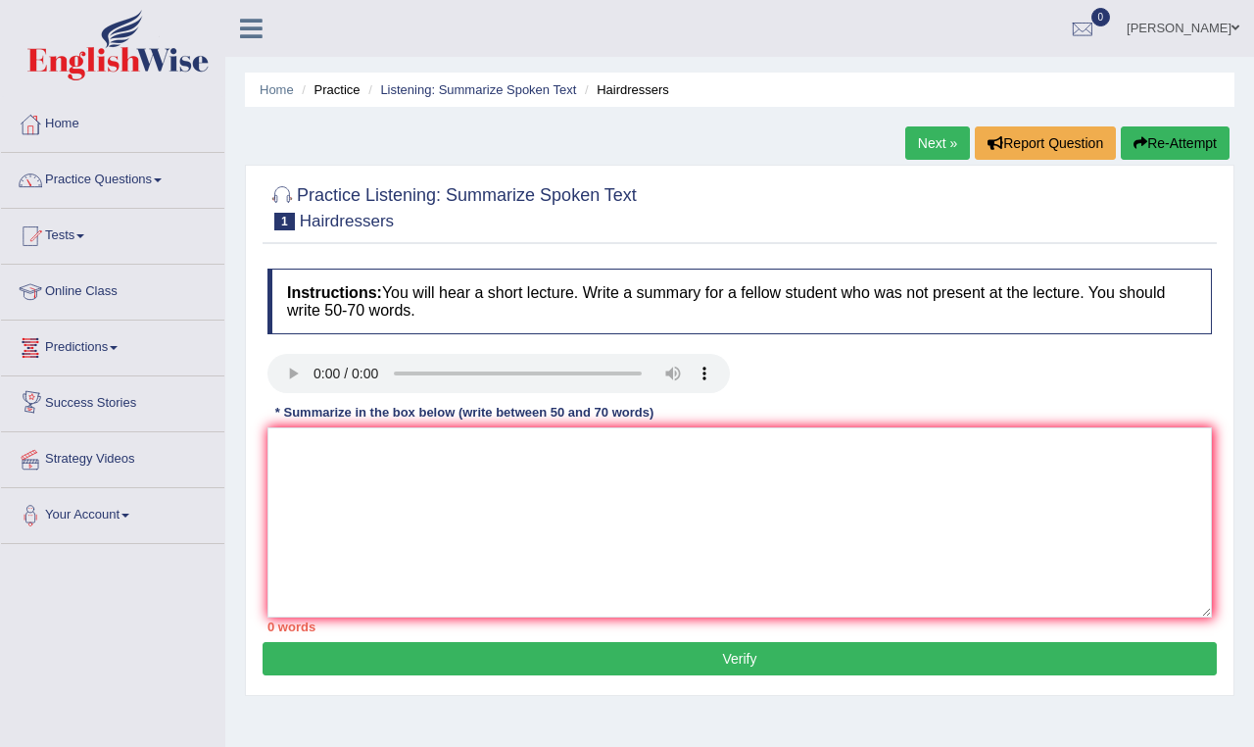
scroll to position [0, 0]
click at [168, 173] on link "Practice Questions" at bounding box center [112, 177] width 223 height 49
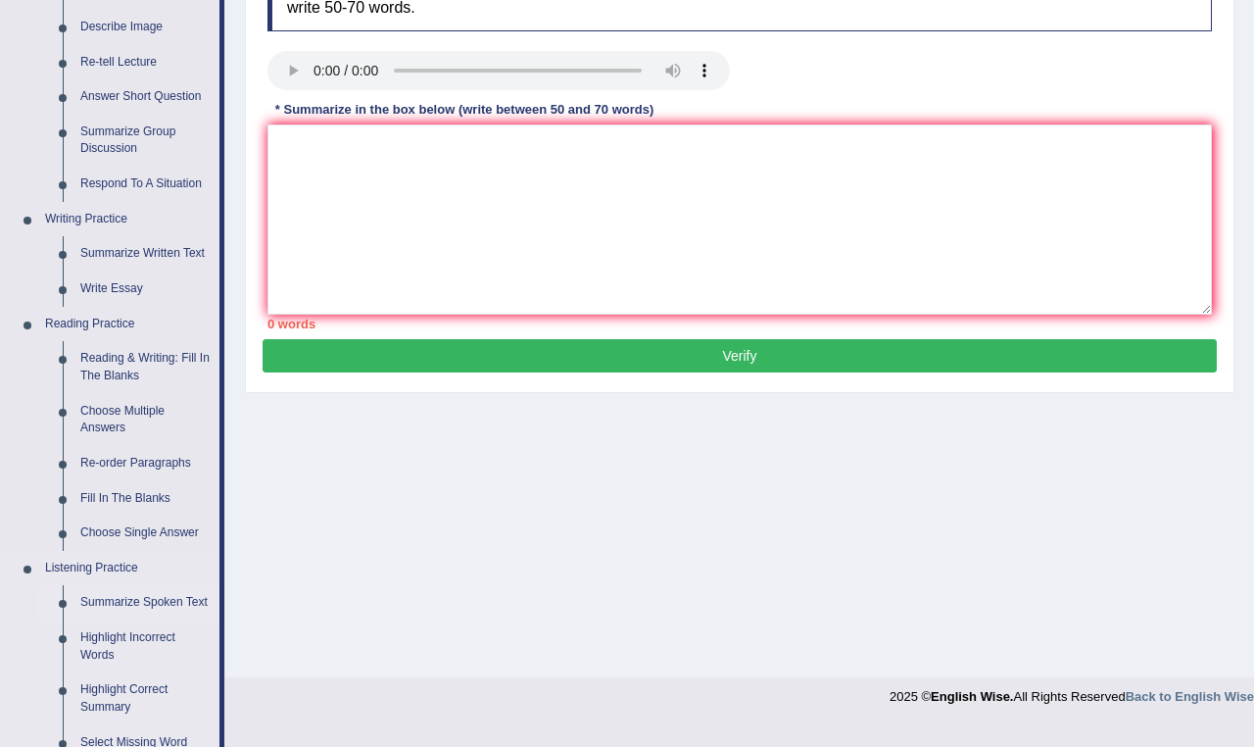
scroll to position [305, 0]
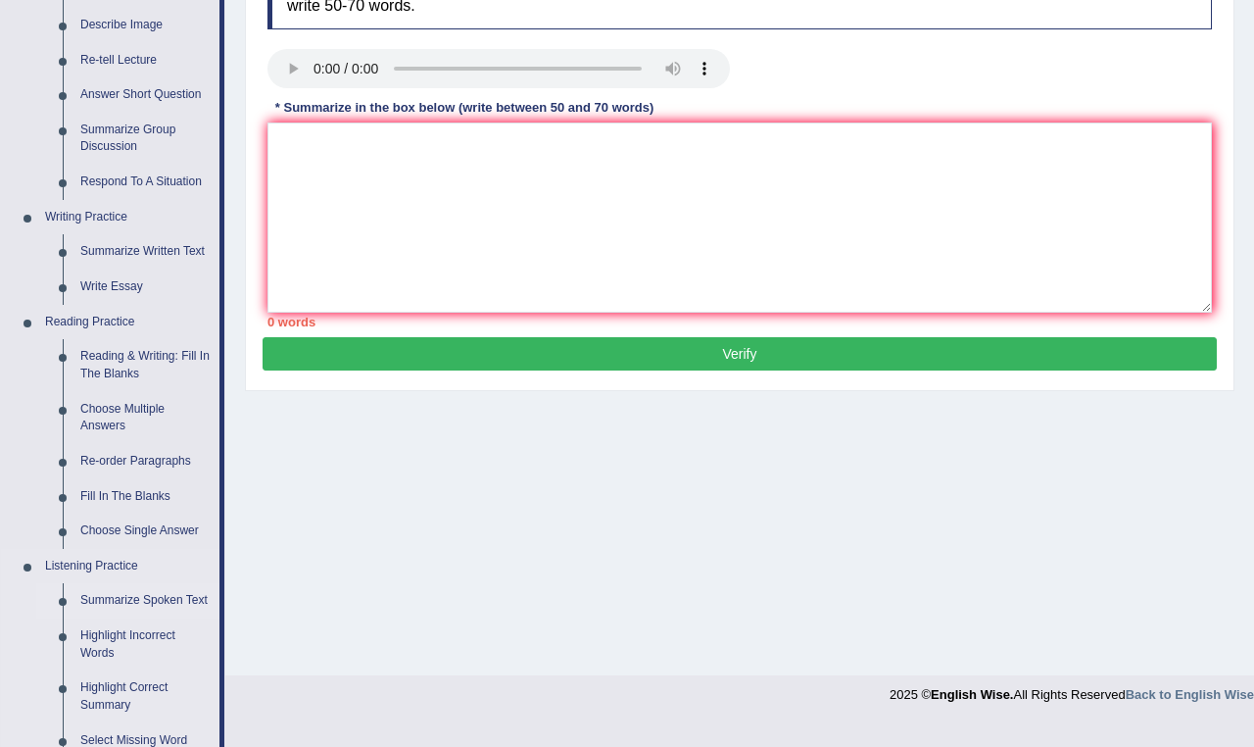
click at [136, 587] on link "Summarize Spoken Text" at bounding box center [146, 600] width 148 height 35
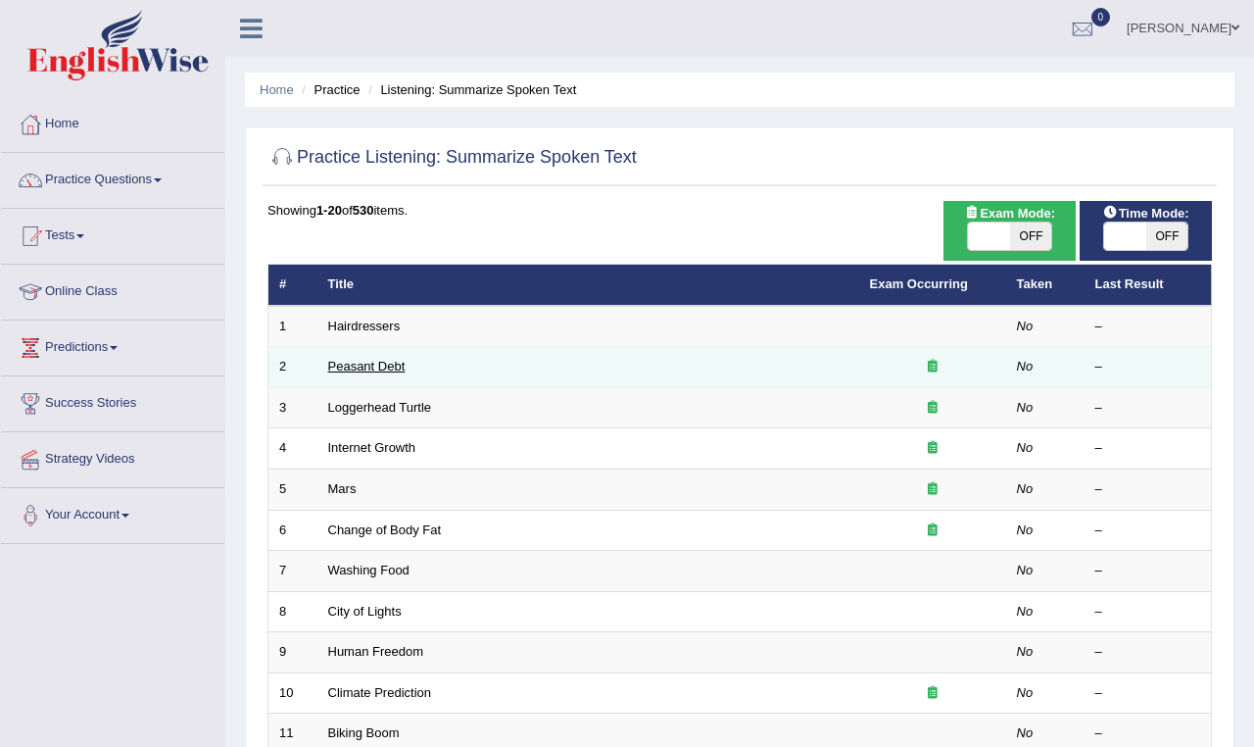
click at [390, 363] on link "Peasant Debt" at bounding box center [366, 366] width 77 height 15
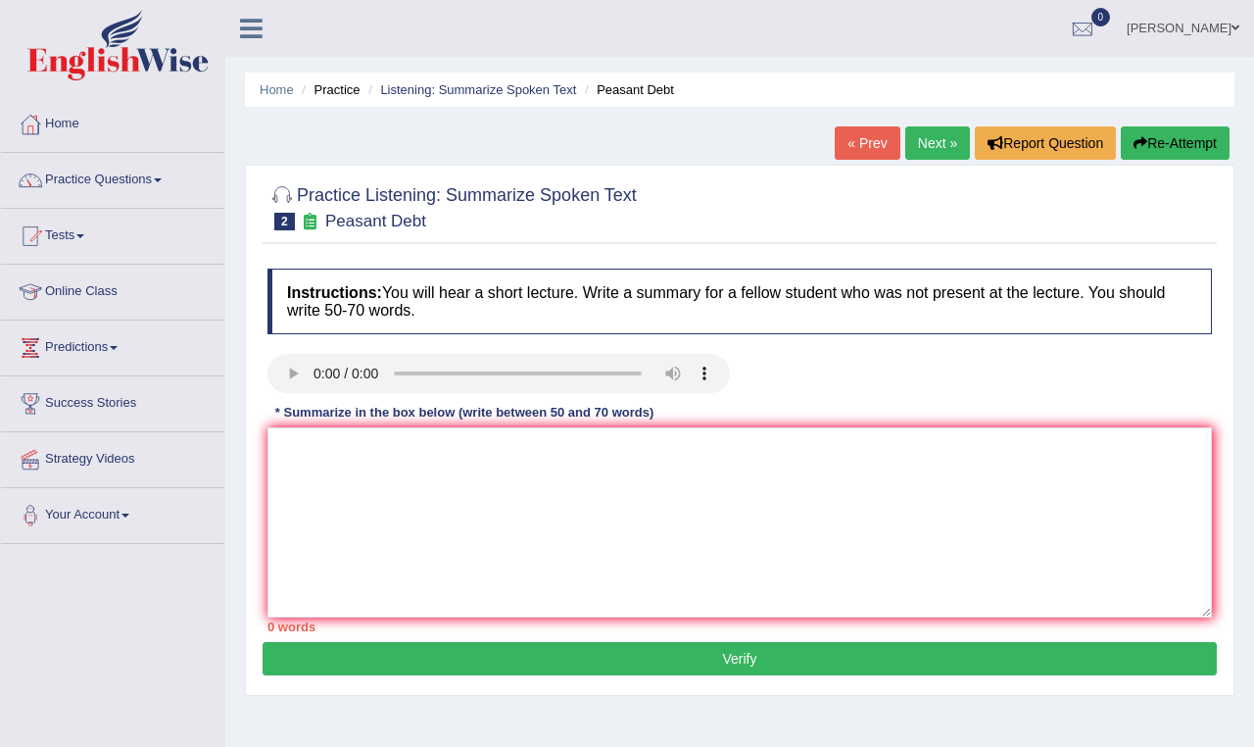
click at [312, 372] on audio at bounding box center [498, 373] width 462 height 39
click at [163, 178] on link "Practice Questions" at bounding box center [112, 177] width 223 height 49
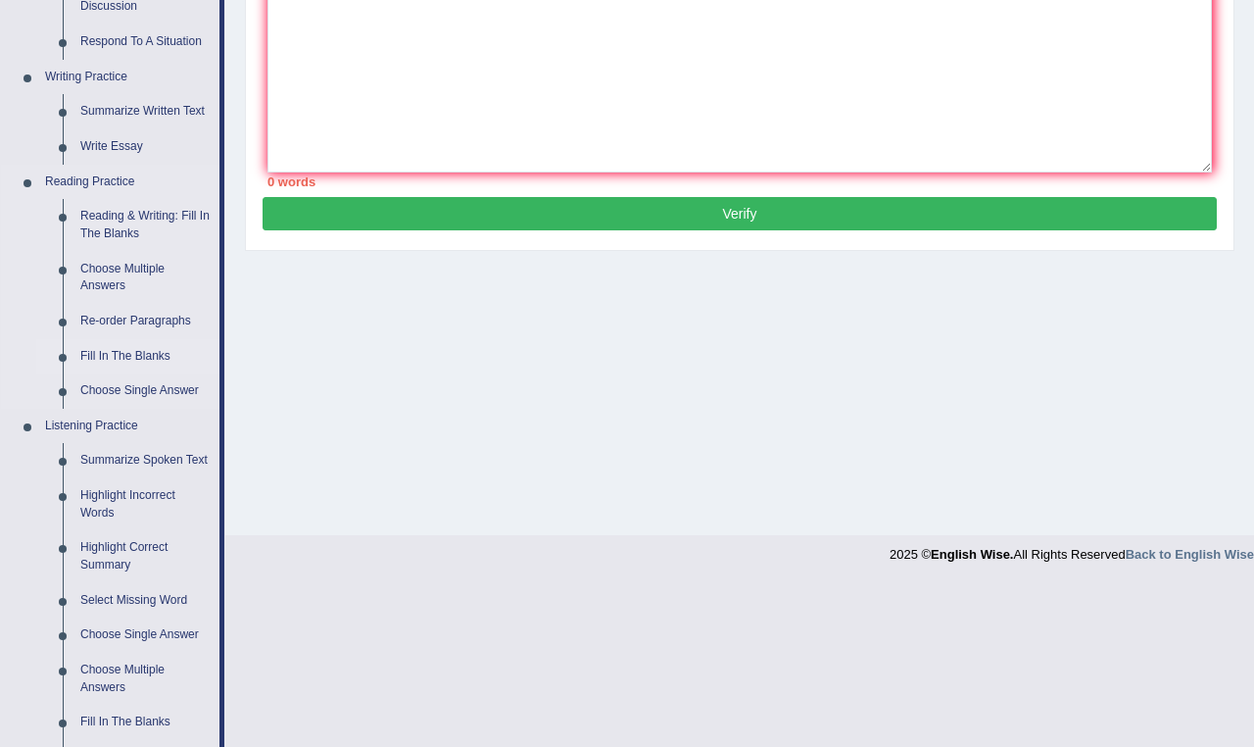
scroll to position [446, 0]
click at [119, 449] on link "Summarize Spoken Text" at bounding box center [146, 459] width 148 height 35
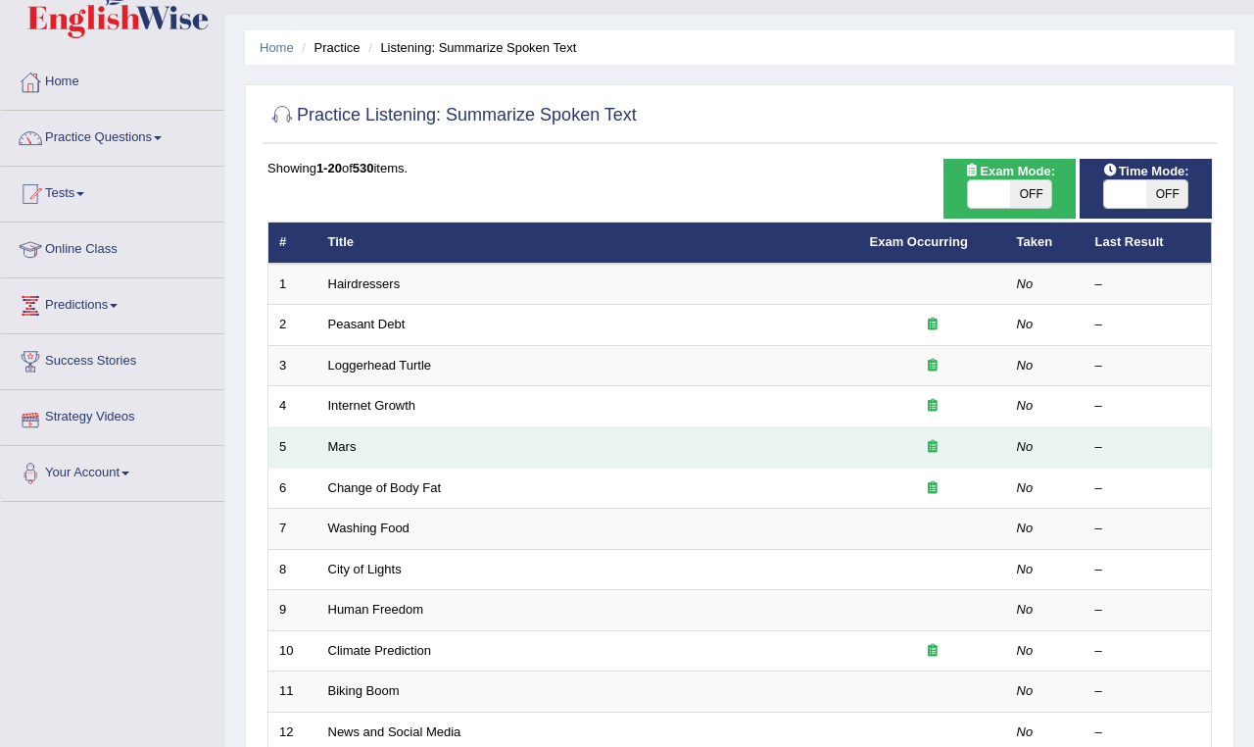
scroll to position [75, 0]
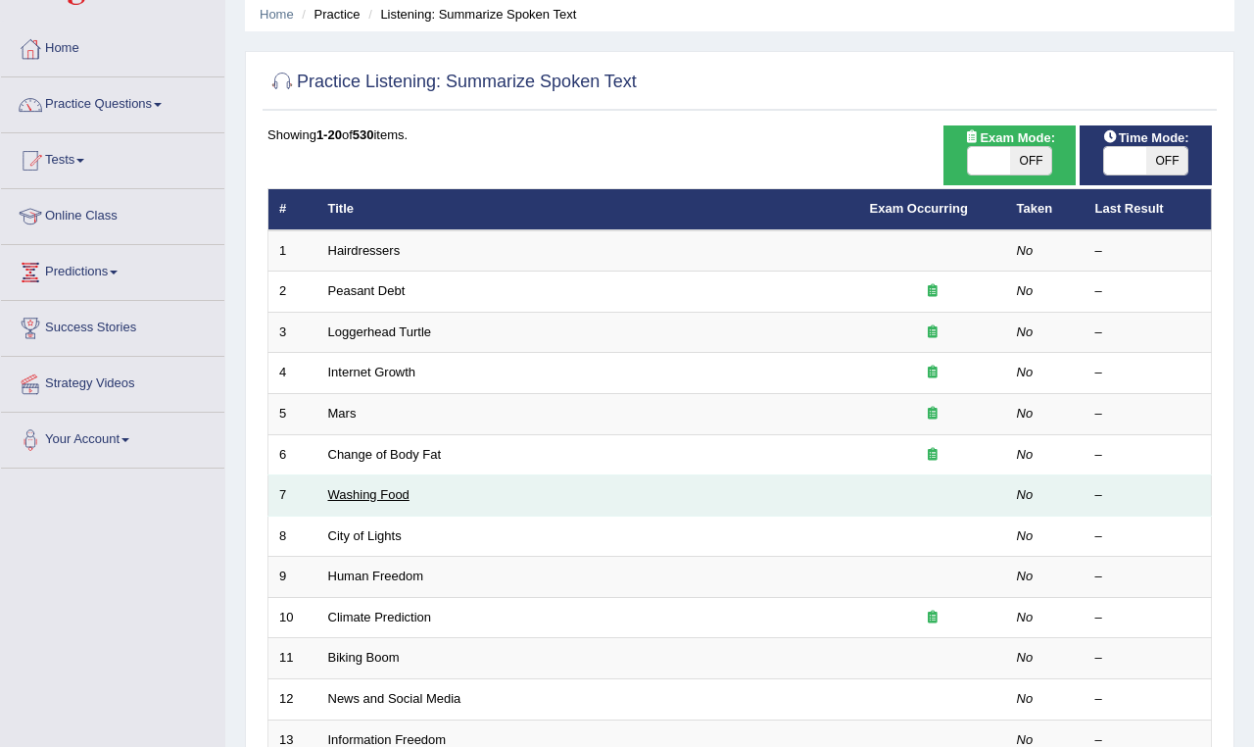
click at [379, 487] on link "Washing Food" at bounding box center [368, 494] width 81 height 15
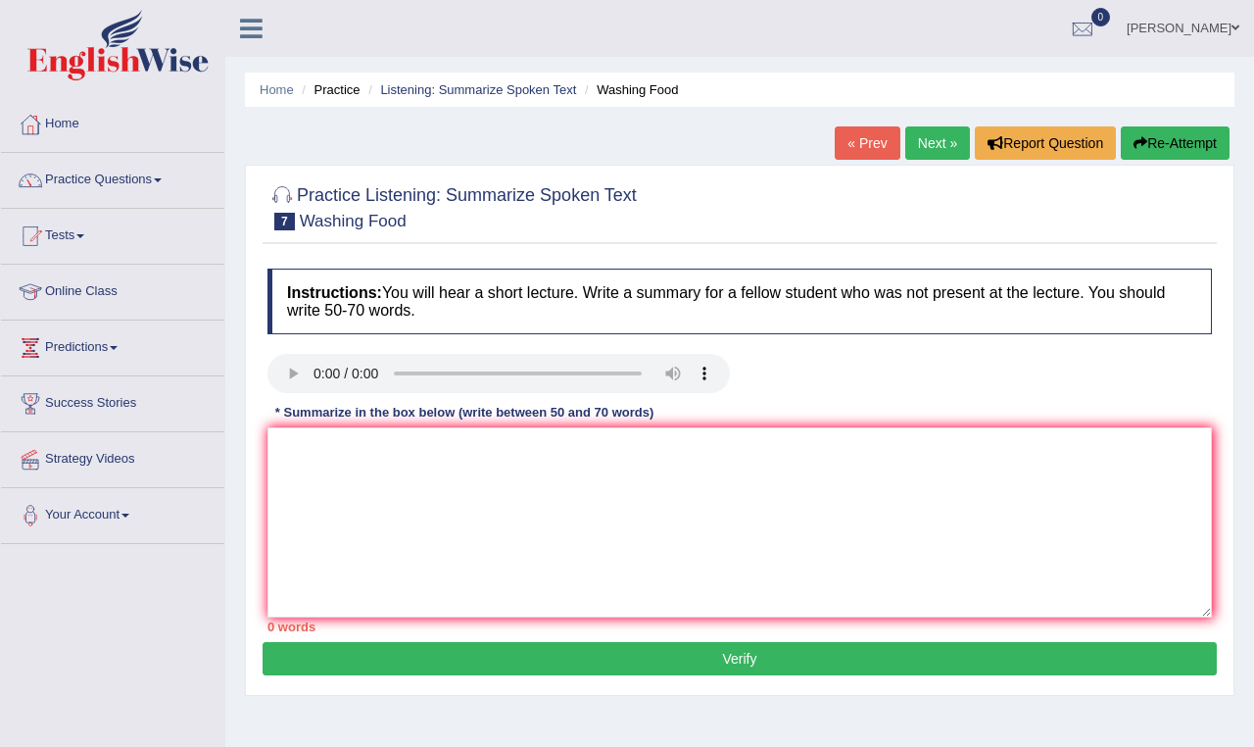
click at [316, 372] on audio at bounding box center [498, 373] width 462 height 39
click at [170, 184] on link "Practice Questions" at bounding box center [112, 177] width 223 height 49
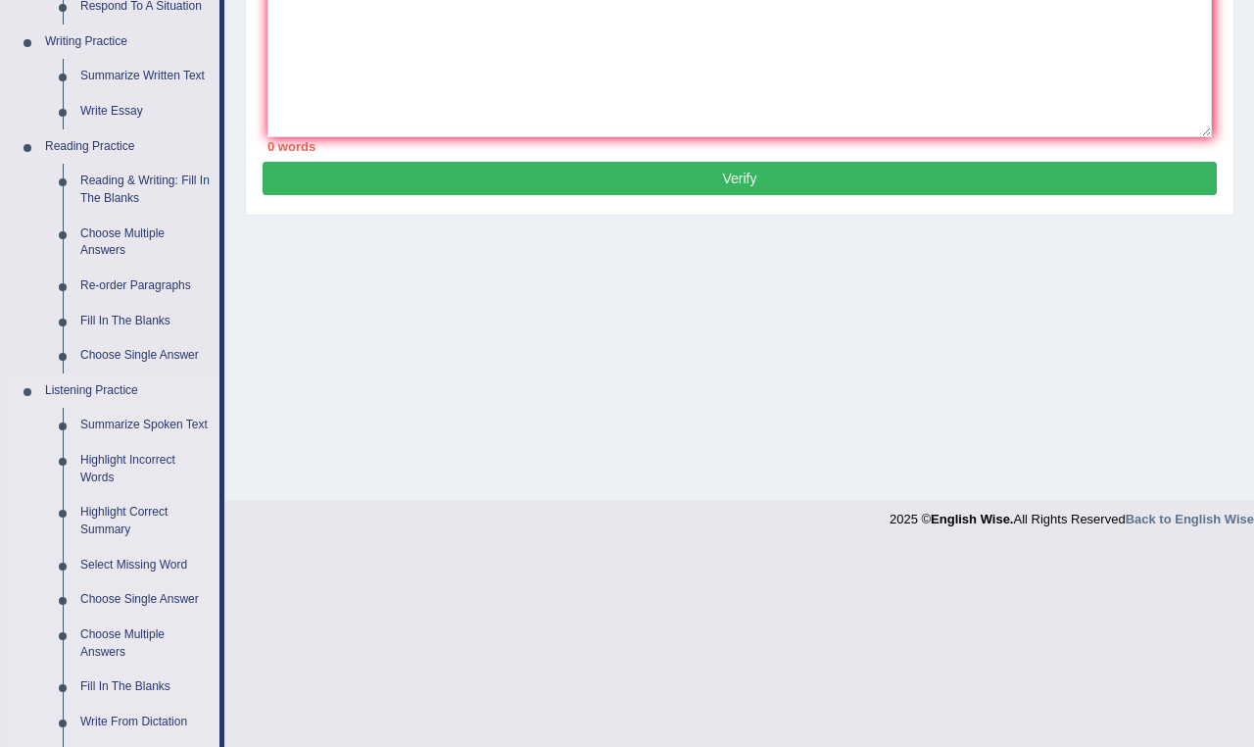
scroll to position [490, 0]
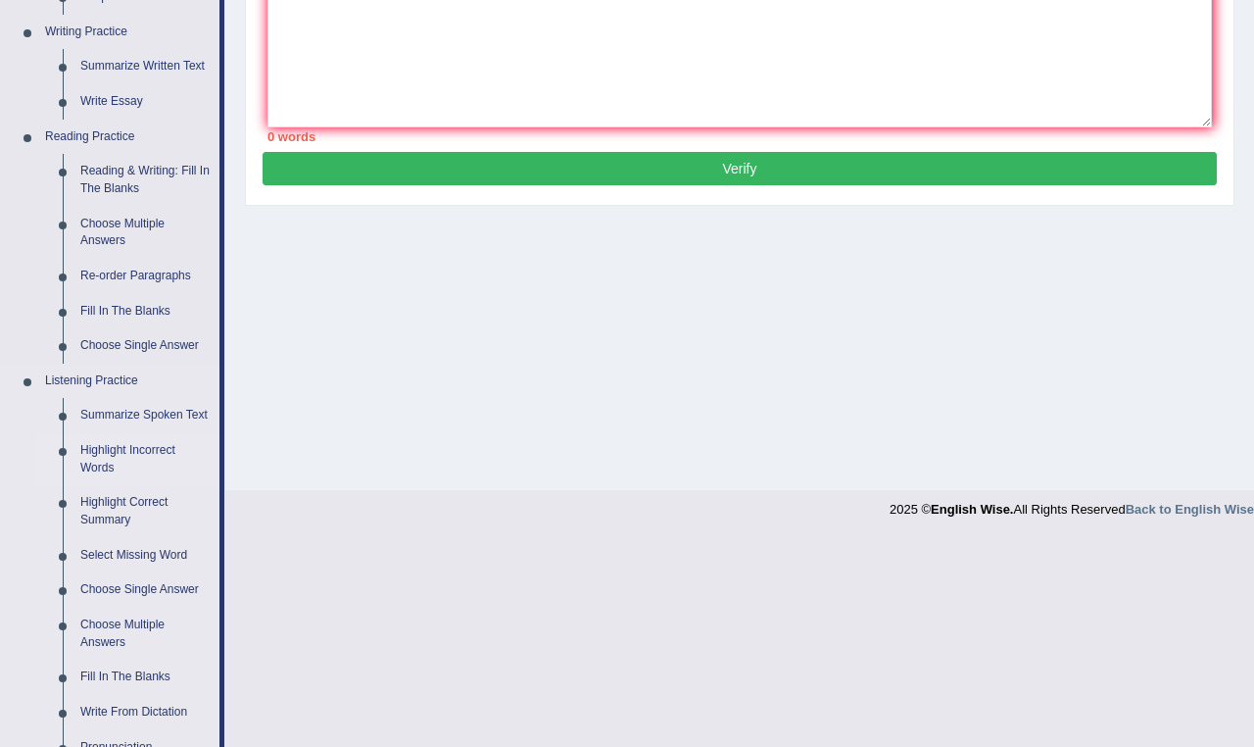
click at [106, 455] on link "Highlight Incorrect Words" at bounding box center [146, 459] width 148 height 52
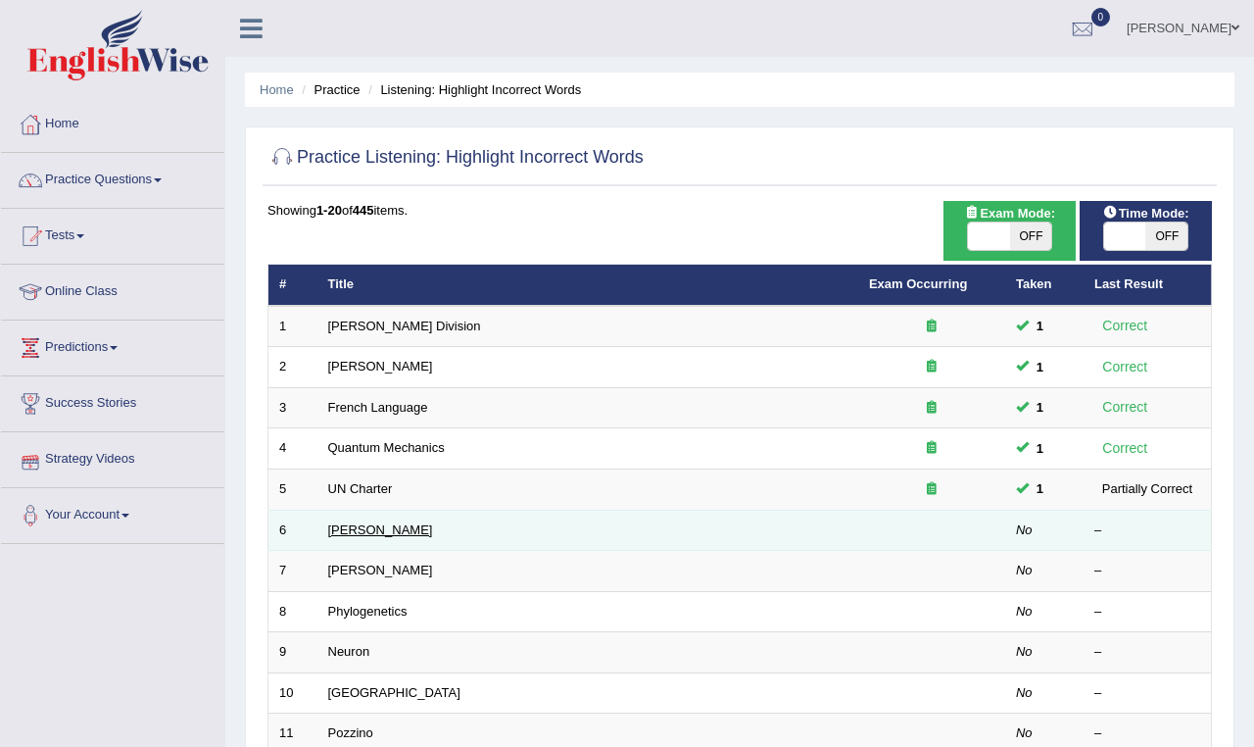
click at [355, 522] on link "[PERSON_NAME]" at bounding box center [380, 529] width 105 height 15
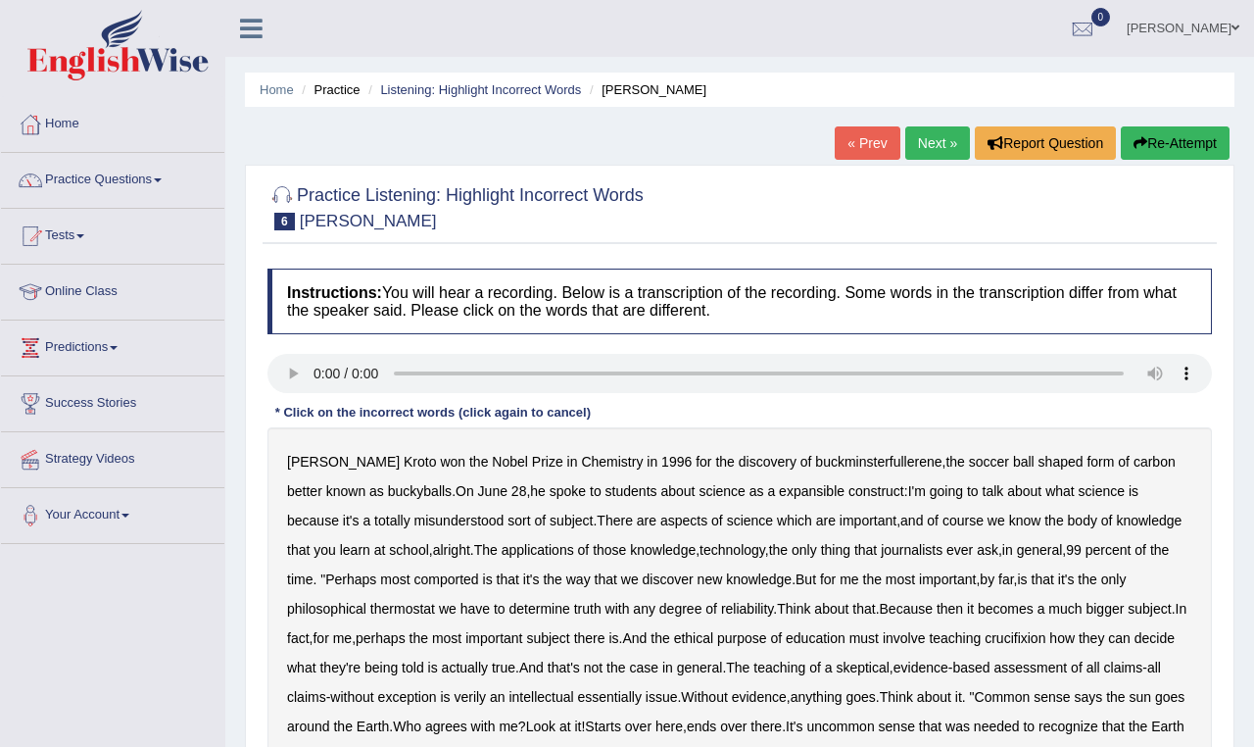
click at [314, 370] on audio at bounding box center [739, 373] width 945 height 39
